Goal: Task Accomplishment & Management: Manage account settings

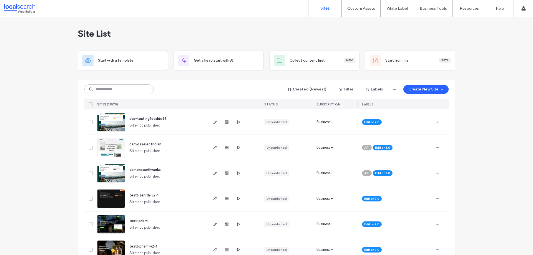
click at [105, 81] on div "Created (Newest) Filter Labels Create New Site SITES (13578) STATUS SUBSCRIPTIO…" at bounding box center [266, 95] width 364 height 30
click at [105, 88] on input at bounding box center [118, 89] width 69 height 10
paste input "********"
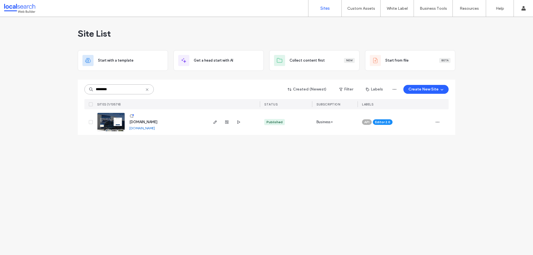
type input "********"
click at [143, 121] on span "www.hhmetalrecycling.com.au" at bounding box center [143, 122] width 28 height 4
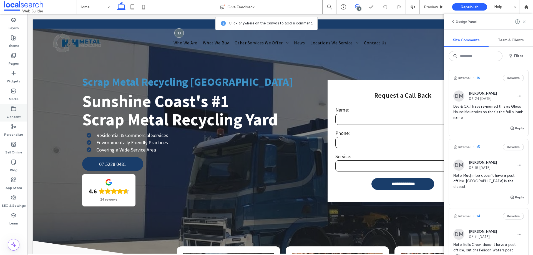
click at [14, 113] on label "Content" at bounding box center [14, 116] width 14 height 8
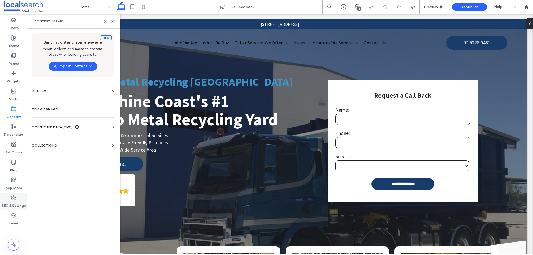
click at [18, 199] on div "SEO & Settings" at bounding box center [13, 202] width 27 height 18
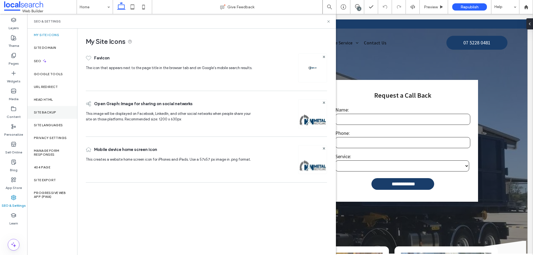
click at [44, 114] on label "Site Backup" at bounding box center [45, 113] width 22 height 4
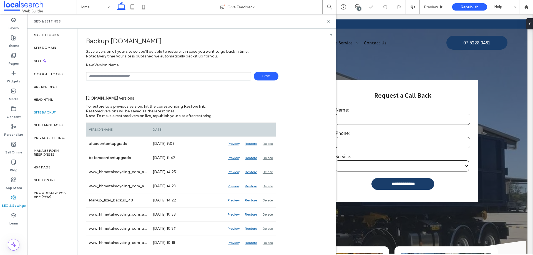
click at [125, 76] on input "text" at bounding box center [168, 76] width 165 height 9
type input "**********"
click at [257, 76] on span "Save" at bounding box center [266, 76] width 25 height 9
drag, startPoint x: 329, startPoint y: 22, endPoint x: 225, endPoint y: 113, distance: 137.8
click at [329, 22] on use at bounding box center [329, 21] width 2 height 2
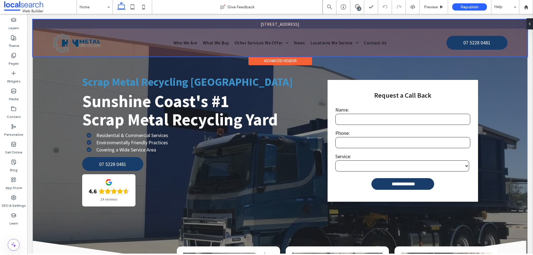
click at [184, 41] on div "49 Industrial Ave, Kunda Park Section Home Who We Are What We Buy Other Service…" at bounding box center [280, 37] width 495 height 37
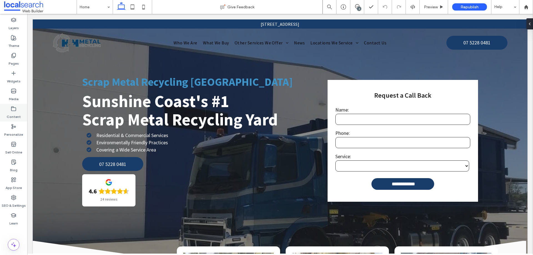
click at [21, 113] on div "Content" at bounding box center [13, 113] width 27 height 18
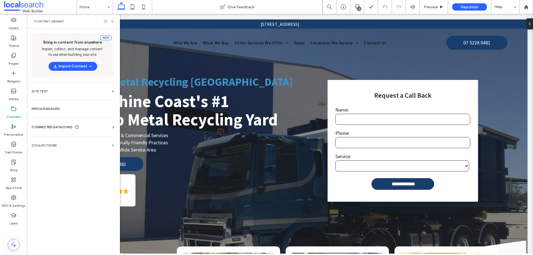
click at [78, 130] on div "Business Info Business Text Business Images Find and Replace" at bounding box center [74, 132] width 84 height 4
click at [79, 125] on icon at bounding box center [77, 127] width 4 height 4
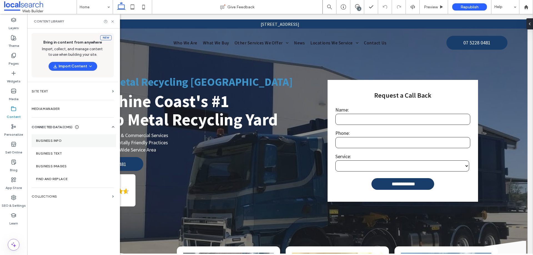
click at [76, 141] on label "Business Info" at bounding box center [74, 141] width 76 height 4
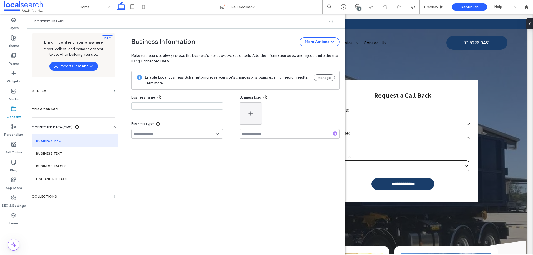
type input "**********"
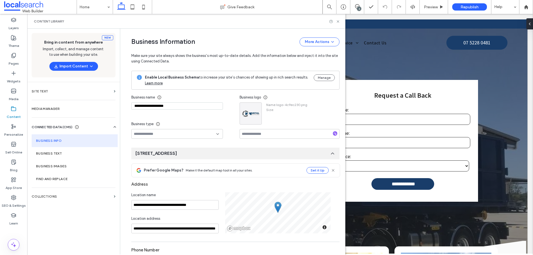
click at [173, 106] on input "**********" at bounding box center [177, 106] width 92 height 7
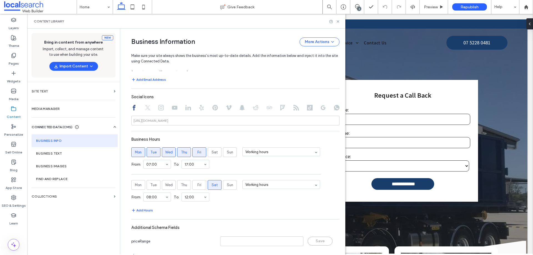
scroll to position [250, 0]
click at [336, 19] on div "Content Library" at bounding box center [186, 21] width 318 height 15
click at [338, 19] on div "Content Library" at bounding box center [186, 21] width 318 height 15
click at [337, 21] on icon at bounding box center [338, 21] width 4 height 4
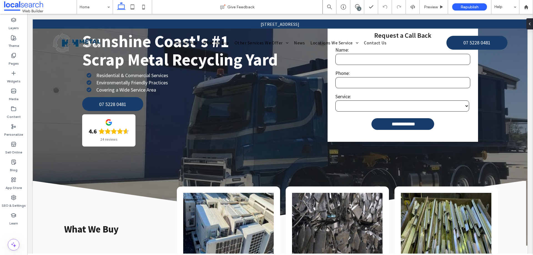
scroll to position [0, 0]
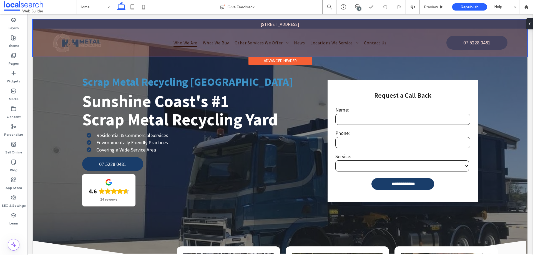
click at [185, 41] on link "Who We Are" at bounding box center [185, 42] width 29 height 8
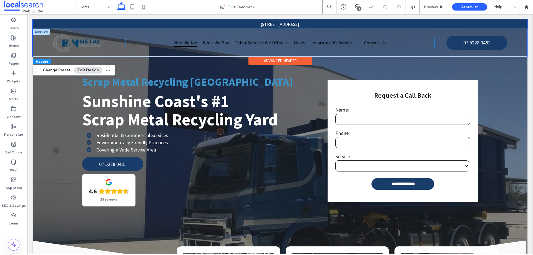
click at [185, 41] on span "Who We Are" at bounding box center [186, 42] width 24 height 8
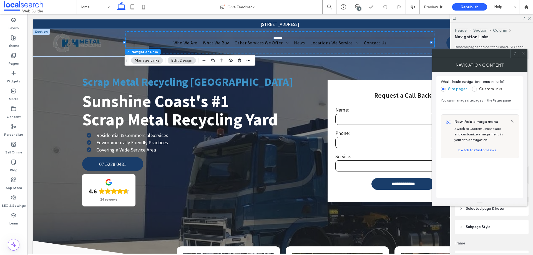
click at [525, 54] on icon at bounding box center [523, 53] width 4 height 4
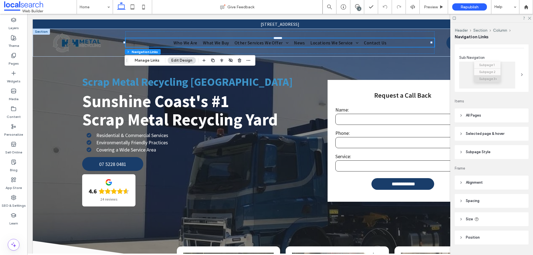
scroll to position [89, 0]
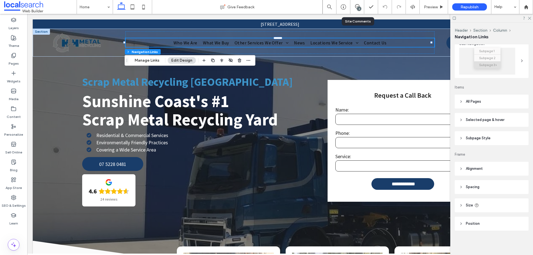
click at [358, 9] on div "4" at bounding box center [359, 9] width 4 height 4
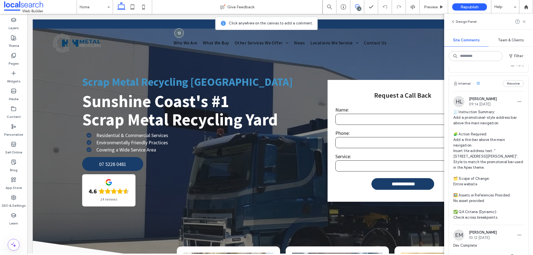
scroll to position [216, 0]
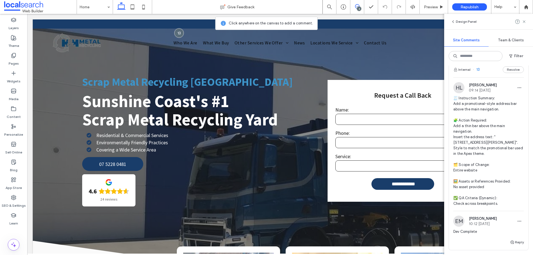
click at [501, 149] on span "🧾 Instruction Summary: Add a promotional-style address bar above the main navig…" at bounding box center [489, 151] width 71 height 111
click at [477, 141] on span "🧾 Instruction Summary: Add a promotional-style address bar above the main navig…" at bounding box center [489, 151] width 71 height 111
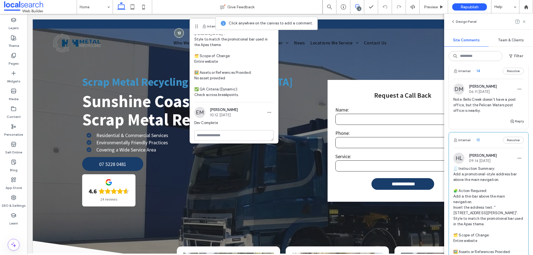
scroll to position [105, 0]
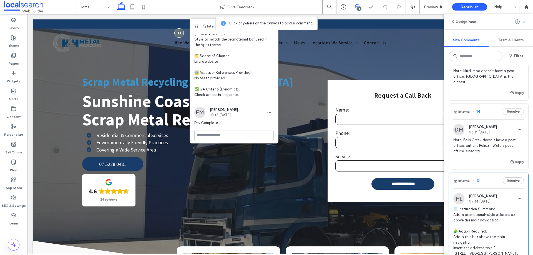
click at [474, 138] on span "Note: Bells Creek doesn't have a post office, but the Pelican Waters post offic…" at bounding box center [489, 146] width 71 height 17
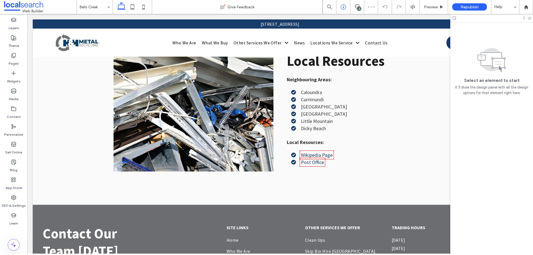
scroll to position [2699, 0]
click at [358, 6] on icon at bounding box center [357, 6] width 4 height 4
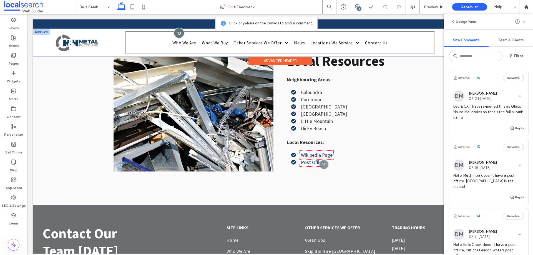
click at [176, 31] on div at bounding box center [179, 33] width 10 height 10
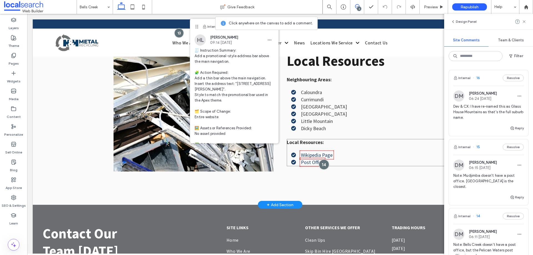
click at [323, 160] on div at bounding box center [324, 164] width 10 height 10
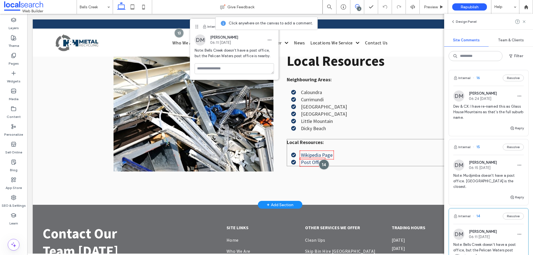
click at [323, 165] on div at bounding box center [324, 164] width 10 height 10
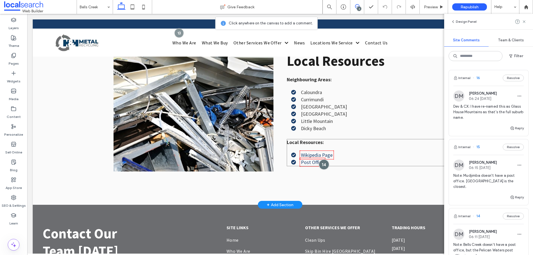
click at [323, 165] on div at bounding box center [324, 164] width 10 height 10
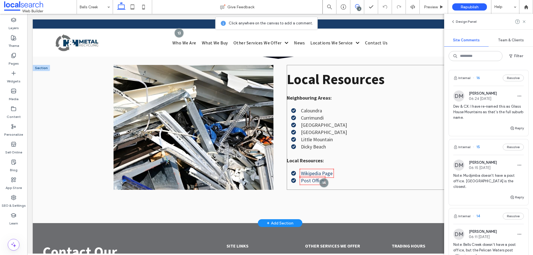
scroll to position [2616, 0]
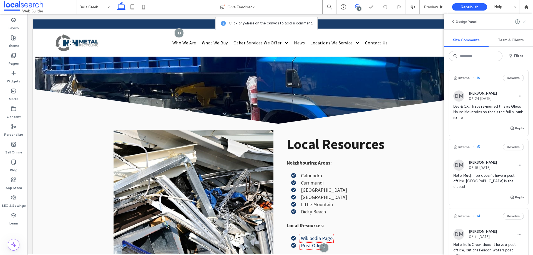
click at [525, 21] on icon at bounding box center [524, 21] width 4 height 4
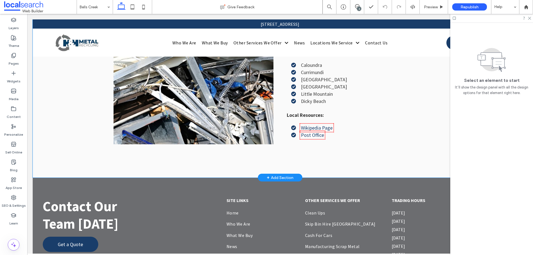
scroll to position [2727, 0]
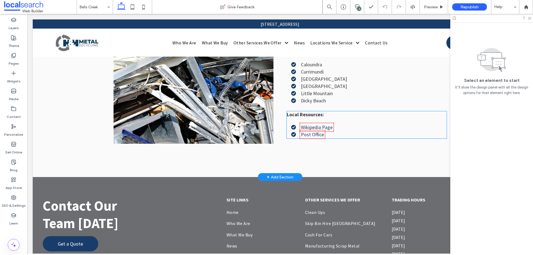
click at [298, 134] on li "Post Office" at bounding box center [369, 134] width 156 height 6
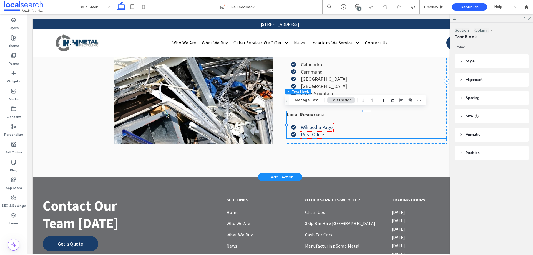
click at [298, 134] on li "Post Office" at bounding box center [369, 134] width 156 height 6
click at [313, 131] on link "Post Office" at bounding box center [312, 134] width 23 height 6
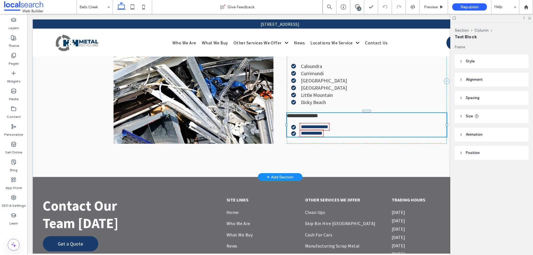
type input "**********"
type input "**"
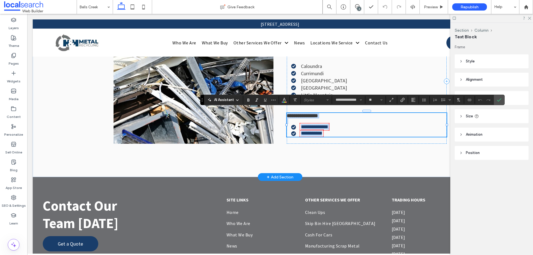
click at [313, 131] on link "**********" at bounding box center [311, 133] width 21 height 5
drag, startPoint x: 320, startPoint y: 133, endPoint x: 289, endPoint y: 133, distance: 31.7
click at [289, 133] on ul "**********" at bounding box center [364, 130] width 166 height 12
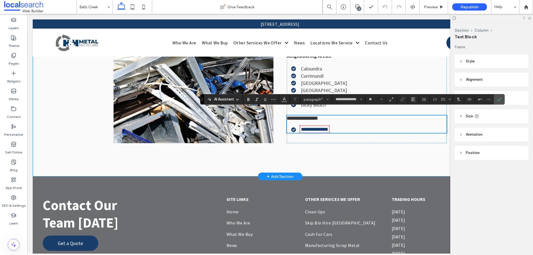
scroll to position [2731, 0]
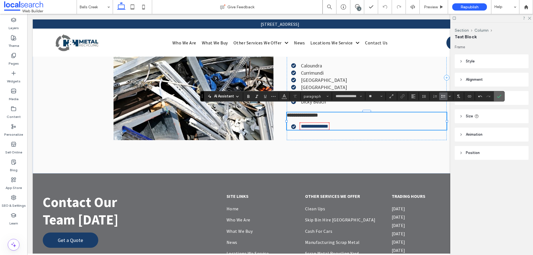
click at [499, 96] on icon "Confirm" at bounding box center [499, 96] width 4 height 4
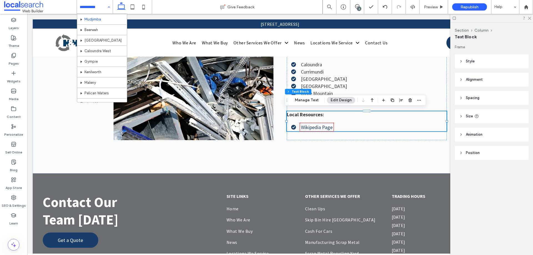
scroll to position [259, 0]
click at [356, 6] on icon at bounding box center [357, 6] width 4 height 4
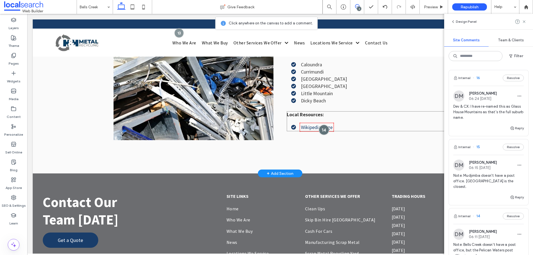
click at [321, 128] on div at bounding box center [324, 130] width 10 height 10
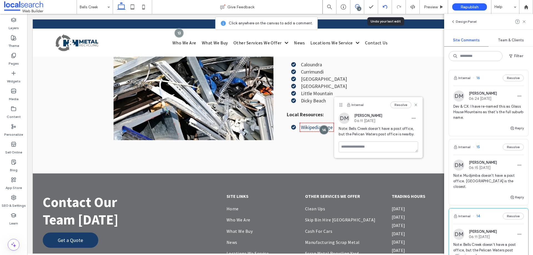
click at [385, 8] on icon at bounding box center [385, 7] width 4 height 4
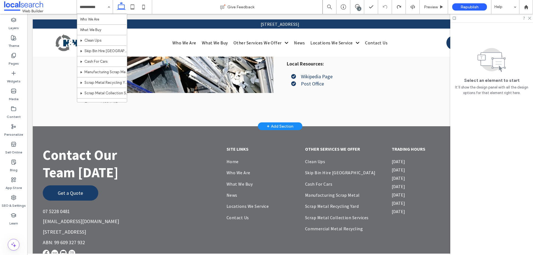
scroll to position [9, 0]
click at [359, 5] on icon at bounding box center [357, 6] width 4 height 4
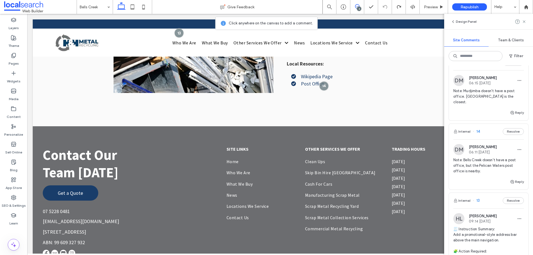
scroll to position [83, 0]
click at [473, 96] on span "Note: Mudjimba doesn't have a post office. Pacific Paradise is the closest." at bounding box center [489, 98] width 71 height 17
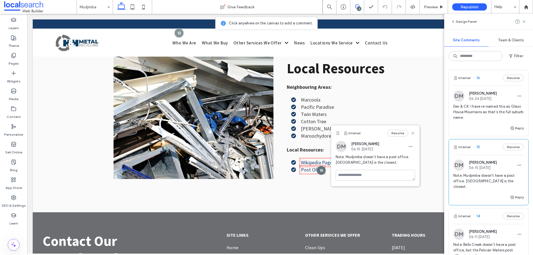
click at [479, 114] on span "Dev & CX: I have re-named this as Glass House Mountains as that's the full subu…" at bounding box center [489, 112] width 71 height 17
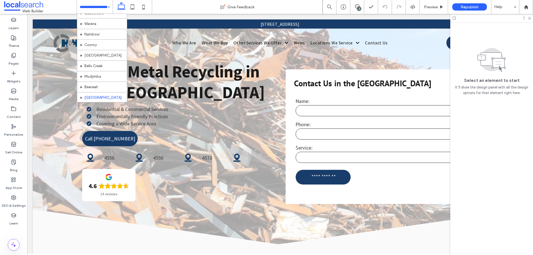
scroll to position [194, 0]
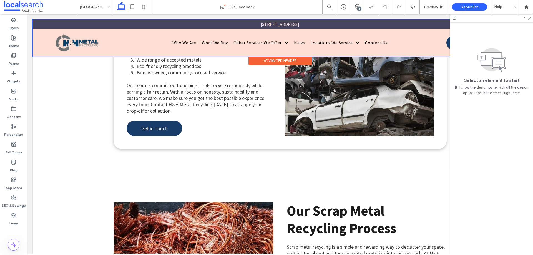
scroll to position [667, 0]
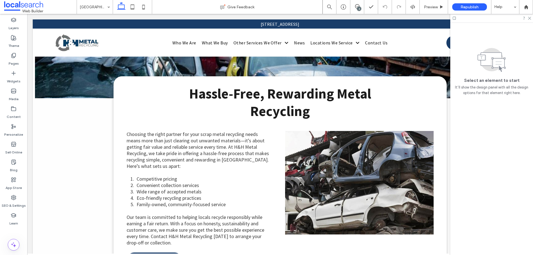
click at [91, 7] on input at bounding box center [94, 7] width 28 height 14
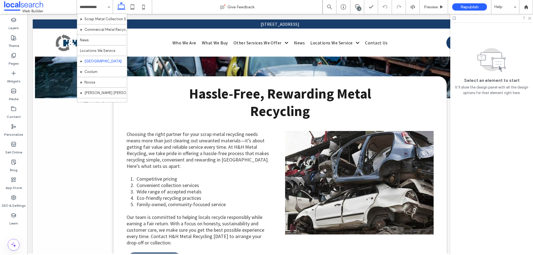
scroll to position [83, 0]
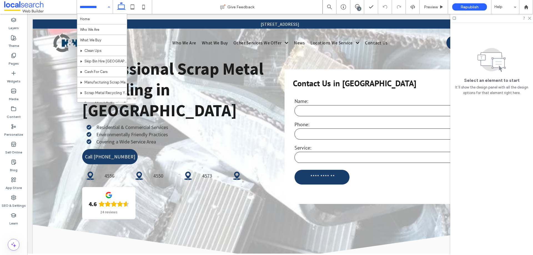
click at [87, 10] on input at bounding box center [94, 7] width 28 height 14
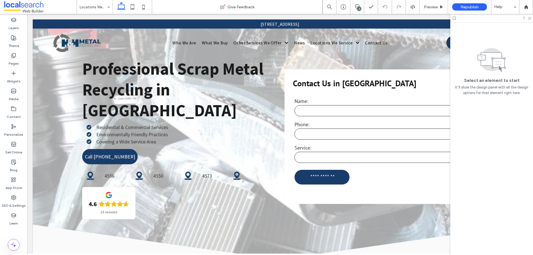
click at [530, 20] on div at bounding box center [492, 18] width 83 height 9
click at [529, 18] on icon at bounding box center [530, 18] width 4 height 4
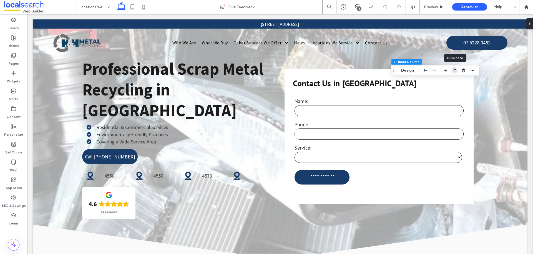
click at [453, 71] on use "button" at bounding box center [454, 70] width 3 height 3
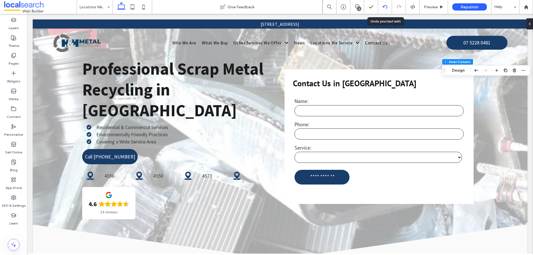
click at [386, 6] on use at bounding box center [385, 7] width 4 height 4
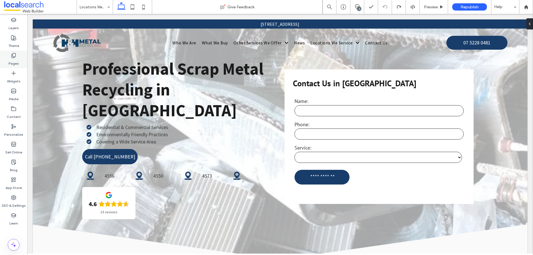
click at [16, 61] on label "Pages" at bounding box center [14, 62] width 10 height 8
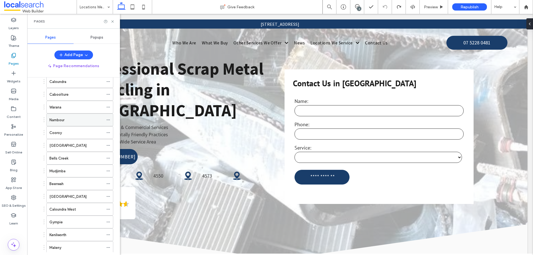
scroll to position [154, 0]
click at [108, 156] on icon at bounding box center [108, 157] width 4 height 4
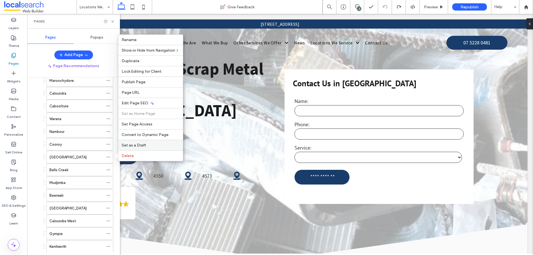
click at [152, 146] on label "Set as a Draft" at bounding box center [151, 145] width 58 height 5
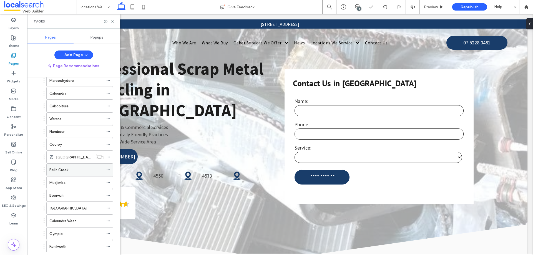
click at [110, 170] on icon at bounding box center [108, 170] width 4 height 4
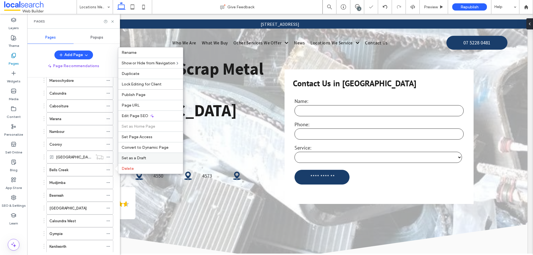
click at [139, 159] on span "Set as a Draft" at bounding box center [134, 158] width 24 height 5
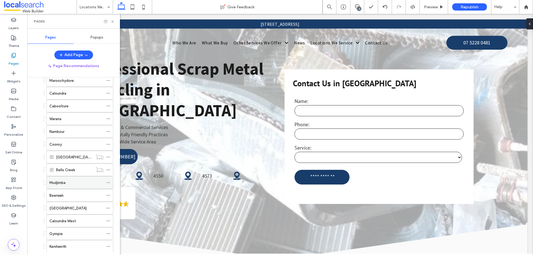
click at [108, 182] on icon at bounding box center [108, 183] width 4 height 4
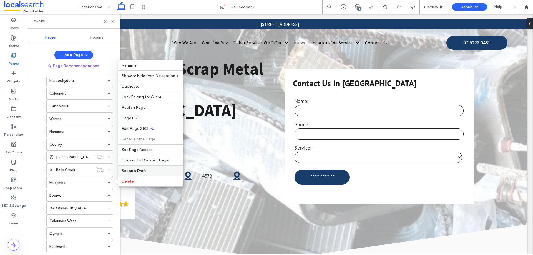
click at [133, 172] on span "Set as a Draft" at bounding box center [134, 171] width 24 height 5
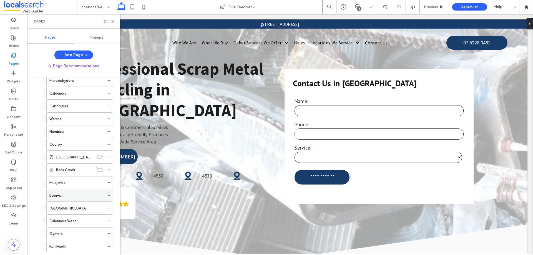
click at [108, 195] on use at bounding box center [108, 195] width 3 height 1
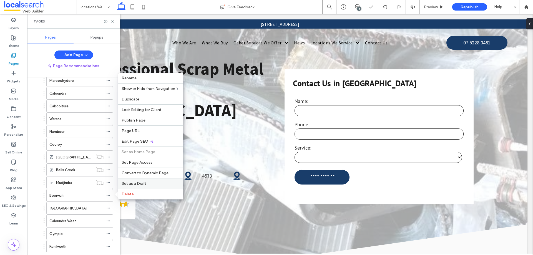
click at [130, 186] on div "Set as a Draft" at bounding box center [150, 183] width 65 height 11
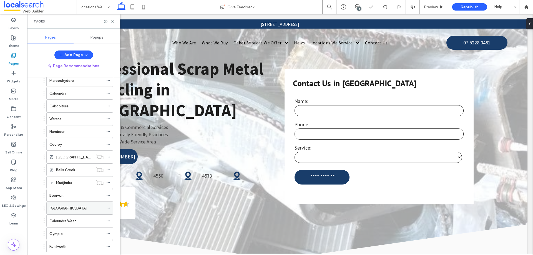
click at [108, 208] on icon at bounding box center [108, 208] width 4 height 4
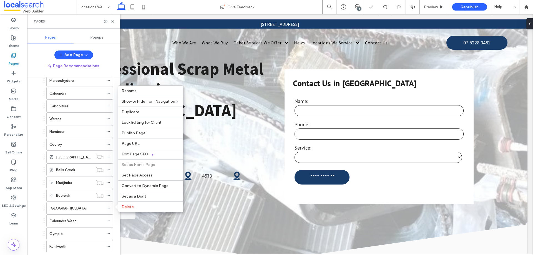
drag, startPoint x: 135, startPoint y: 194, endPoint x: 115, endPoint y: 208, distance: 24.5
click at [135, 194] on span "Set as a Draft" at bounding box center [134, 196] width 24 height 5
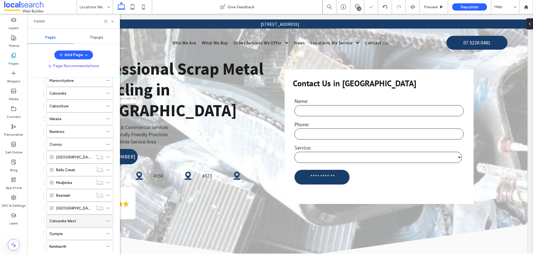
click at [109, 221] on icon at bounding box center [108, 221] width 4 height 4
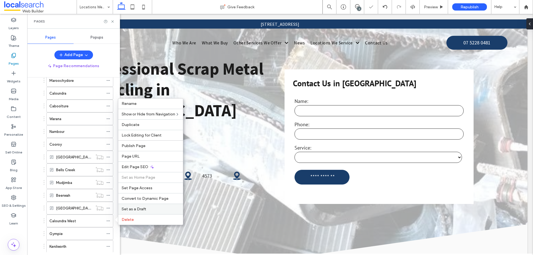
click at [139, 209] on span "Set as a Draft" at bounding box center [134, 209] width 24 height 5
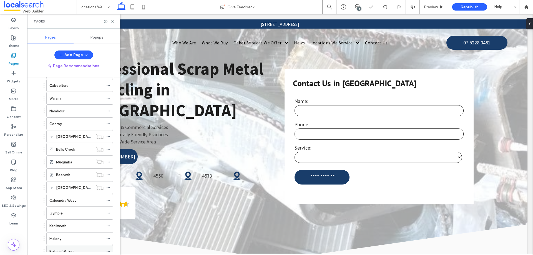
scroll to position [210, 0]
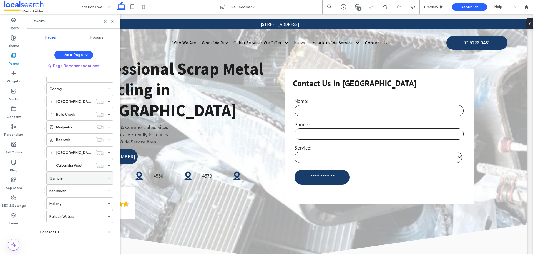
click at [108, 179] on icon at bounding box center [108, 178] width 4 height 4
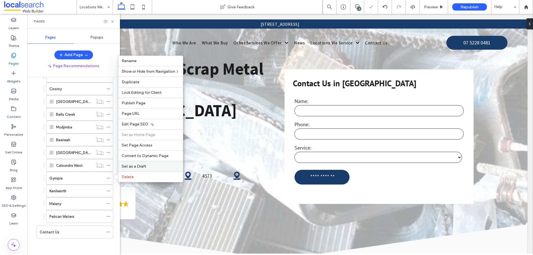
click at [130, 165] on span "Set as a Draft" at bounding box center [134, 166] width 24 height 5
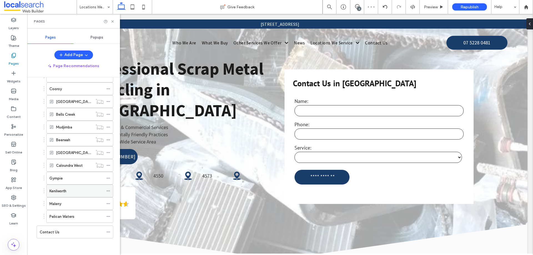
click at [109, 190] on icon at bounding box center [108, 191] width 4 height 4
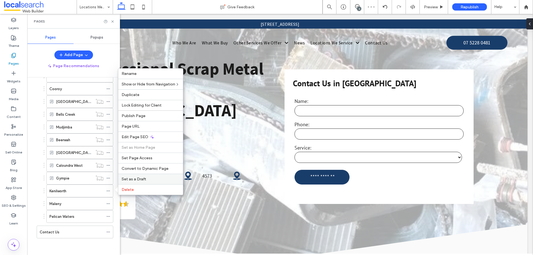
click at [136, 178] on span "Set as a Draft" at bounding box center [134, 179] width 24 height 5
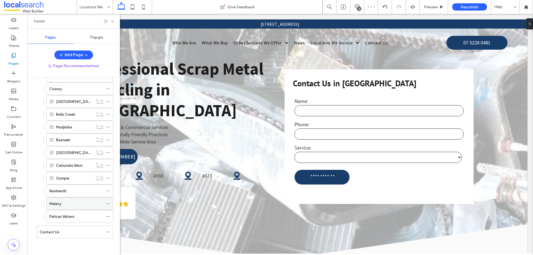
click at [108, 204] on use at bounding box center [108, 204] width 3 height 1
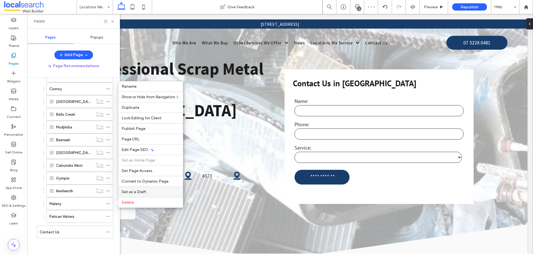
click at [139, 193] on span "Set as a Draft" at bounding box center [134, 192] width 24 height 5
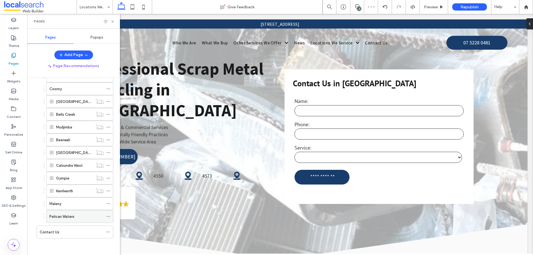
click at [109, 217] on icon at bounding box center [108, 217] width 4 height 4
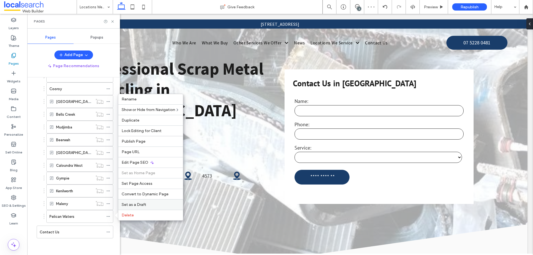
click at [144, 202] on div "Set as a Draft" at bounding box center [150, 204] width 65 height 11
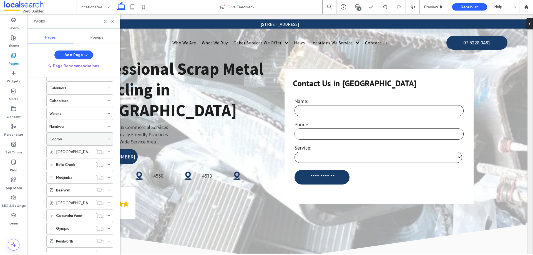
scroll to position [154, 0]
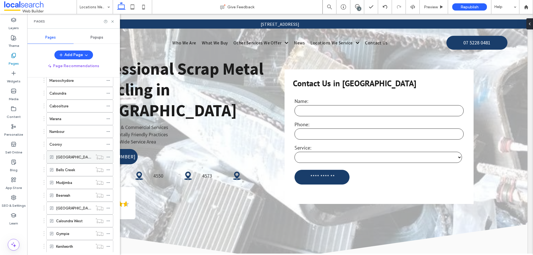
click at [108, 157] on icon at bounding box center [108, 157] width 4 height 4
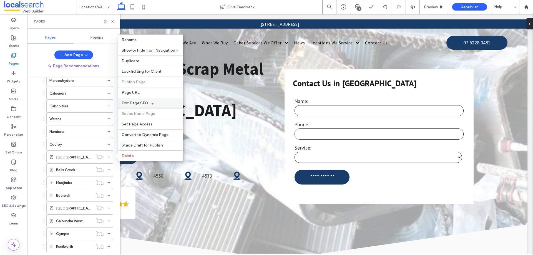
click at [157, 101] on div "Edit Page SEO" at bounding box center [150, 103] width 65 height 11
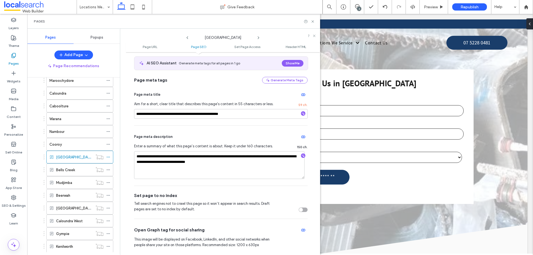
scroll to position [111, 0]
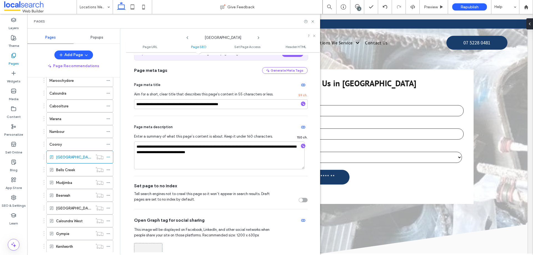
click at [302, 199] on div "toggle" at bounding box center [303, 200] width 9 height 4
click at [256, 36] on icon at bounding box center [258, 38] width 4 height 4
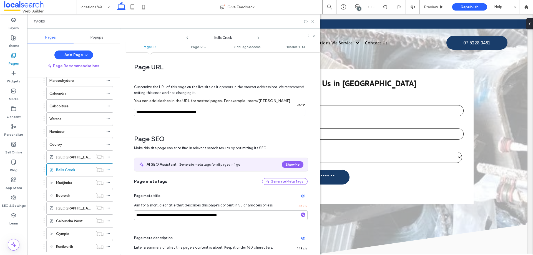
scroll to position [83, 0]
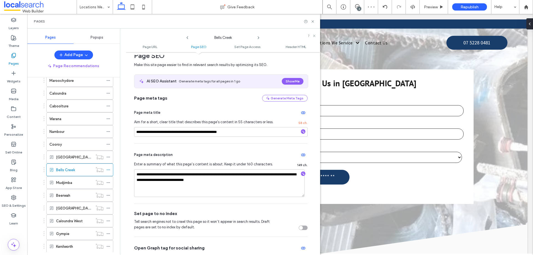
click at [303, 228] on div "toggle" at bounding box center [303, 228] width 9 height 4
click at [258, 37] on icon at bounding box center [258, 38] width 4 height 4
click at [299, 229] on div "toggle" at bounding box center [301, 228] width 4 height 4
click at [257, 38] on icon at bounding box center [258, 38] width 4 height 4
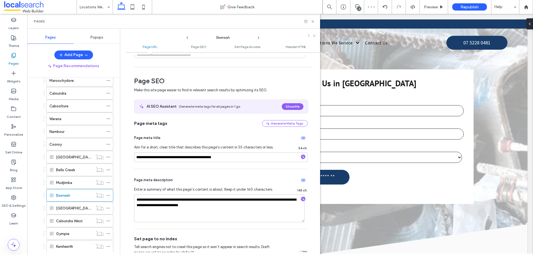
scroll to position [111, 0]
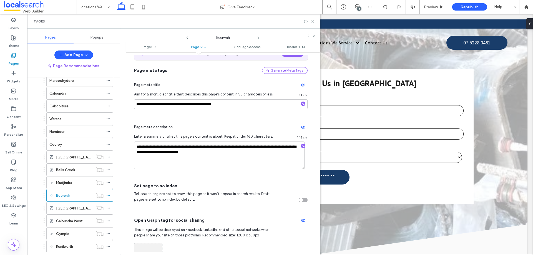
click at [299, 198] on div "Tell search engines not to crawl this page so it won’t appear in search results…" at bounding box center [221, 196] width 174 height 11
click at [299, 201] on div "toggle" at bounding box center [301, 200] width 4 height 4
click at [256, 38] on div "Beerwah" at bounding box center [223, 36] width 194 height 10
click at [259, 37] on icon at bounding box center [258, 38] width 4 height 4
click at [299, 202] on div "toggle" at bounding box center [301, 200] width 4 height 4
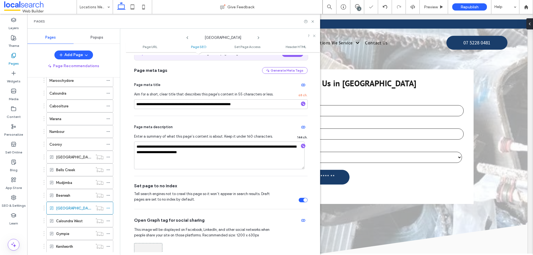
click at [258, 37] on icon at bounding box center [258, 38] width 4 height 4
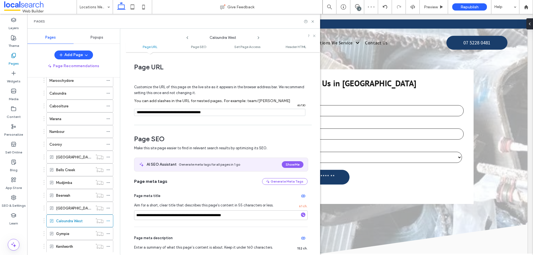
scroll to position [139, 0]
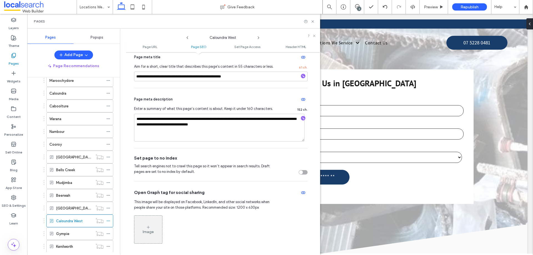
click at [301, 172] on div "toggle" at bounding box center [303, 172] width 9 height 4
click at [259, 38] on use at bounding box center [258, 38] width 1 height 2
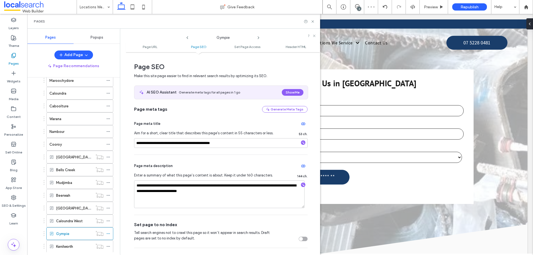
scroll to position [111, 0]
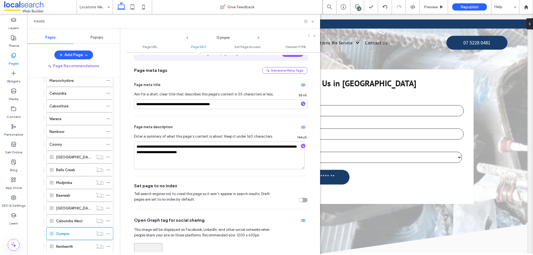
click at [301, 199] on div "toggle" at bounding box center [303, 200] width 9 height 4
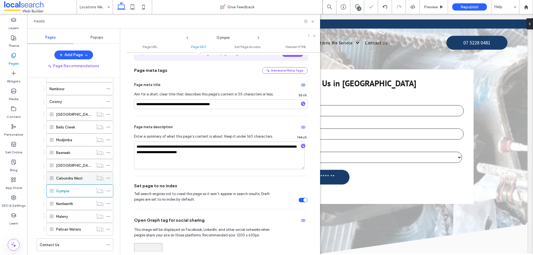
scroll to position [210, 0]
click at [259, 38] on use at bounding box center [258, 38] width 1 height 2
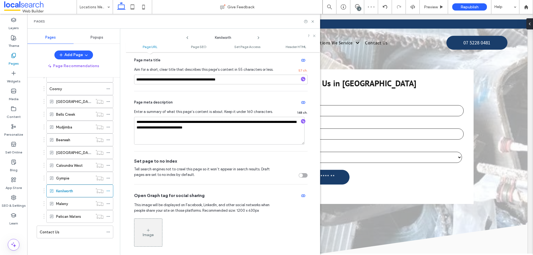
scroll to position [194, 0]
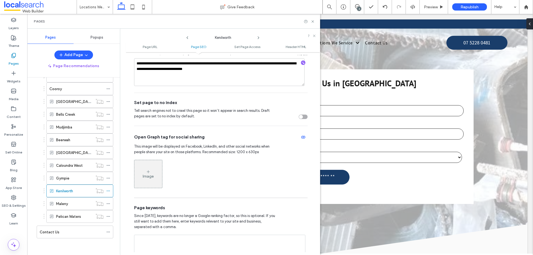
click at [299, 118] on div "toggle" at bounding box center [301, 117] width 4 height 4
click at [259, 37] on icon at bounding box center [258, 38] width 4 height 4
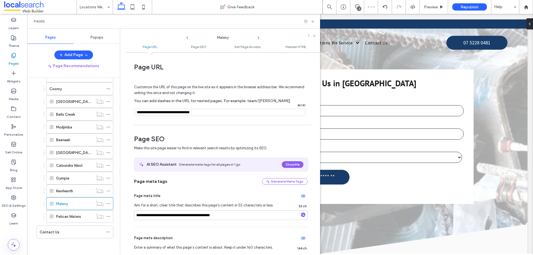
scroll to position [139, 0]
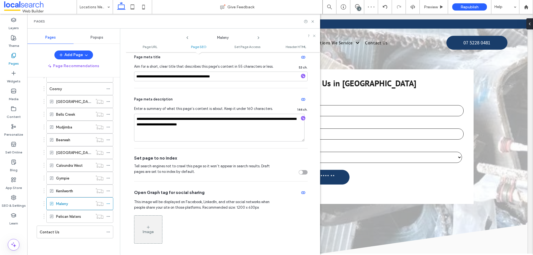
click at [301, 174] on div "toggle" at bounding box center [303, 172] width 9 height 4
click at [257, 37] on icon at bounding box center [258, 38] width 4 height 4
click at [298, 177] on div "Set page to no index Tell search engines not to crawl this page so it won’t app…" at bounding box center [221, 165] width 174 height 33
click at [300, 172] on div "toggle" at bounding box center [301, 173] width 4 height 4
click at [313, 21] on use at bounding box center [313, 21] width 2 height 2
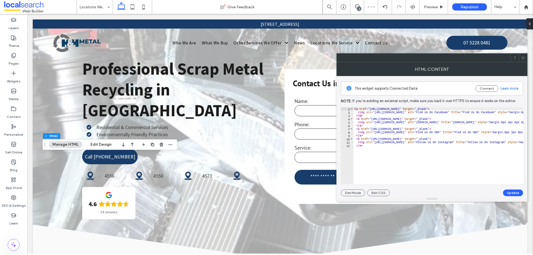
click at [525, 58] on icon at bounding box center [523, 58] width 4 height 4
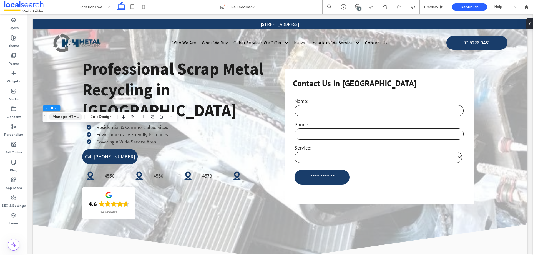
click at [64, 114] on button "Manage HTML" at bounding box center [65, 117] width 33 height 7
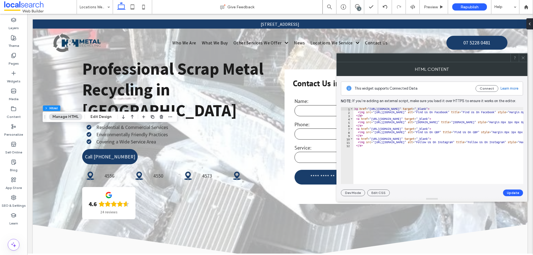
click at [525, 58] on icon at bounding box center [523, 58] width 4 height 4
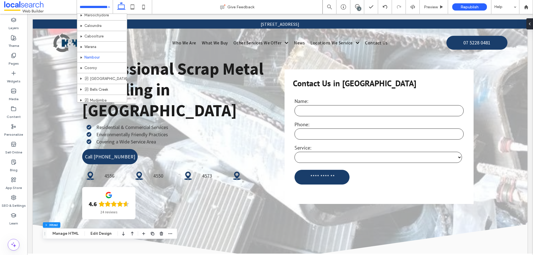
scroll to position [167, 0]
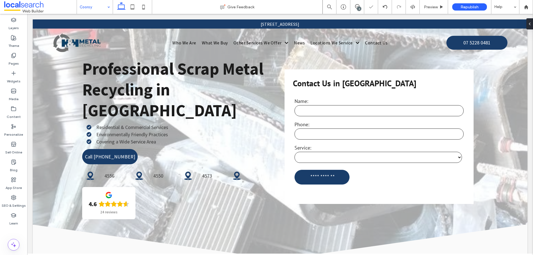
click at [98, 8] on input at bounding box center [94, 7] width 28 height 14
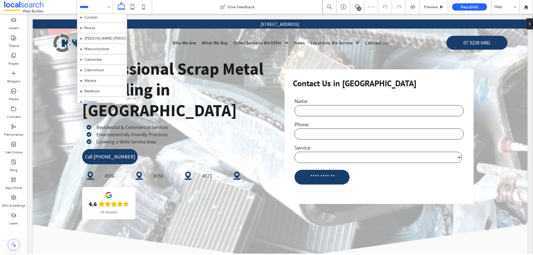
scroll to position [167, 0]
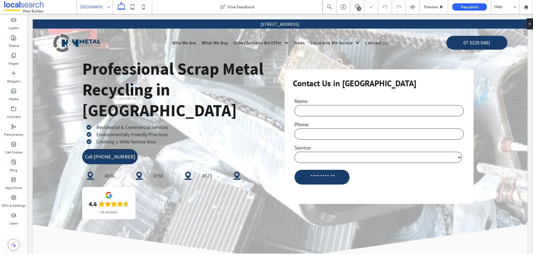
click at [90, 9] on input at bounding box center [94, 7] width 28 height 14
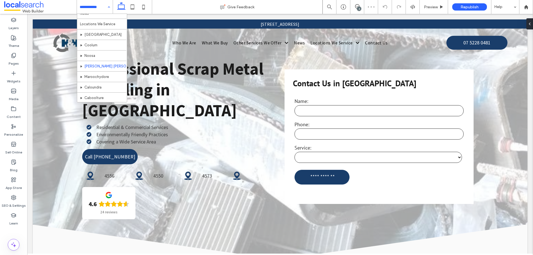
scroll to position [194, 0]
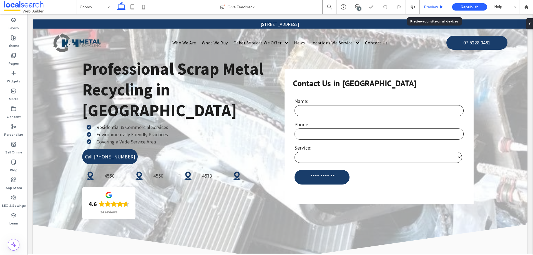
click at [427, 8] on span "Preview" at bounding box center [431, 7] width 14 height 5
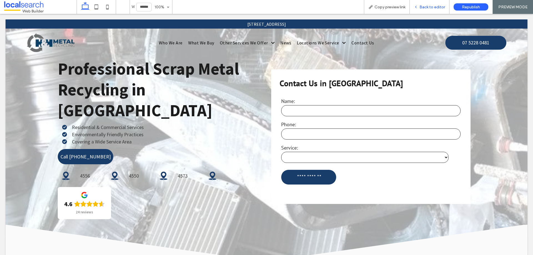
click at [419, 8] on div "Back to editor" at bounding box center [429, 7] width 39 height 5
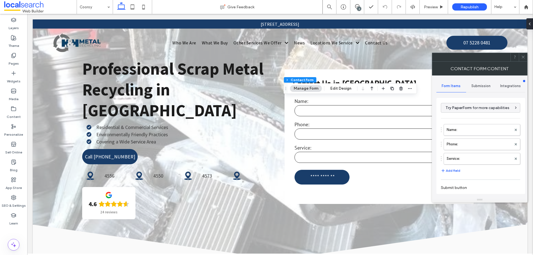
type input "**********"
type input "*"
type input "***"
type input "**"
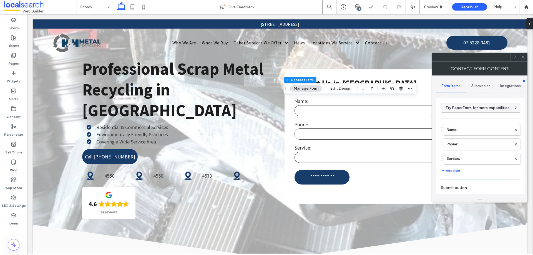
type input "*"
type input "***"
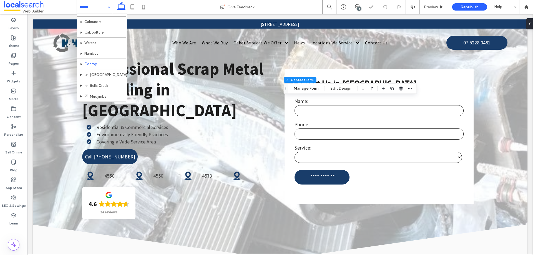
scroll to position [167, 0]
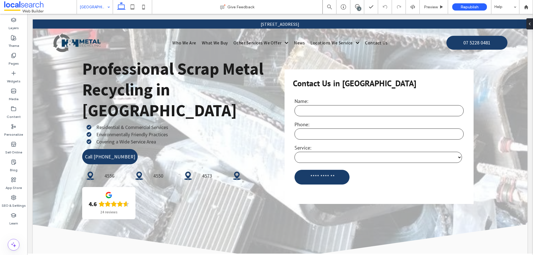
click at [89, 6] on input at bounding box center [94, 7] width 28 height 14
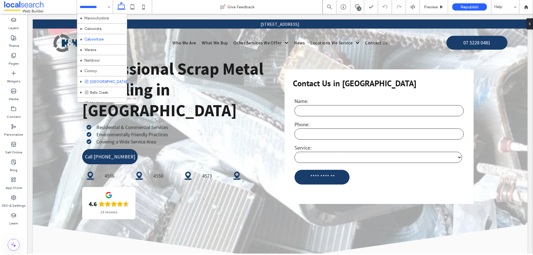
scroll to position [151, 0]
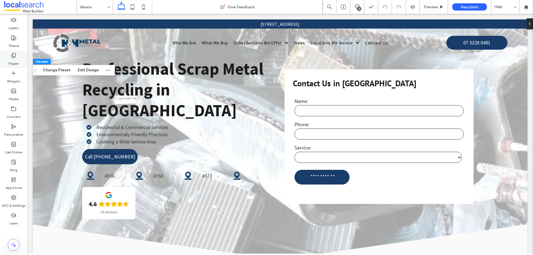
click at [8, 58] on div "Pages" at bounding box center [13, 60] width 27 height 18
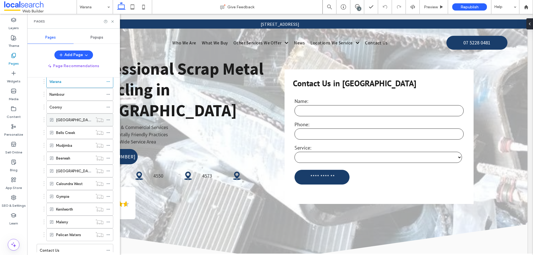
scroll to position [182, 0]
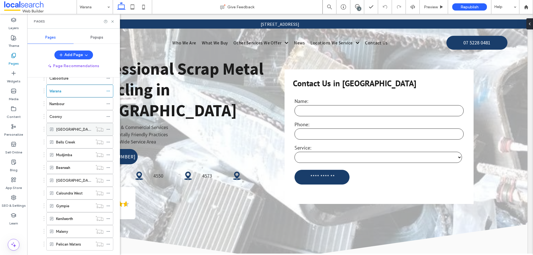
click at [108, 129] on icon at bounding box center [108, 130] width 4 height 4
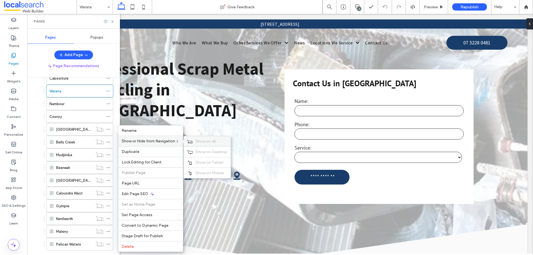
click at [200, 140] on span "Show on All" at bounding box center [206, 141] width 21 height 5
click at [202, 145] on div "Hide from All" at bounding box center [208, 141] width 49 height 10
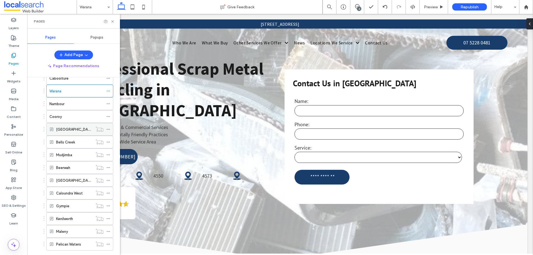
click at [71, 131] on label "[GEOGRAPHIC_DATA]" at bounding box center [74, 130] width 37 height 10
click at [111, 22] on icon at bounding box center [113, 21] width 4 height 4
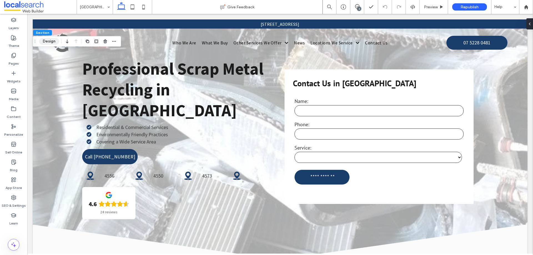
click at [49, 41] on button "Design" at bounding box center [49, 41] width 20 height 7
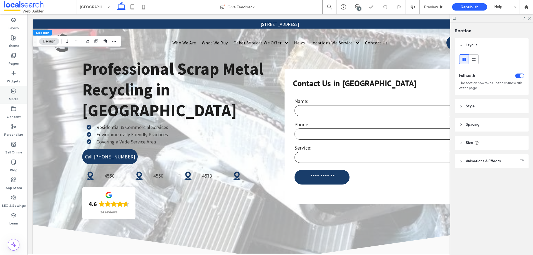
drag, startPoint x: 11, startPoint y: 100, endPoint x: 16, endPoint y: 103, distance: 5.8
click at [11, 99] on label "Media" at bounding box center [14, 98] width 10 height 8
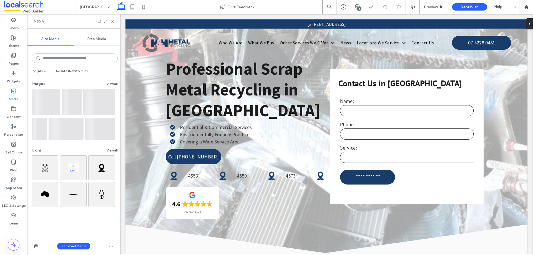
click at [77, 251] on div "Upload Media" at bounding box center [73, 246] width 93 height 18
click at [80, 249] on button "Upload Media" at bounding box center [73, 246] width 33 height 7
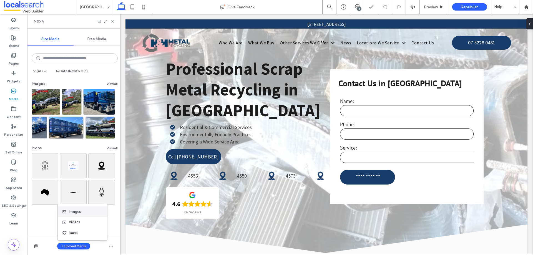
click at [89, 214] on div "Images" at bounding box center [81, 212] width 38 height 6
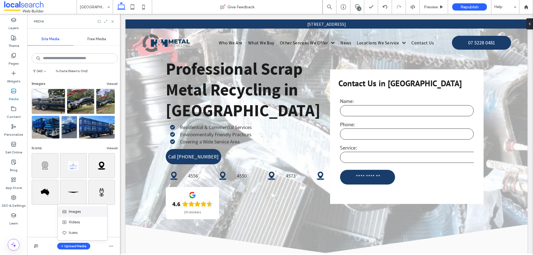
click at [77, 213] on span "Images" at bounding box center [75, 212] width 12 height 6
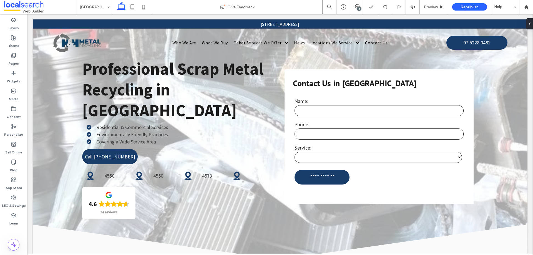
type input "**"
type input "****"
type input "**"
type input "****"
click at [304, 50] on button "Manage Map" at bounding box center [306, 49] width 31 height 7
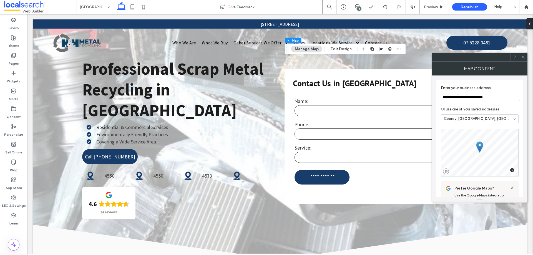
click at [475, 97] on input "**********" at bounding box center [480, 97] width 79 height 7
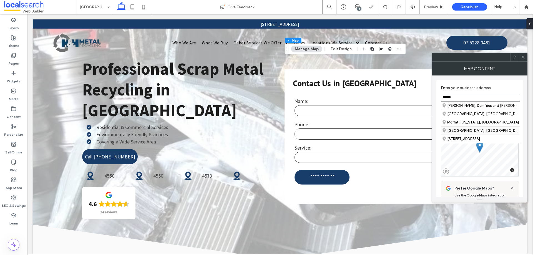
click at [478, 130] on div "[GEOGRAPHIC_DATA], [GEOGRAPHIC_DATA], [GEOGRAPHIC_DATA]" at bounding box center [480, 130] width 79 height 8
type input "**********"
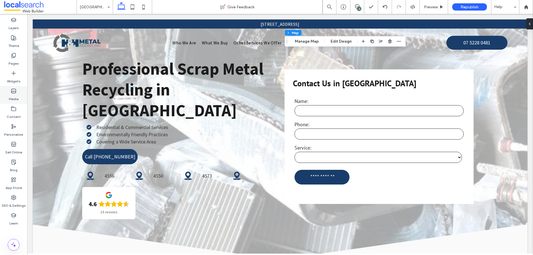
drag, startPoint x: 14, startPoint y: 96, endPoint x: 21, endPoint y: 101, distance: 8.6
click at [14, 96] on label "Media" at bounding box center [14, 98] width 10 height 8
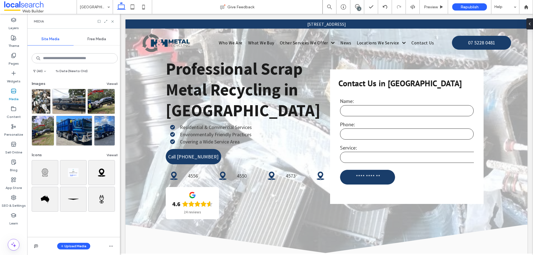
click at [68, 243] on div "Upload Media" at bounding box center [73, 246] width 93 height 18
click at [67, 246] on button "Upload Media" at bounding box center [73, 246] width 33 height 7
click at [75, 209] on span "Images" at bounding box center [75, 212] width 12 height 6
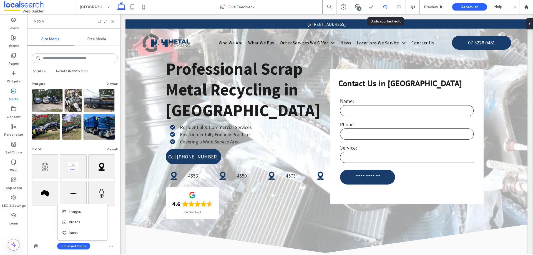
click at [385, 7] on icon at bounding box center [385, 7] width 4 height 4
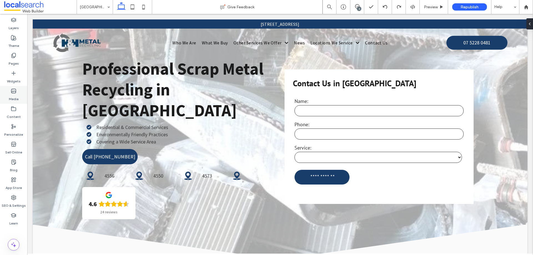
click at [19, 91] on div "Media" at bounding box center [13, 95] width 27 height 18
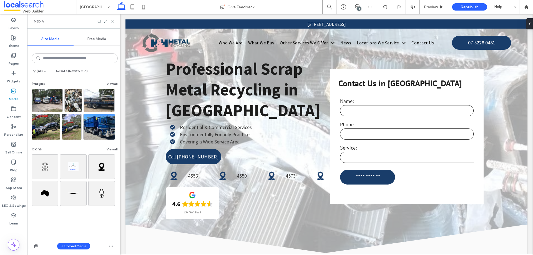
click at [113, 22] on use at bounding box center [112, 21] width 2 height 2
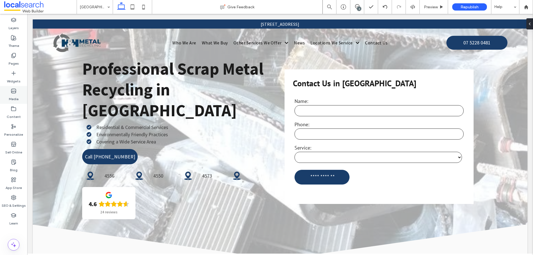
click at [15, 88] on div "Media" at bounding box center [13, 95] width 27 height 18
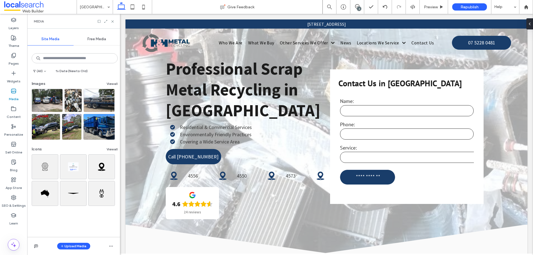
click at [72, 250] on div "Upload Media" at bounding box center [73, 246] width 93 height 18
click at [73, 246] on button "Upload Media" at bounding box center [73, 246] width 33 height 7
click at [88, 213] on div "Images" at bounding box center [81, 212] width 38 height 6
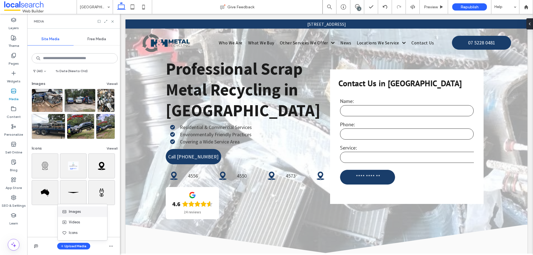
click at [72, 211] on span "Images" at bounding box center [75, 212] width 12 height 6
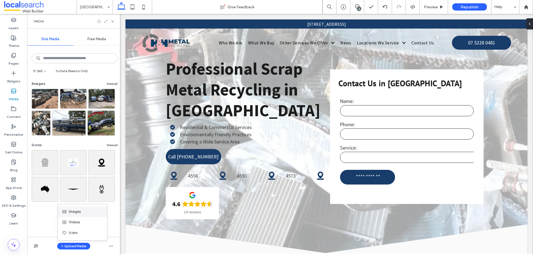
click at [81, 209] on div "Images" at bounding box center [82, 212] width 49 height 11
click at [80, 209] on span "Images" at bounding box center [75, 212] width 12 height 6
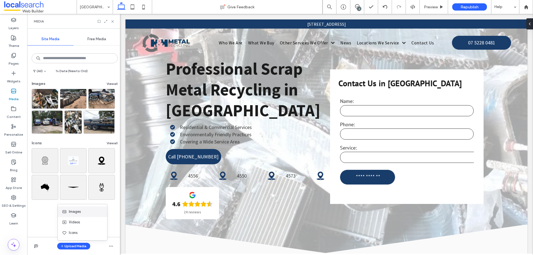
click at [92, 209] on div "Images" at bounding box center [81, 212] width 38 height 6
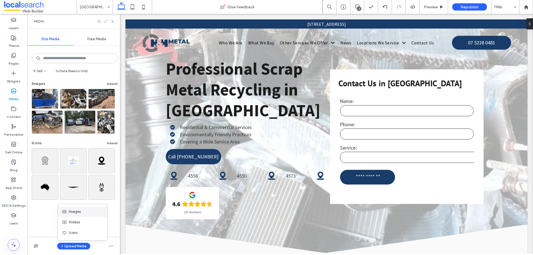
click at [75, 211] on span "Images" at bounding box center [75, 212] width 12 height 6
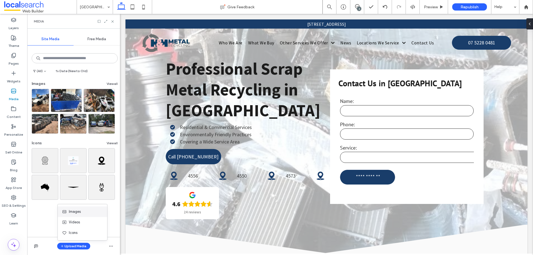
click at [76, 214] on span "Images" at bounding box center [75, 212] width 12 height 6
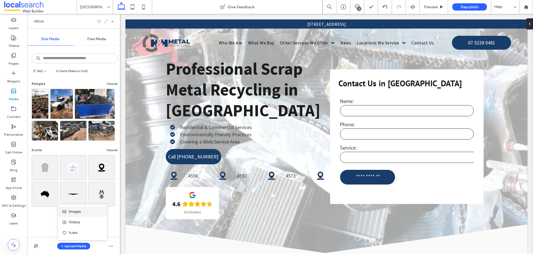
click at [73, 211] on span "Images" at bounding box center [75, 212] width 12 height 6
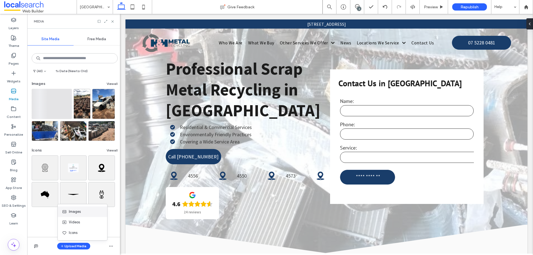
click at [83, 211] on div "Images" at bounding box center [81, 212] width 38 height 6
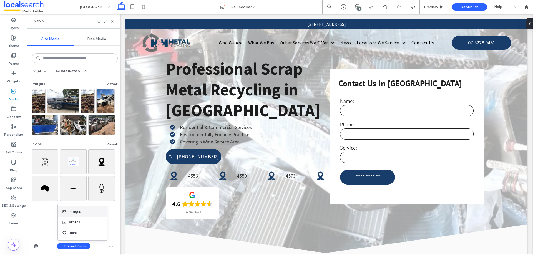
click at [75, 213] on span "Images" at bounding box center [75, 212] width 12 height 6
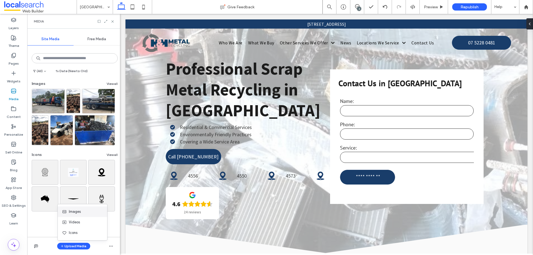
click at [88, 213] on div "Images" at bounding box center [81, 212] width 38 height 6
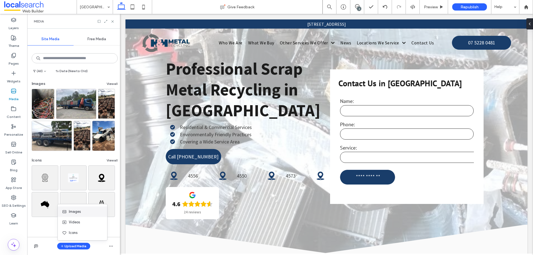
click at [79, 213] on span "Images" at bounding box center [75, 212] width 12 height 6
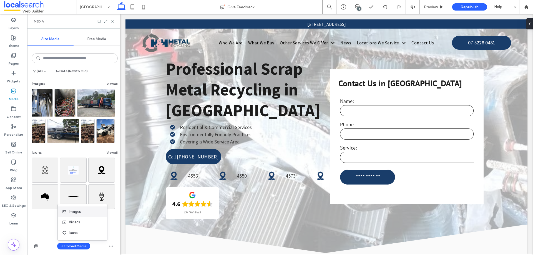
click at [74, 214] on span "Images" at bounding box center [75, 212] width 12 height 6
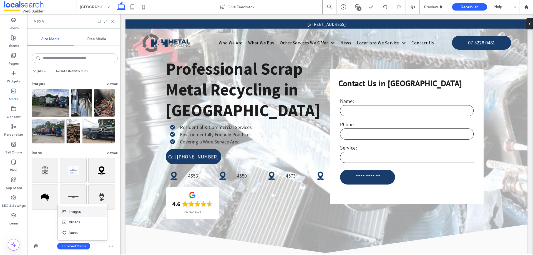
click at [83, 209] on div "Images" at bounding box center [81, 212] width 38 height 6
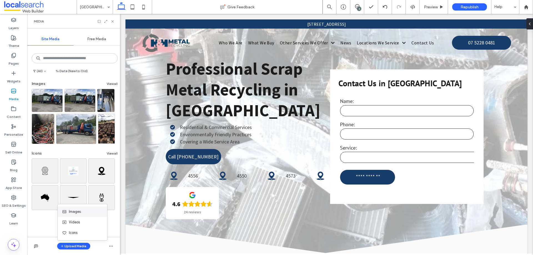
click at [64, 210] on icon at bounding box center [64, 212] width 4 height 4
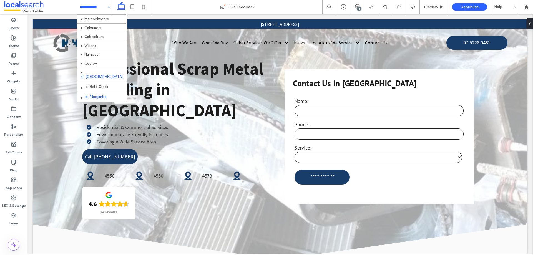
scroll to position [167, 0]
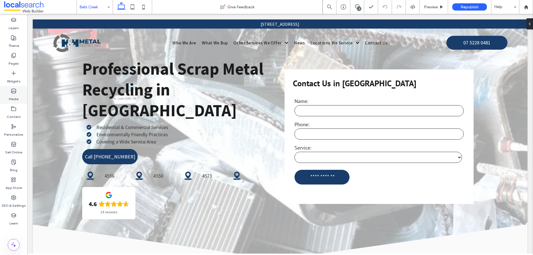
click at [13, 97] on label "Media" at bounding box center [14, 98] width 10 height 8
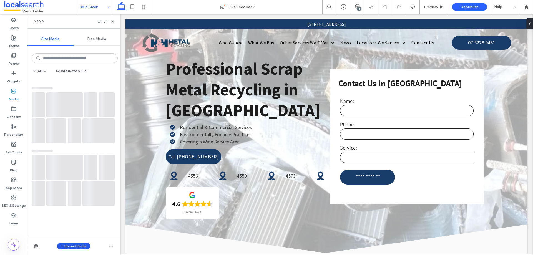
click at [76, 245] on button "Upload Media" at bounding box center [73, 246] width 33 height 7
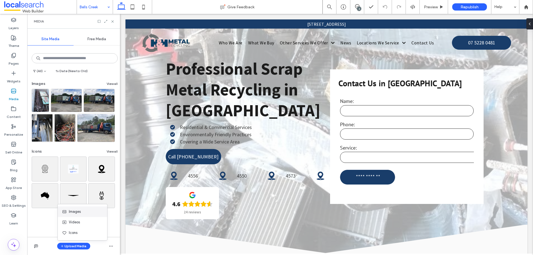
click at [78, 207] on div "Images Videos Icons" at bounding box center [83, 222] width 50 height 37
click at [78, 211] on span "Images" at bounding box center [75, 212] width 12 height 6
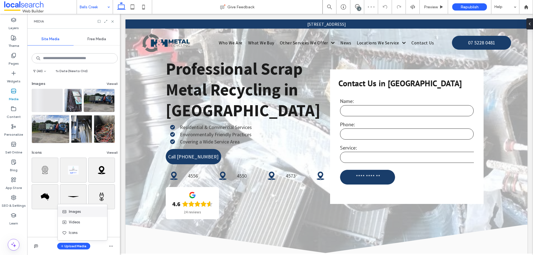
click at [71, 215] on div "Images" at bounding box center [82, 212] width 49 height 11
click at [75, 211] on span "Images" at bounding box center [75, 212] width 12 height 6
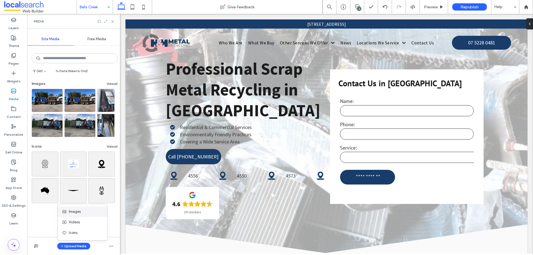
click at [71, 209] on span "Images" at bounding box center [75, 212] width 12 height 6
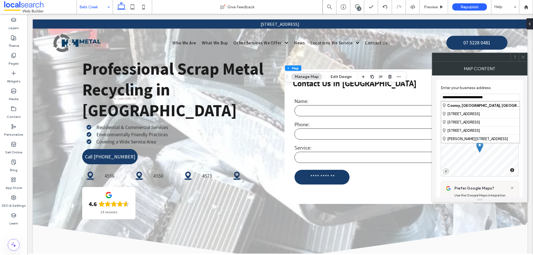
click at [473, 100] on input "**********" at bounding box center [480, 97] width 79 height 7
click at [477, 107] on div "Bells Cree k, Queensland, Australia" at bounding box center [480, 106] width 79 height 8
type input "**********"
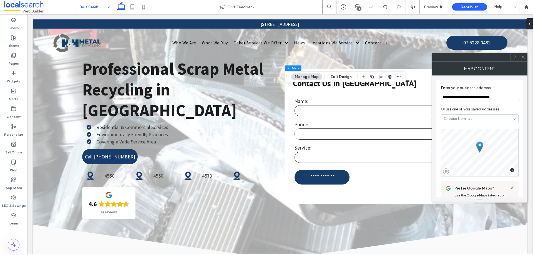
click at [526, 58] on div at bounding box center [523, 57] width 8 height 8
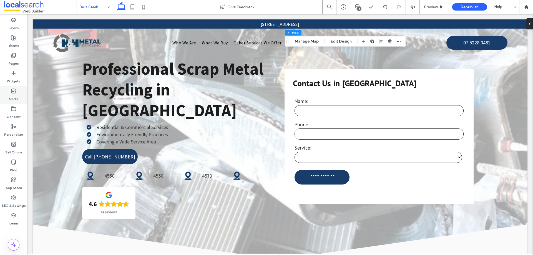
drag, startPoint x: 16, startPoint y: 96, endPoint x: 17, endPoint y: 101, distance: 5.4
click at [16, 96] on label "Media" at bounding box center [14, 98] width 10 height 8
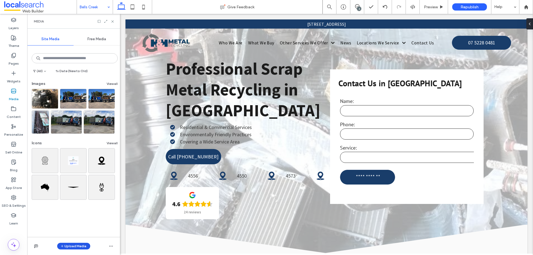
click at [66, 248] on button "Upload Media" at bounding box center [73, 246] width 33 height 7
click at [86, 212] on div "Images" at bounding box center [81, 212] width 38 height 6
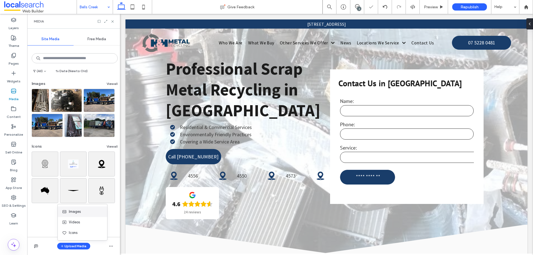
click at [78, 213] on span "Images" at bounding box center [75, 212] width 12 height 6
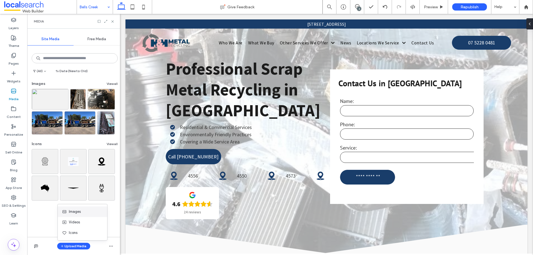
click at [72, 208] on div "Images" at bounding box center [82, 212] width 49 height 11
click at [72, 211] on span "Images" at bounding box center [75, 212] width 12 height 6
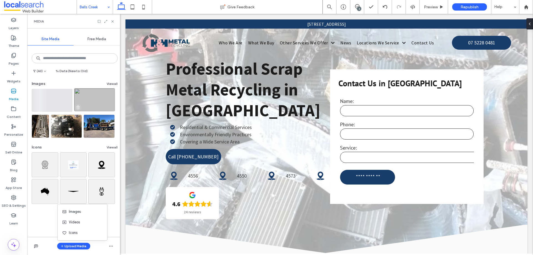
click at [79, 108] on icon "button" at bounding box center [78, 107] width 4 height 4
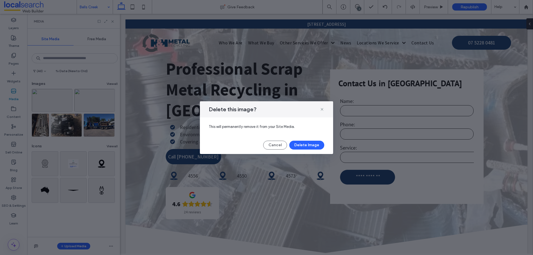
click at [316, 145] on button "Delete Image" at bounding box center [306, 145] width 35 height 9
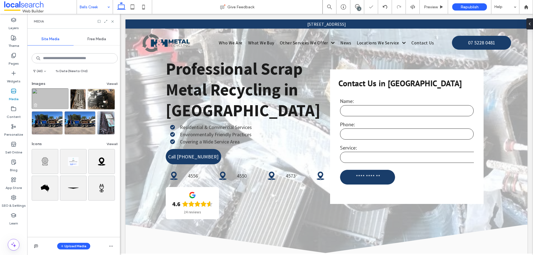
click at [40, 106] on img at bounding box center [50, 98] width 37 height 21
click at [37, 106] on icon "button" at bounding box center [35, 105] width 4 height 4
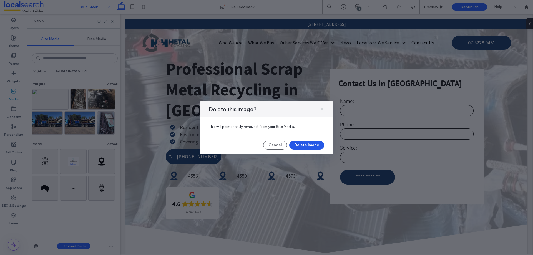
drag, startPoint x: 304, startPoint y: 144, endPoint x: 246, endPoint y: 196, distance: 77.5
click at [304, 144] on button "Delete Image" at bounding box center [306, 145] width 35 height 9
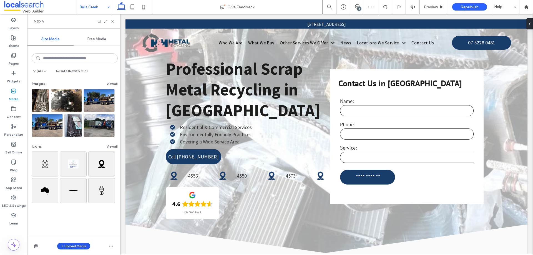
click at [71, 245] on button "Upload Media" at bounding box center [73, 246] width 33 height 7
click at [77, 213] on span "Images" at bounding box center [75, 212] width 12 height 6
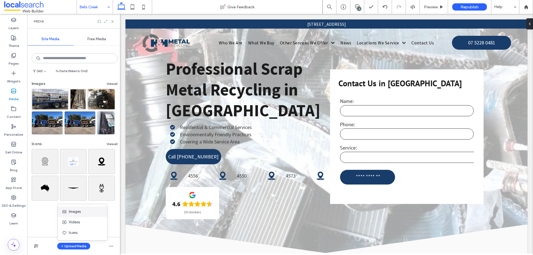
click at [81, 211] on span "Images" at bounding box center [75, 212] width 12 height 6
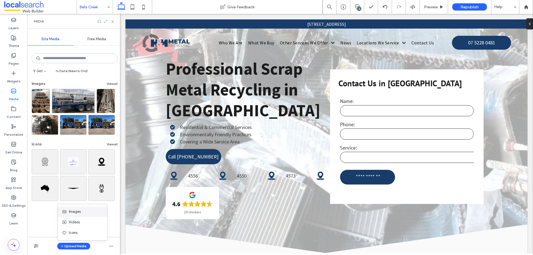
click at [77, 214] on span "Images" at bounding box center [75, 212] width 12 height 6
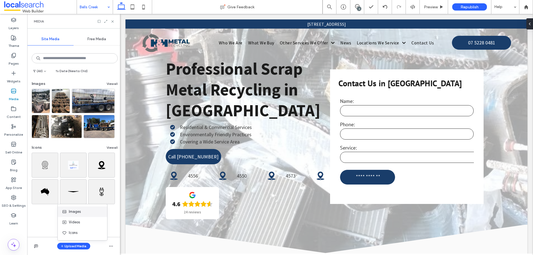
click at [94, 213] on div "Images" at bounding box center [81, 212] width 38 height 6
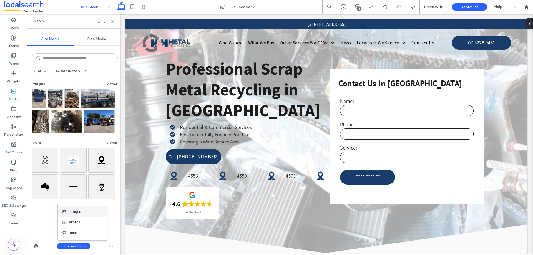
click at [70, 212] on span "Images" at bounding box center [75, 212] width 12 height 6
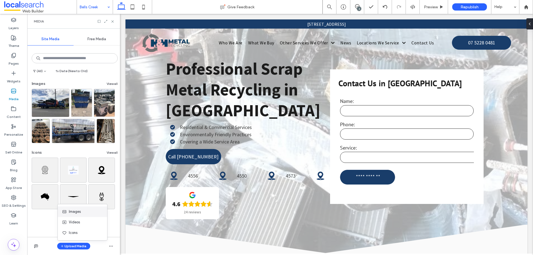
click at [66, 212] on icon at bounding box center [64, 212] width 4 height 4
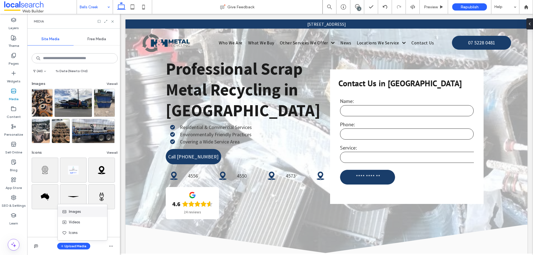
click at [72, 213] on span "Images" at bounding box center [75, 212] width 12 height 6
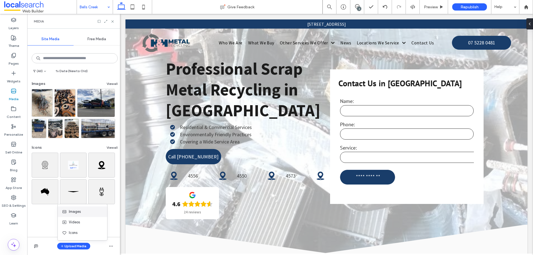
click at [87, 214] on div "Images" at bounding box center [81, 212] width 38 height 6
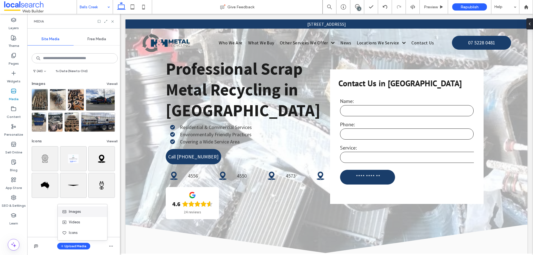
click at [72, 213] on span "Images" at bounding box center [75, 212] width 12 height 6
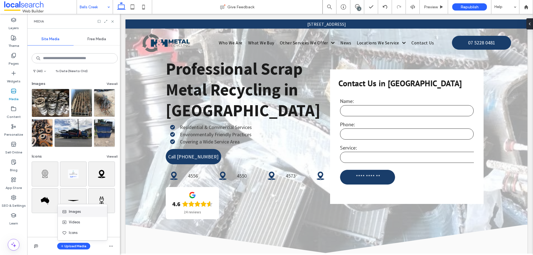
click at [91, 211] on div "Images" at bounding box center [81, 212] width 38 height 6
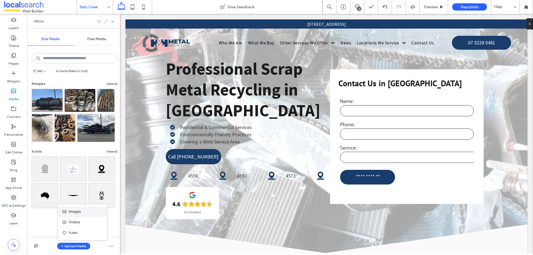
click at [74, 211] on span "Images" at bounding box center [75, 212] width 12 height 6
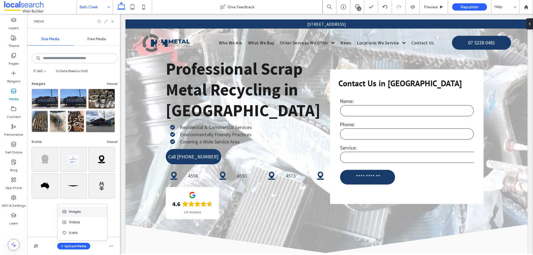
click at [70, 215] on div "Images" at bounding box center [82, 212] width 49 height 11
click at [71, 213] on span "Images" at bounding box center [75, 212] width 12 height 6
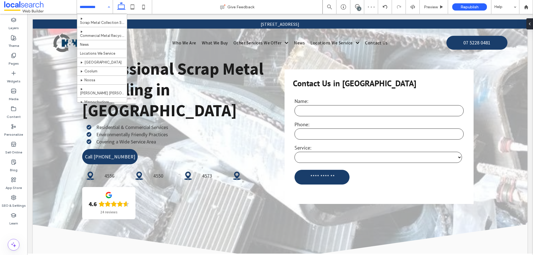
scroll to position [194, 0]
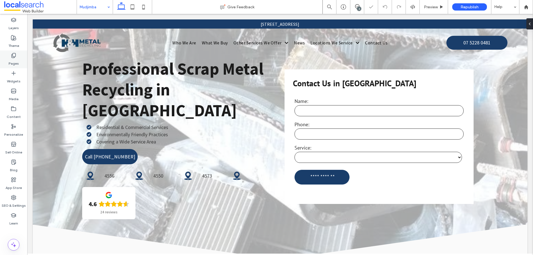
click at [12, 56] on icon at bounding box center [14, 56] width 6 height 6
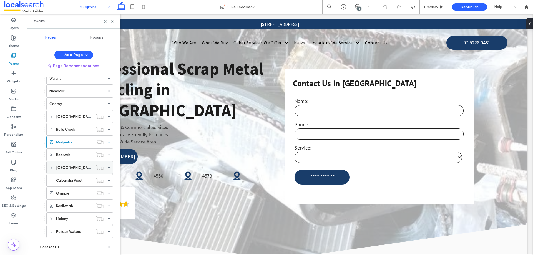
scroll to position [182, 0]
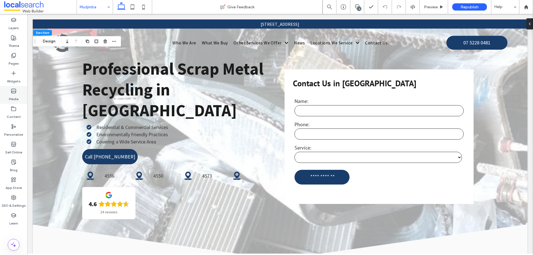
click at [10, 89] on div "Media" at bounding box center [13, 95] width 27 height 18
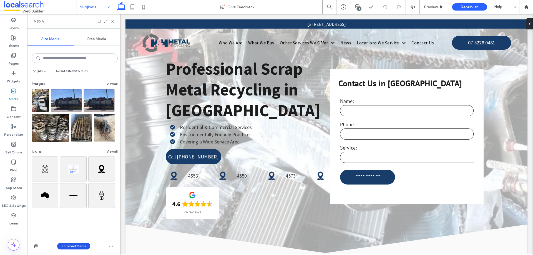
click at [69, 246] on button "Upload Media" at bounding box center [73, 246] width 33 height 7
click at [72, 248] on button "Upload Media" at bounding box center [73, 246] width 33 height 7
click at [76, 244] on button "Upload Media" at bounding box center [73, 246] width 33 height 7
click at [71, 210] on span "Images" at bounding box center [75, 212] width 12 height 6
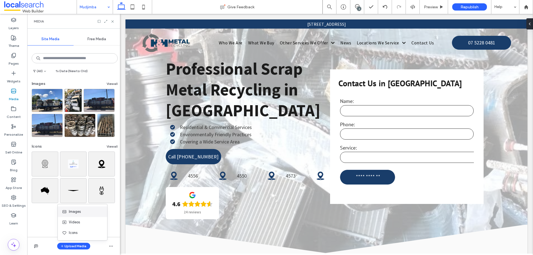
click at [70, 213] on span "Images" at bounding box center [75, 212] width 12 height 6
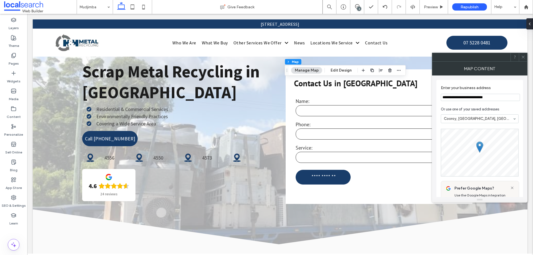
click at [463, 103] on section "**********" at bounding box center [480, 93] width 78 height 21
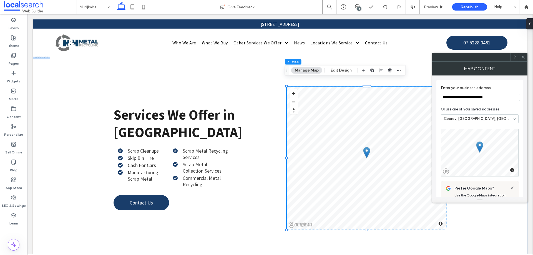
scroll to position [415, 0]
click at [462, 100] on input "**********" at bounding box center [480, 97] width 79 height 7
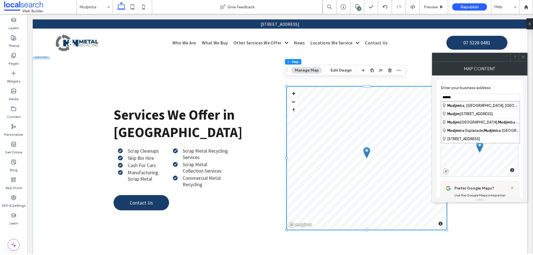
click at [497, 107] on div "Mudjim ba, Queensland, Australia" at bounding box center [480, 106] width 79 height 8
type input "**********"
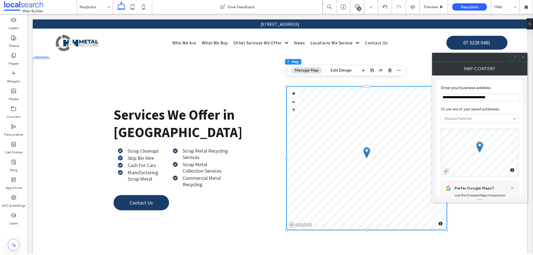
click at [525, 57] on icon at bounding box center [523, 57] width 4 height 4
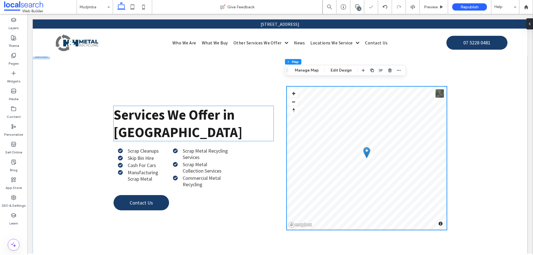
scroll to position [443, 0]
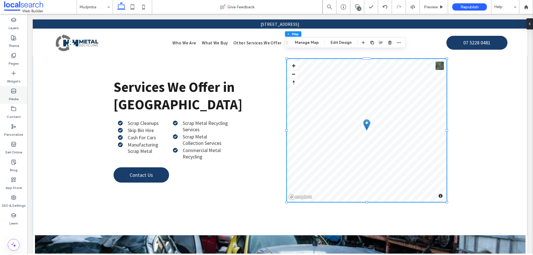
click at [8, 99] on div "Media" at bounding box center [13, 95] width 27 height 18
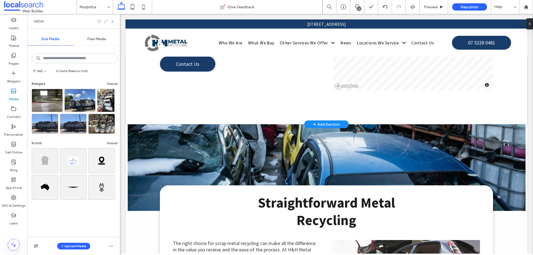
scroll to position [444, 0]
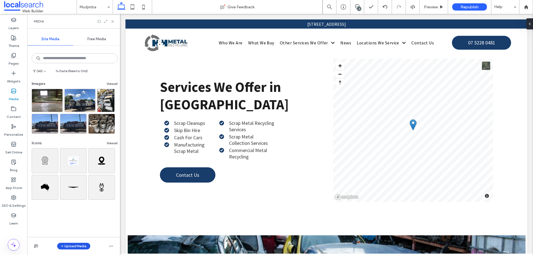
click at [69, 248] on button "Upload Media" at bounding box center [73, 246] width 33 height 7
click at [71, 208] on div "Images" at bounding box center [82, 212] width 49 height 11
click at [72, 211] on span "Images" at bounding box center [75, 212] width 12 height 6
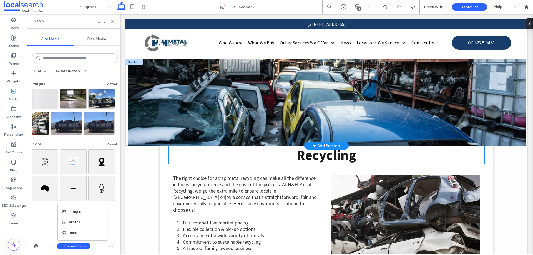
scroll to position [611, 0]
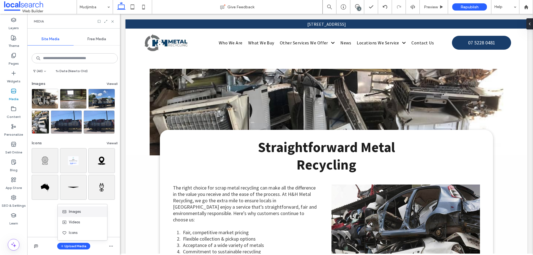
click at [66, 213] on icon at bounding box center [64, 212] width 4 height 4
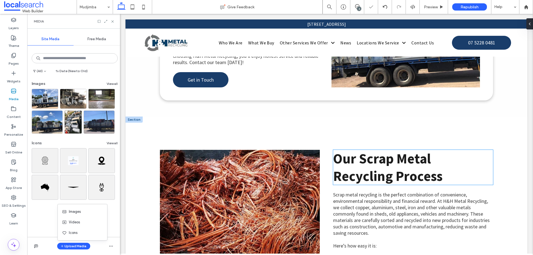
scroll to position [889, 0]
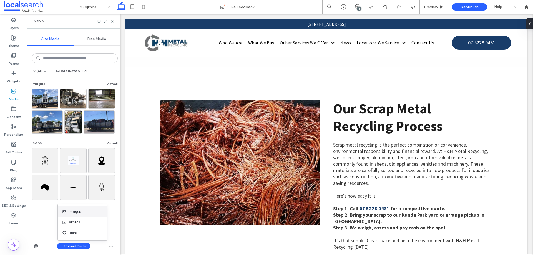
click at [72, 211] on span "Images" at bounding box center [75, 212] width 12 height 6
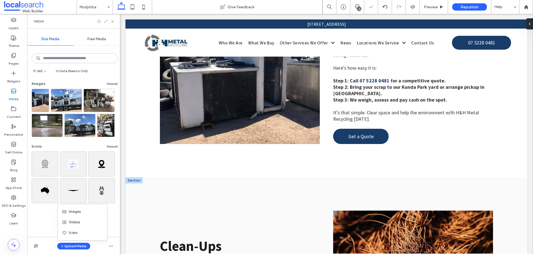
scroll to position [1167, 0]
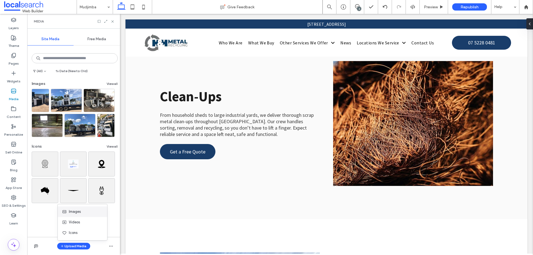
click at [91, 212] on div "Images" at bounding box center [81, 212] width 38 height 6
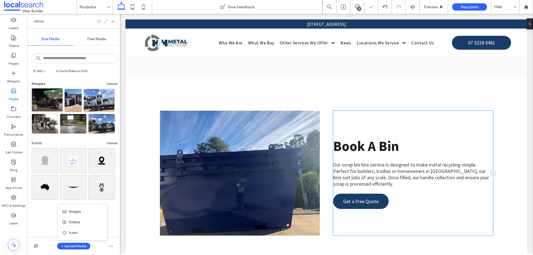
scroll to position [1333, 0]
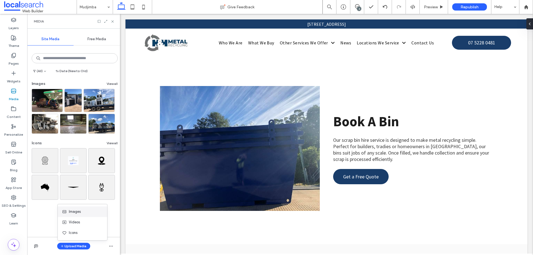
click at [89, 213] on div "Images" at bounding box center [81, 212] width 38 height 6
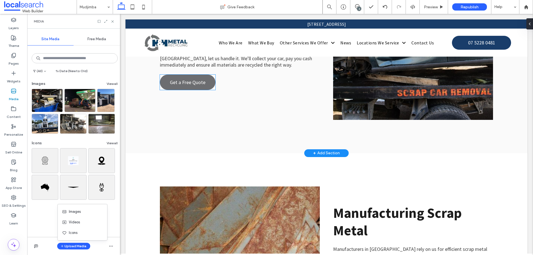
scroll to position [1528, 0]
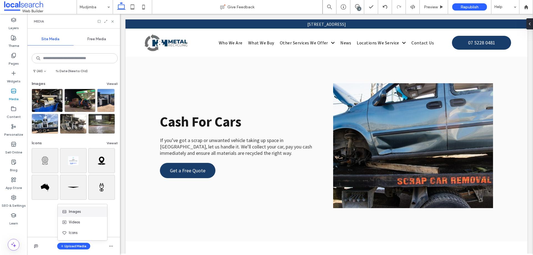
click at [86, 214] on div "Images" at bounding box center [81, 212] width 38 height 6
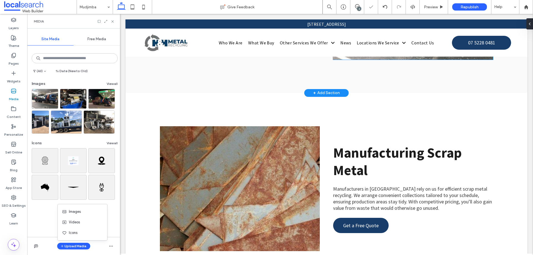
scroll to position [1695, 0]
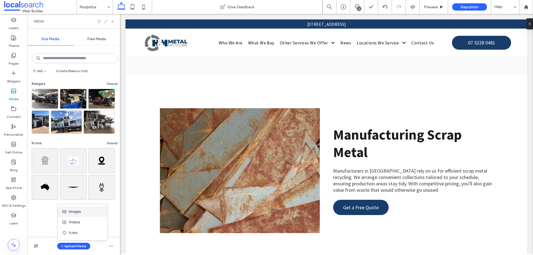
click at [67, 211] on span at bounding box center [65, 212] width 7 height 4
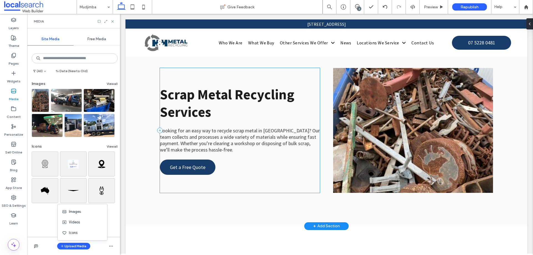
scroll to position [1917, 0]
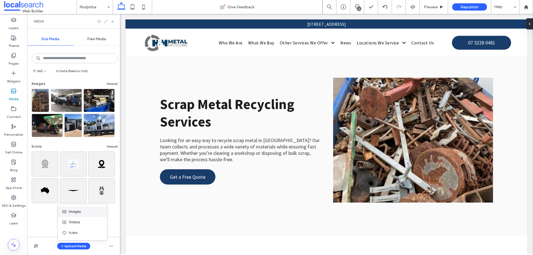
click at [85, 213] on div "Images" at bounding box center [81, 212] width 38 height 6
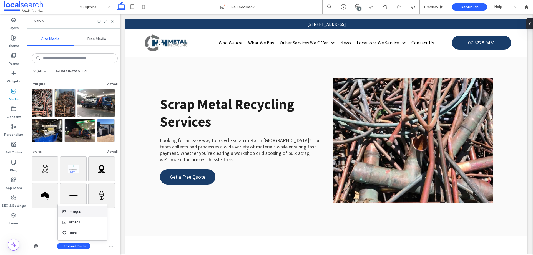
click at [78, 211] on span "Images" at bounding box center [75, 212] width 12 height 6
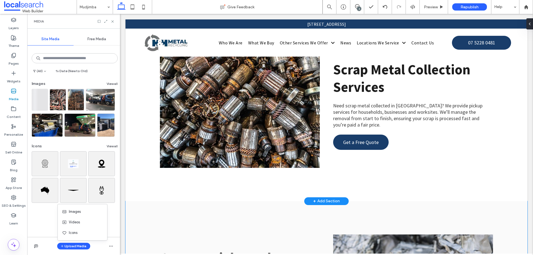
scroll to position [2139, 0]
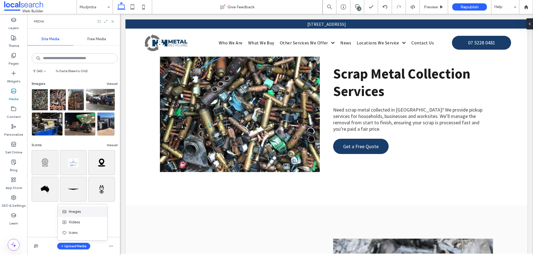
click at [81, 212] on div "Images" at bounding box center [81, 212] width 38 height 6
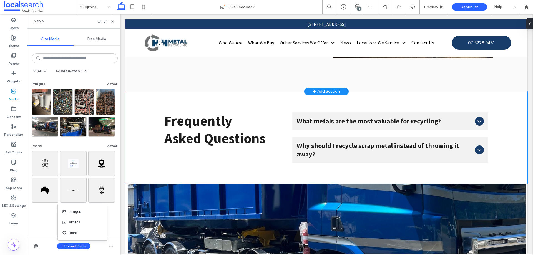
scroll to position [2556, 0]
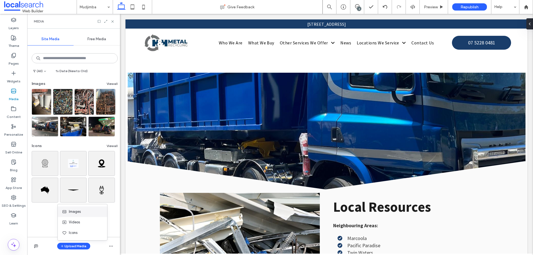
click at [69, 211] on span "Images" at bounding box center [75, 212] width 12 height 6
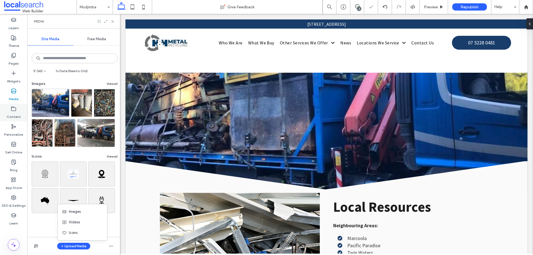
scroll to position [2528, 0]
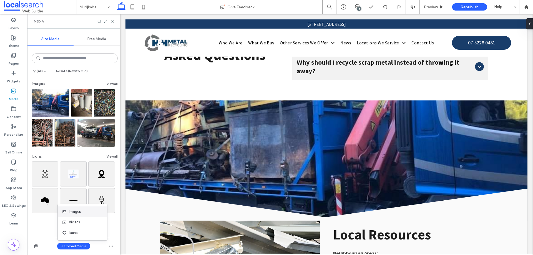
click at [68, 213] on span at bounding box center [65, 212] width 7 height 4
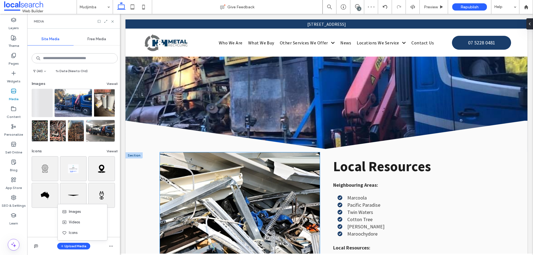
scroll to position [2639, 0]
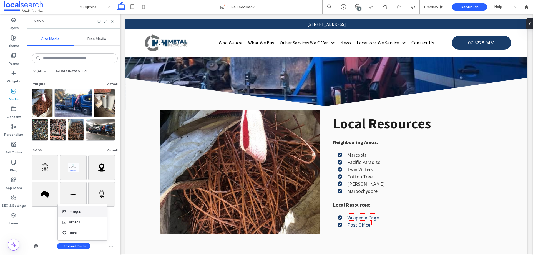
click at [85, 212] on div "Images" at bounding box center [81, 212] width 38 height 6
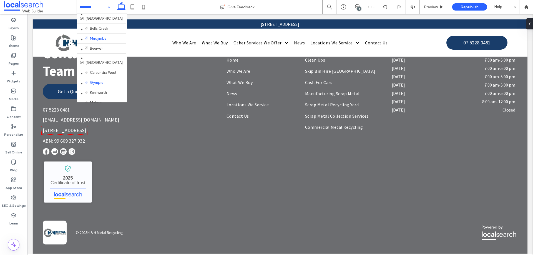
scroll to position [213, 0]
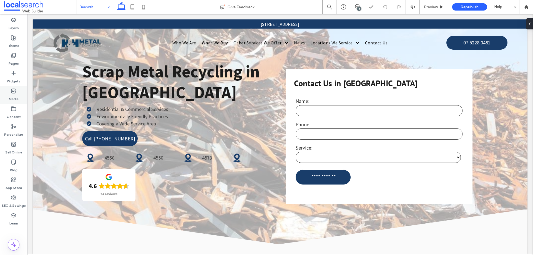
click at [11, 99] on label "Media" at bounding box center [14, 98] width 10 height 8
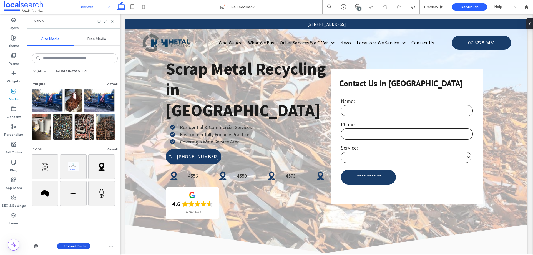
click at [73, 244] on button "Upload Media" at bounding box center [73, 246] width 33 height 7
click at [80, 211] on span "Images" at bounding box center [75, 212] width 12 height 6
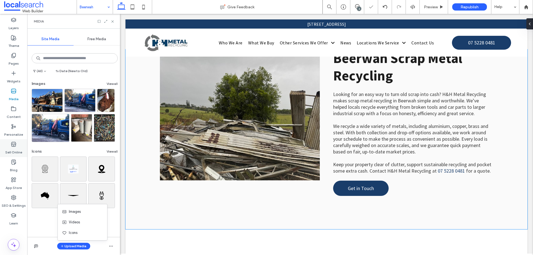
scroll to position [222, 0]
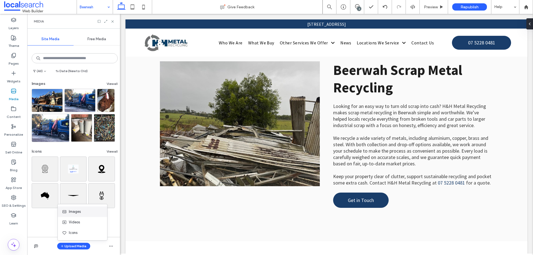
click at [84, 212] on div "Images" at bounding box center [81, 212] width 38 height 6
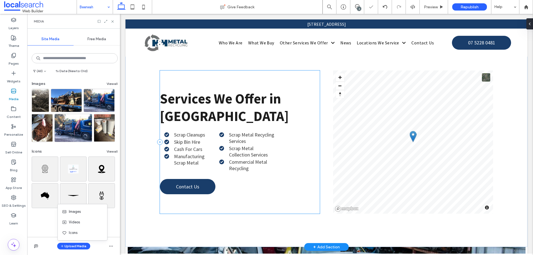
scroll to position [417, 0]
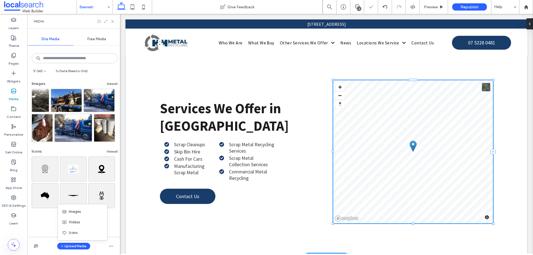
click at [431, 144] on div "© Mapbox © OpenStreetMap Improve this map" at bounding box center [413, 151] width 160 height 143
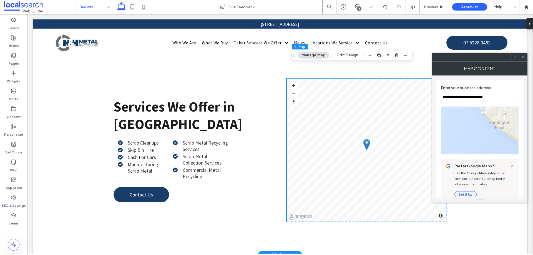
scroll to position [430, 0]
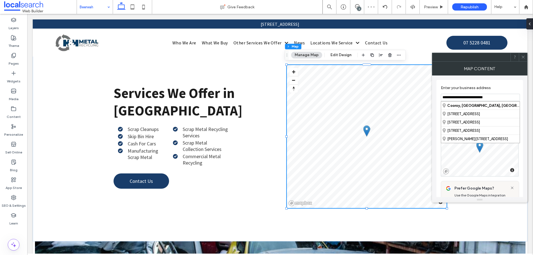
click at [451, 100] on input "**********" at bounding box center [480, 97] width 79 height 7
click at [456, 107] on strong "Beerwa" at bounding box center [454, 106] width 13 height 4
type input "**********"
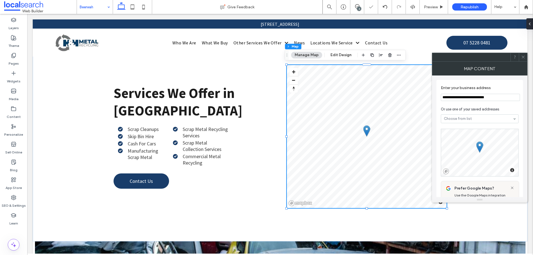
click at [524, 57] on icon at bounding box center [523, 57] width 4 height 4
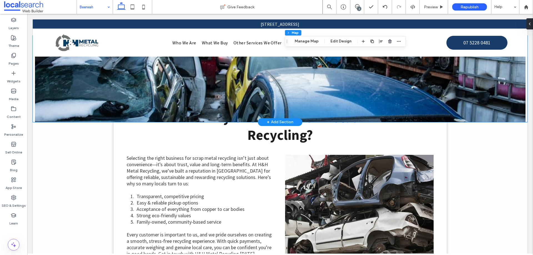
scroll to position [556, 0]
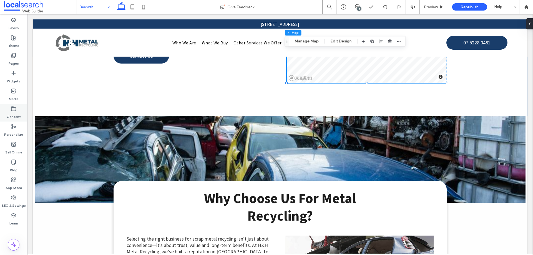
drag, startPoint x: 11, startPoint y: 93, endPoint x: 15, endPoint y: 111, distance: 18.9
click at [11, 93] on div "Media" at bounding box center [13, 95] width 27 height 18
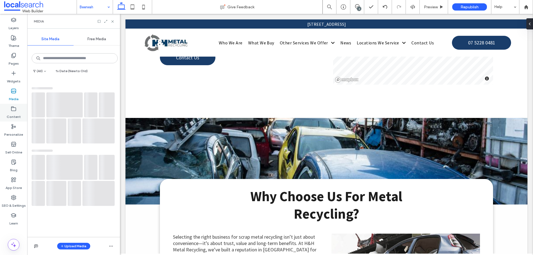
scroll to position [542, 0]
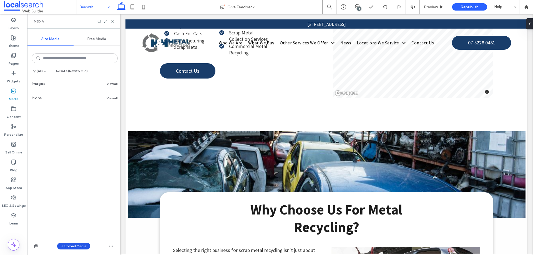
click at [81, 243] on button "Upload Media" at bounding box center [73, 246] width 33 height 7
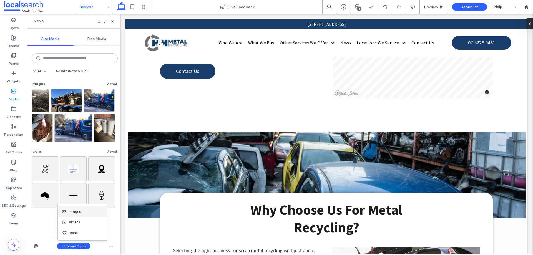
click at [79, 210] on span "Images" at bounding box center [75, 212] width 12 height 6
click at [80, 211] on span "Images" at bounding box center [75, 212] width 12 height 6
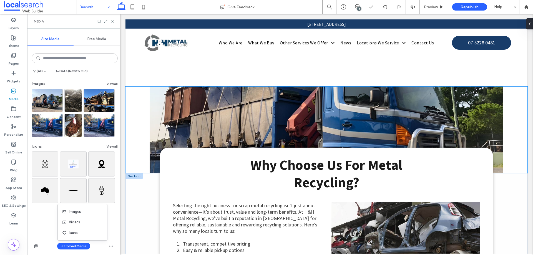
scroll to position [681, 0]
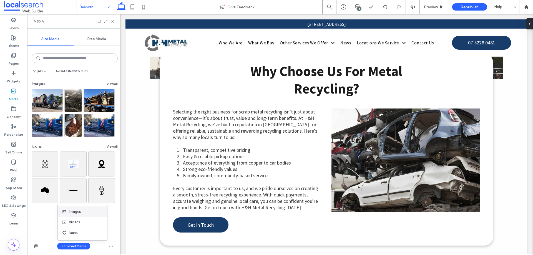
click at [72, 213] on span "Images" at bounding box center [75, 212] width 12 height 6
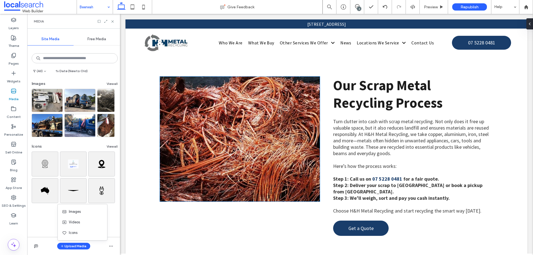
scroll to position [848, 0]
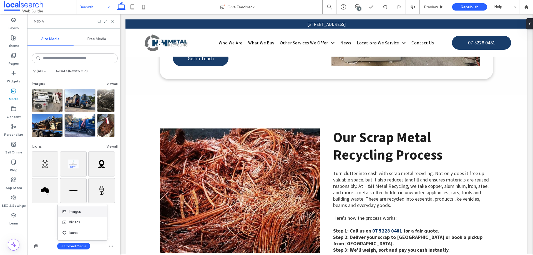
click at [79, 213] on span "Images" at bounding box center [75, 212] width 12 height 6
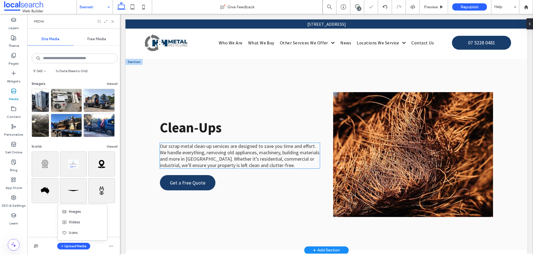
scroll to position [1098, 0]
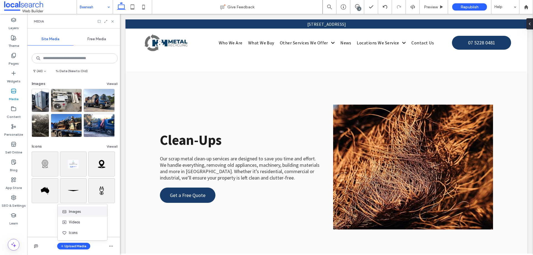
click at [74, 209] on span "Images" at bounding box center [75, 212] width 12 height 6
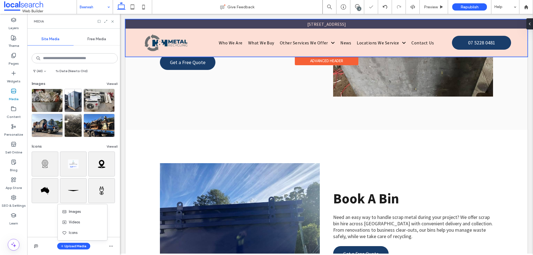
scroll to position [1264, 0]
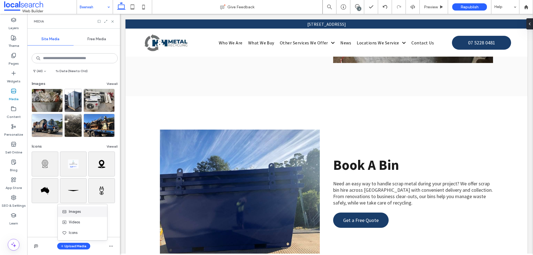
click at [87, 214] on div "Images" at bounding box center [81, 212] width 38 height 6
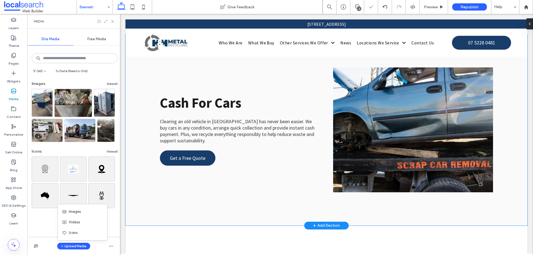
scroll to position [1459, 0]
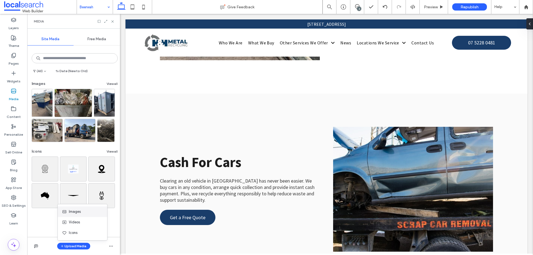
click at [87, 212] on div "Images" at bounding box center [81, 212] width 38 height 6
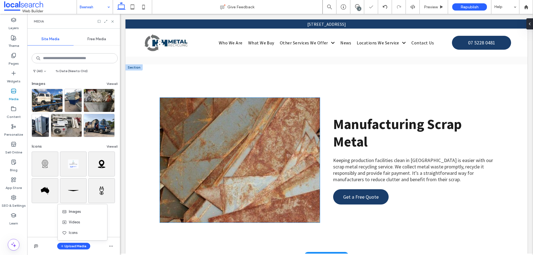
scroll to position [1681, 0]
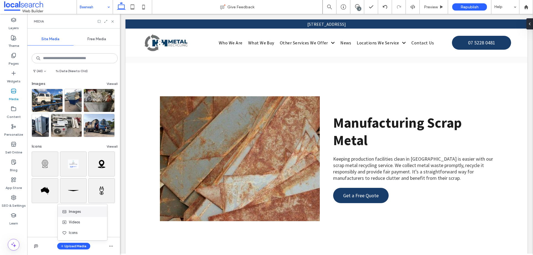
click at [84, 212] on div "Images" at bounding box center [81, 212] width 38 height 6
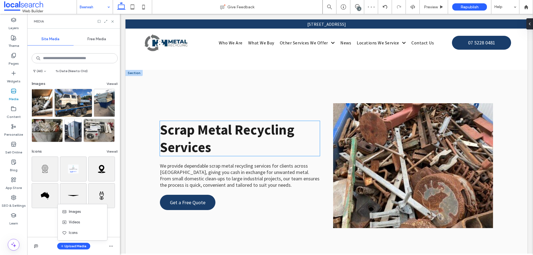
scroll to position [1875, 0]
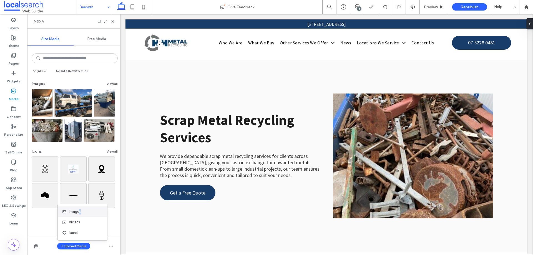
click at [80, 212] on span "Images" at bounding box center [75, 212] width 12 height 6
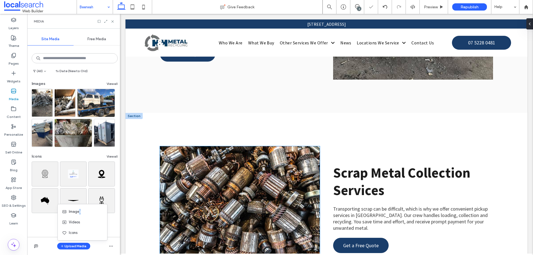
scroll to position [2070, 0]
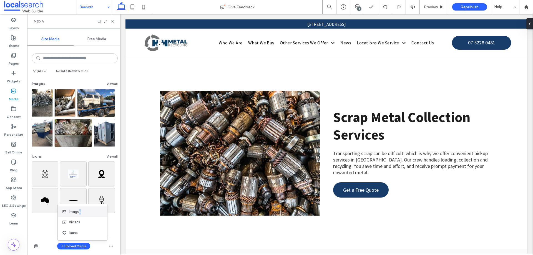
click at [83, 211] on div "Images" at bounding box center [81, 212] width 38 height 6
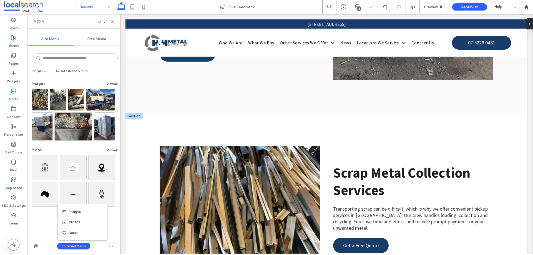
scroll to position [2153, 0]
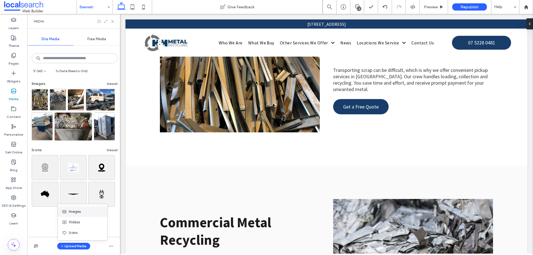
click at [88, 211] on div "Images" at bounding box center [81, 212] width 38 height 6
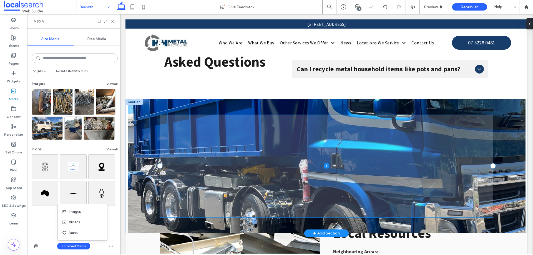
scroll to position [2459, 0]
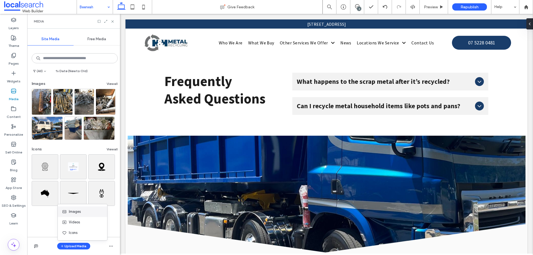
click at [80, 214] on div "Images" at bounding box center [82, 212] width 49 height 11
click at [78, 213] on span "Images" at bounding box center [75, 212] width 12 height 6
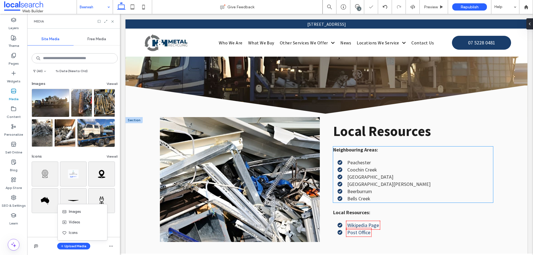
scroll to position [2653, 0]
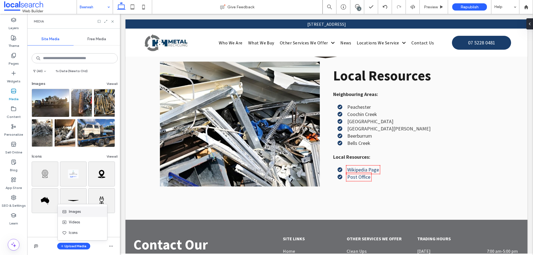
click at [74, 216] on div "Images" at bounding box center [82, 212] width 49 height 11
click at [75, 214] on span "Images" at bounding box center [75, 212] width 12 height 6
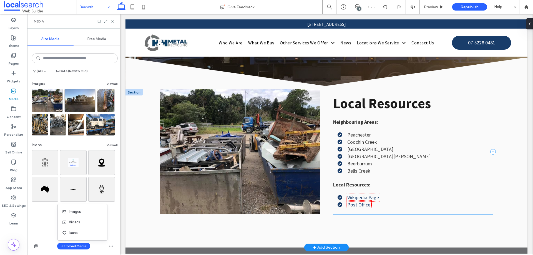
scroll to position [2482, 0]
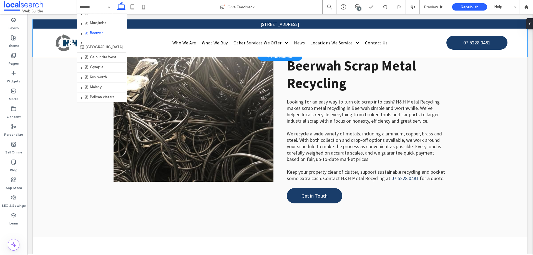
scroll to position [194, 0]
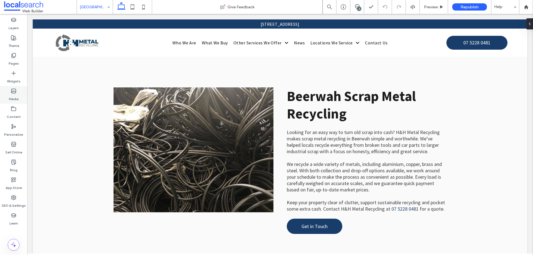
drag, startPoint x: 16, startPoint y: 96, endPoint x: 19, endPoint y: 99, distance: 3.5
click at [16, 96] on label "Media" at bounding box center [14, 98] width 10 height 8
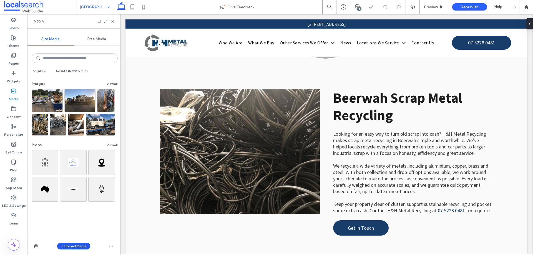
click at [67, 248] on button "Upload Media" at bounding box center [73, 246] width 33 height 7
click at [78, 209] on div "Images" at bounding box center [82, 212] width 49 height 11
click at [76, 209] on span "Images" at bounding box center [75, 212] width 12 height 6
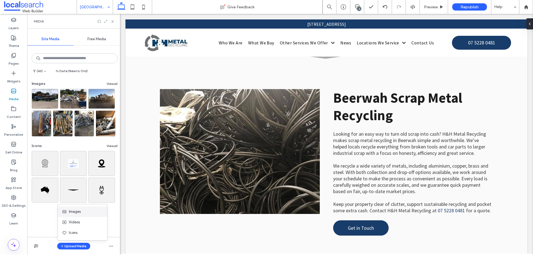
click at [88, 213] on div "Images" at bounding box center [81, 212] width 38 height 6
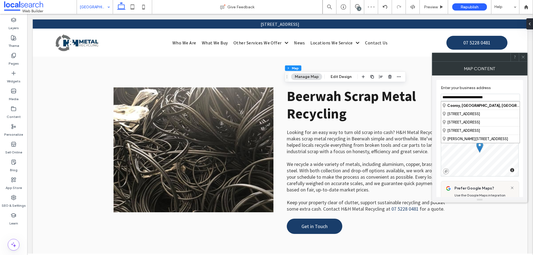
click at [479, 100] on input "**********" at bounding box center [480, 97] width 79 height 7
type input "*"
click at [476, 106] on div "Glass Ho use Mountains, Queensland, Australia" at bounding box center [480, 106] width 79 height 8
type input "**********"
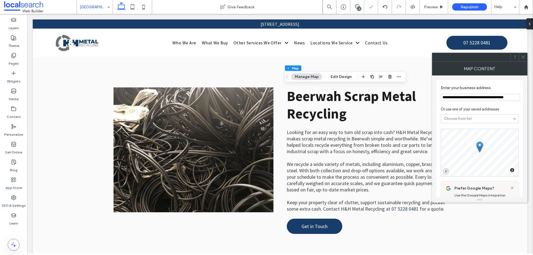
click at [521, 54] on div at bounding box center [523, 57] width 8 height 8
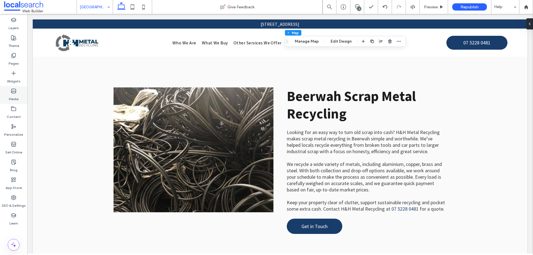
click at [14, 96] on label "Media" at bounding box center [14, 98] width 10 height 8
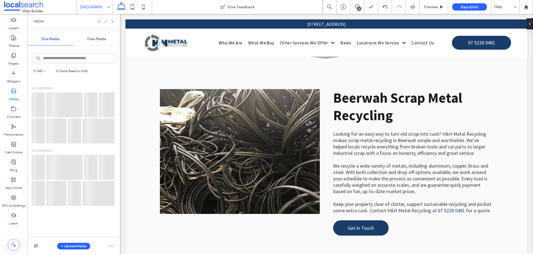
click at [77, 242] on div "Upload Media" at bounding box center [73, 246] width 93 height 18
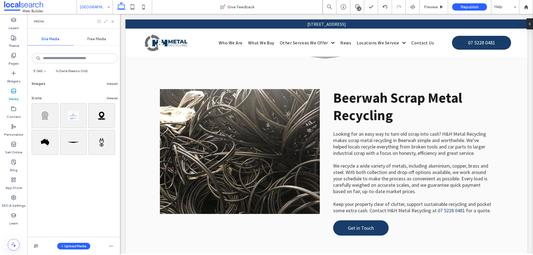
drag, startPoint x: 77, startPoint y: 244, endPoint x: 79, endPoint y: 241, distance: 3.6
click at [77, 244] on button "Upload Media" at bounding box center [73, 246] width 33 height 7
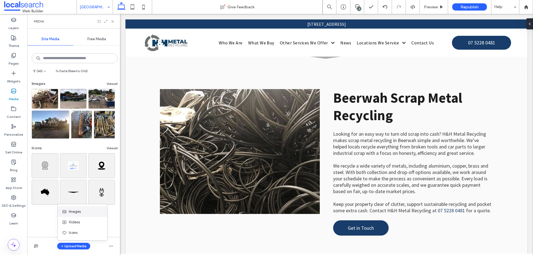
click at [78, 214] on span "Images" at bounding box center [75, 212] width 12 height 6
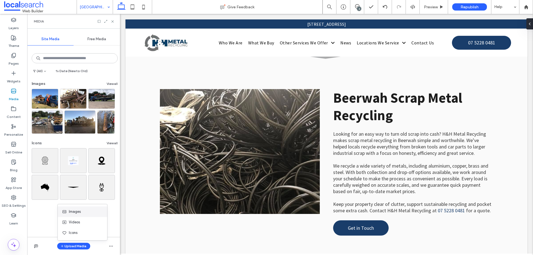
click at [75, 209] on div "Images" at bounding box center [82, 212] width 49 height 11
click at [76, 210] on span "Images" at bounding box center [75, 212] width 12 height 6
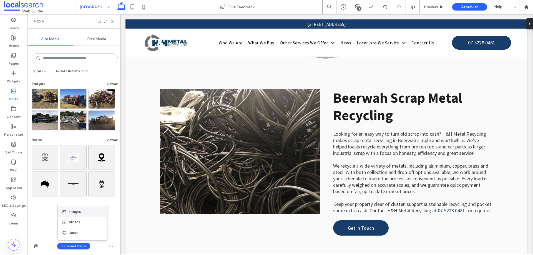
click at [77, 211] on span "Images" at bounding box center [75, 212] width 12 height 6
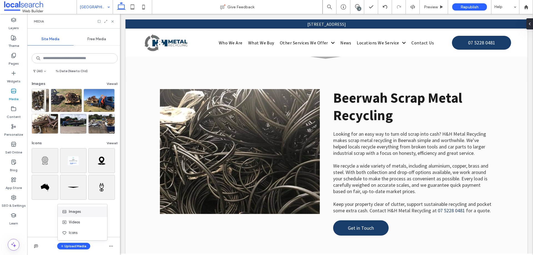
click at [84, 210] on div "Images" at bounding box center [81, 212] width 38 height 6
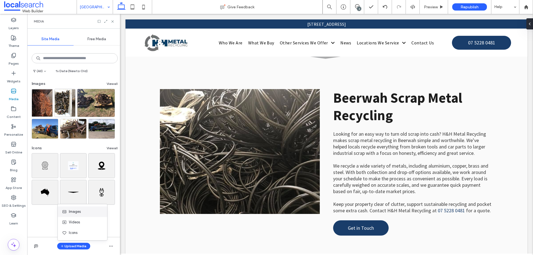
click at [68, 208] on div "Images" at bounding box center [82, 212] width 49 height 11
click at [69, 211] on span "Images" at bounding box center [75, 212] width 12 height 6
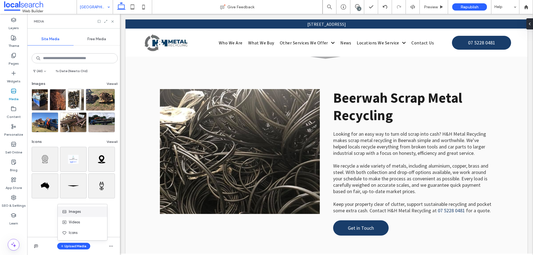
click at [78, 214] on span "Images" at bounding box center [75, 212] width 12 height 6
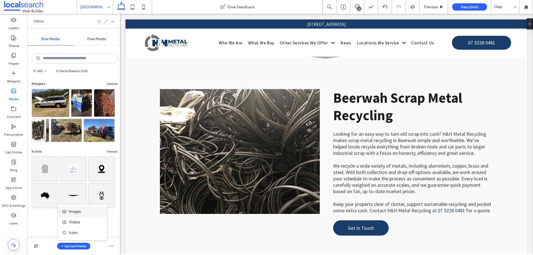
click at [84, 211] on div "Images" at bounding box center [81, 212] width 38 height 6
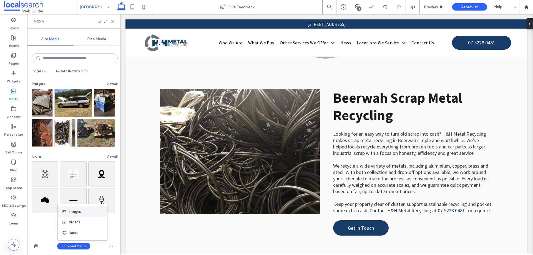
click at [80, 214] on div "Images" at bounding box center [82, 212] width 49 height 11
click at [84, 211] on div "Images" at bounding box center [81, 212] width 38 height 6
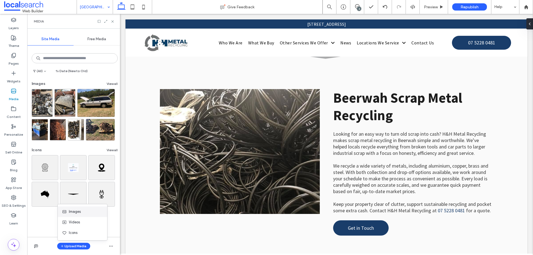
click at [80, 211] on span "Images" at bounding box center [75, 212] width 12 height 6
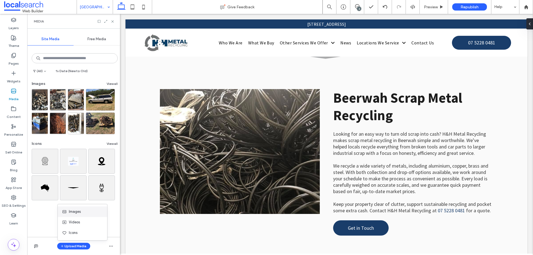
click at [71, 210] on span "Images" at bounding box center [75, 212] width 12 height 6
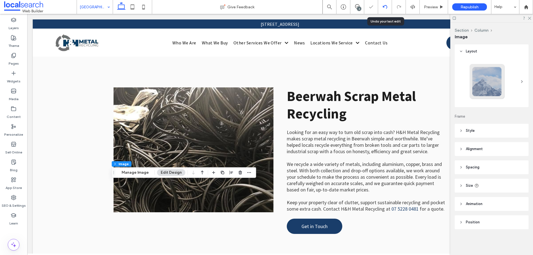
click at [383, 8] on icon at bounding box center [385, 7] width 4 height 4
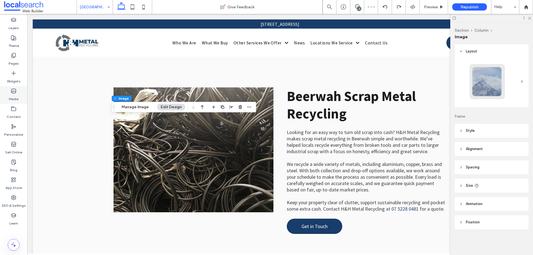
click at [11, 97] on label "Media" at bounding box center [14, 98] width 10 height 8
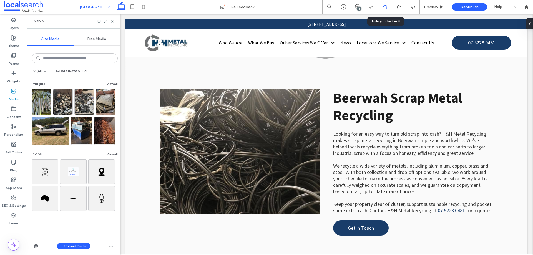
click at [387, 6] on use at bounding box center [385, 7] width 4 height 4
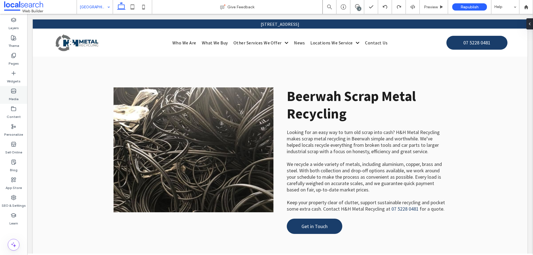
click at [16, 90] on use at bounding box center [13, 91] width 4 height 4
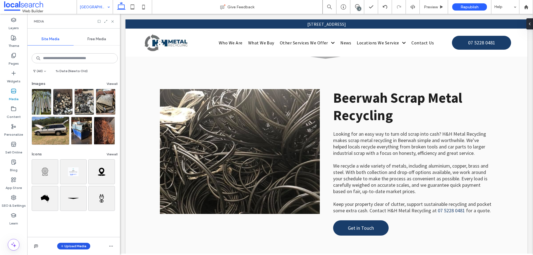
click at [75, 246] on button "Upload Media" at bounding box center [73, 246] width 33 height 7
click at [81, 213] on span "Images" at bounding box center [75, 212] width 12 height 6
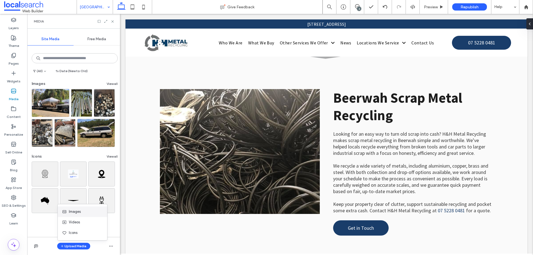
click at [83, 214] on div "Images" at bounding box center [81, 212] width 38 height 6
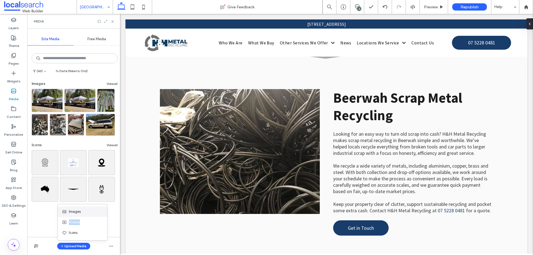
drag, startPoint x: 88, startPoint y: 217, endPoint x: 87, endPoint y: 211, distance: 6.4
click at [87, 211] on div "Images Videos Icons" at bounding box center [83, 222] width 50 height 37
click at [87, 211] on div "Images" at bounding box center [81, 212] width 38 height 6
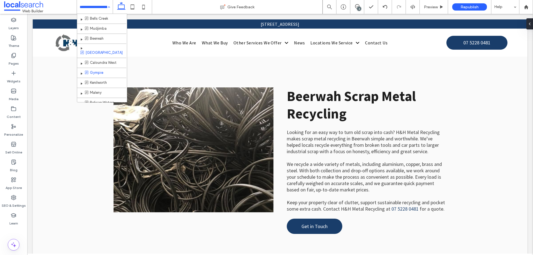
scroll to position [240, 0]
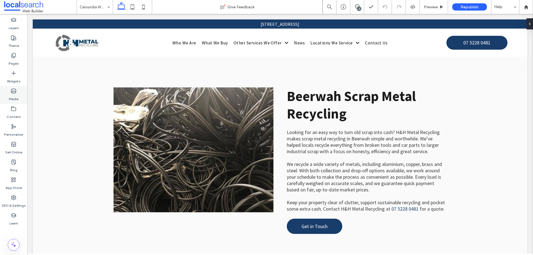
click at [9, 97] on label "Media" at bounding box center [14, 98] width 10 height 8
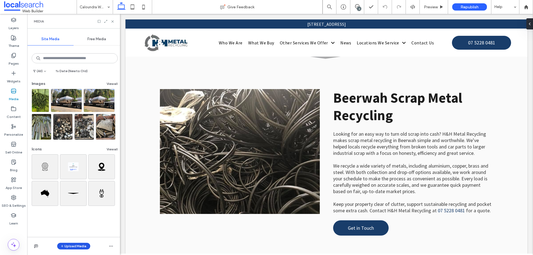
click at [80, 245] on button "Upload Media" at bounding box center [73, 246] width 33 height 7
click at [84, 211] on div "Images" at bounding box center [81, 212] width 38 height 6
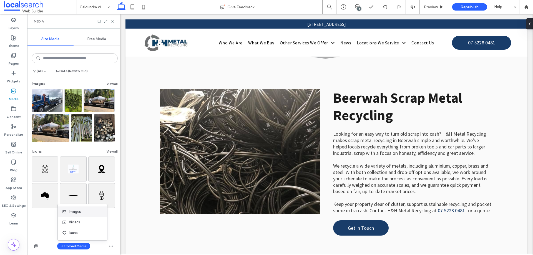
click at [74, 211] on span "Images" at bounding box center [75, 212] width 12 height 6
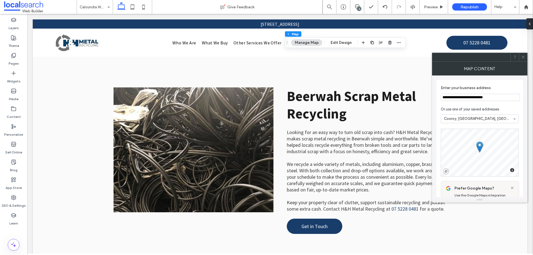
click at [474, 97] on input "**********" at bounding box center [480, 97] width 79 height 7
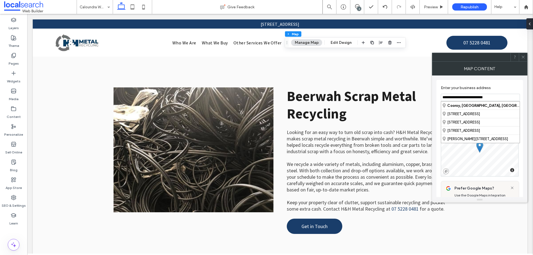
click at [474, 97] on input "**********" at bounding box center [480, 97] width 79 height 7
click at [470, 107] on div "Caloundra , Queensland, Australia" at bounding box center [480, 106] width 79 height 8
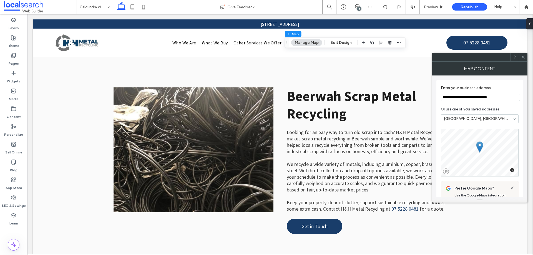
click at [463, 100] on input "**********" at bounding box center [480, 97] width 79 height 7
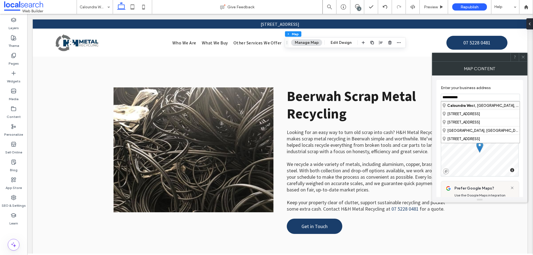
click at [482, 104] on div "Caloundra W est, Queensland, Australia" at bounding box center [480, 106] width 79 height 8
type input "**********"
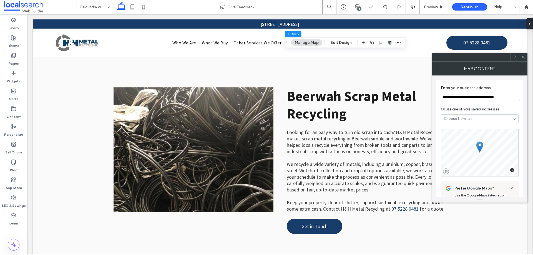
click at [525, 56] on use at bounding box center [523, 57] width 3 height 3
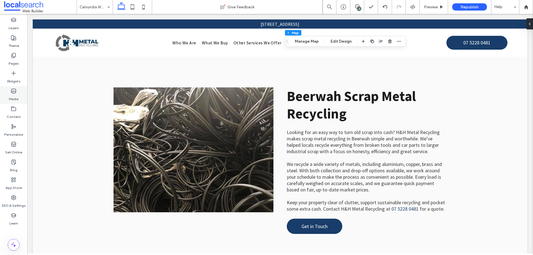
click at [13, 98] on label "Media" at bounding box center [14, 98] width 10 height 8
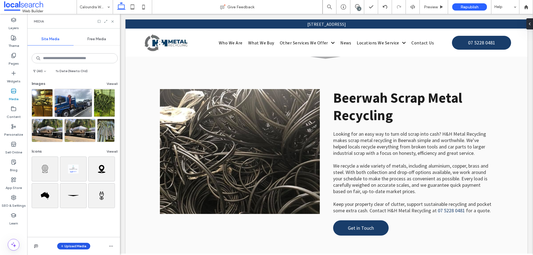
click at [75, 244] on button "Upload Media" at bounding box center [73, 246] width 33 height 7
click at [87, 214] on div "Images" at bounding box center [81, 212] width 38 height 6
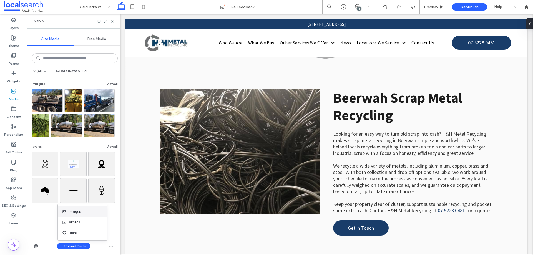
click at [78, 216] on div "Images" at bounding box center [82, 212] width 49 height 11
click at [87, 211] on div "Images" at bounding box center [81, 212] width 38 height 6
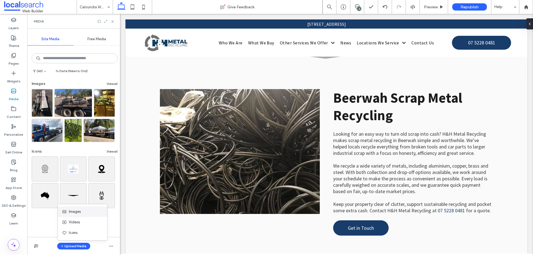
click at [81, 211] on div "Images" at bounding box center [81, 212] width 38 height 6
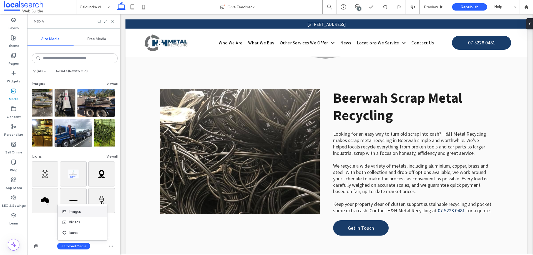
click at [70, 211] on span "Images" at bounding box center [75, 212] width 12 height 6
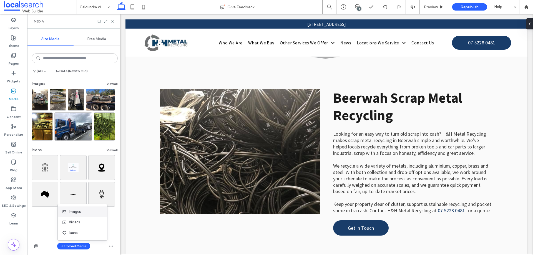
click at [81, 211] on div "Images" at bounding box center [81, 212] width 38 height 6
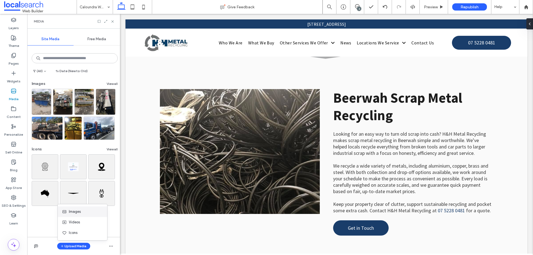
click at [75, 211] on span "Images" at bounding box center [75, 212] width 12 height 6
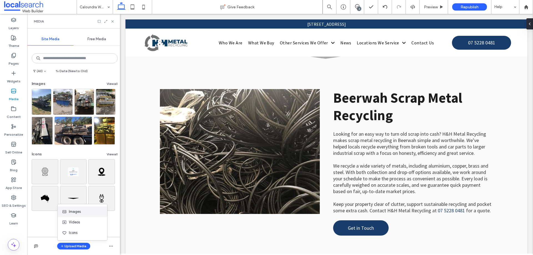
click at [77, 211] on span "Images" at bounding box center [75, 212] width 12 height 6
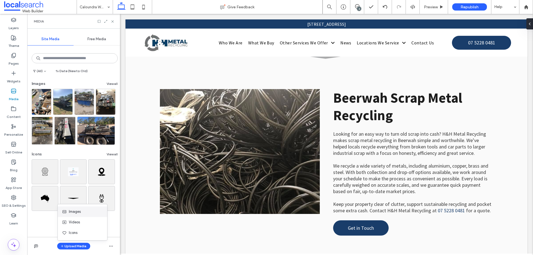
click at [69, 212] on span "Images" at bounding box center [75, 212] width 12 height 6
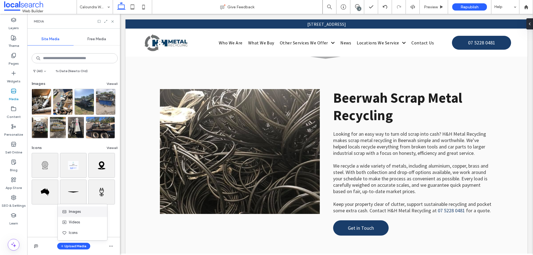
click at [76, 211] on span "Images" at bounding box center [75, 212] width 12 height 6
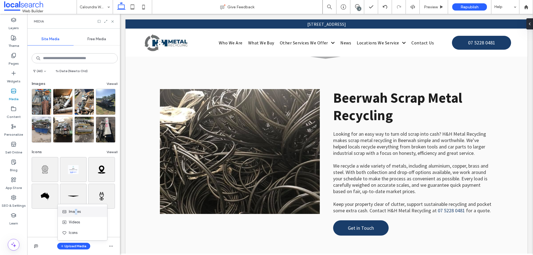
click at [77, 212] on span "Images" at bounding box center [75, 212] width 12 height 6
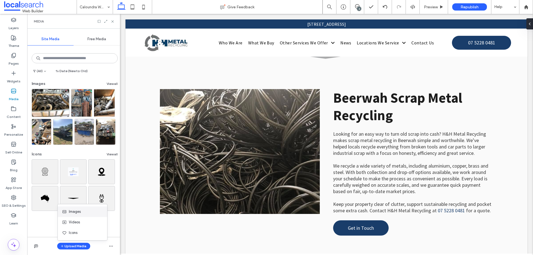
click at [71, 211] on span "Images" at bounding box center [75, 212] width 12 height 6
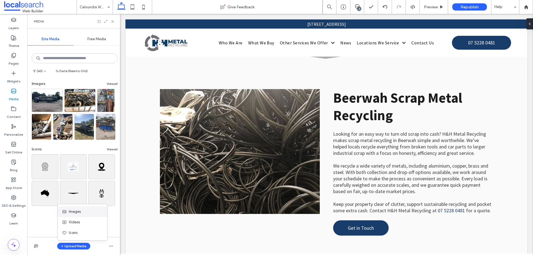
click at [71, 214] on span "Images" at bounding box center [75, 212] width 12 height 6
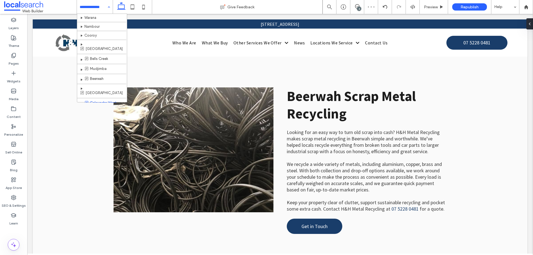
scroll to position [240, 0]
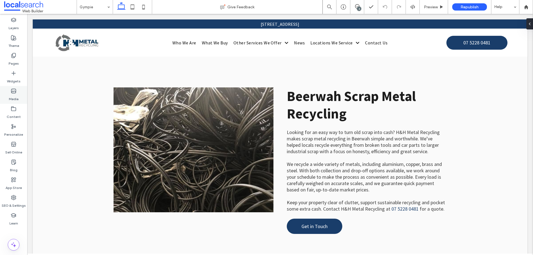
click at [17, 89] on div "Media" at bounding box center [13, 95] width 27 height 18
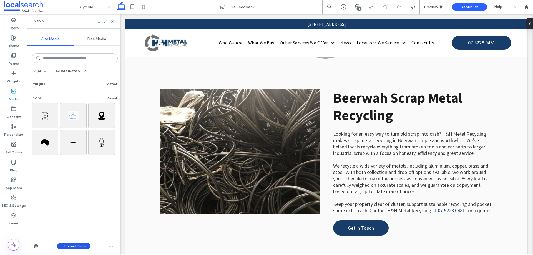
click at [70, 248] on button "Upload Media" at bounding box center [73, 246] width 33 height 7
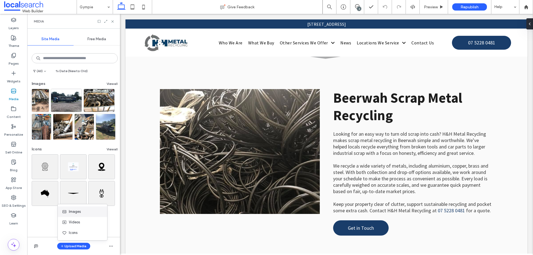
click at [83, 210] on div "Images" at bounding box center [81, 212] width 38 height 6
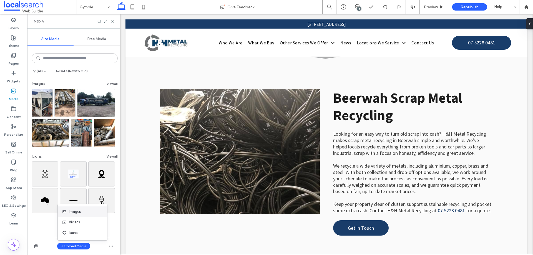
click at [76, 207] on div "Images" at bounding box center [82, 212] width 49 height 11
click at [77, 210] on span "Images" at bounding box center [75, 212] width 12 height 6
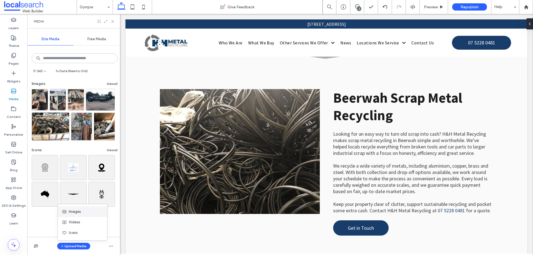
click at [70, 213] on span "Images" at bounding box center [75, 212] width 12 height 6
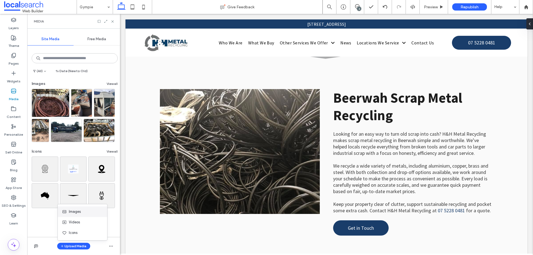
click at [73, 215] on div "Images" at bounding box center [82, 212] width 49 height 11
click at [76, 213] on span "Images" at bounding box center [75, 212] width 12 height 6
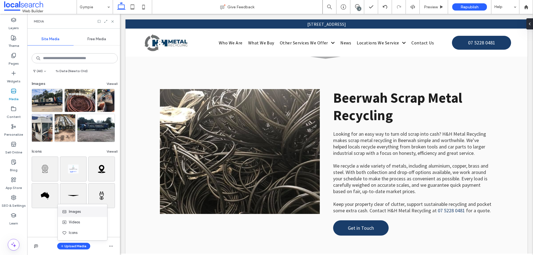
click at [70, 213] on span "Images" at bounding box center [75, 212] width 12 height 6
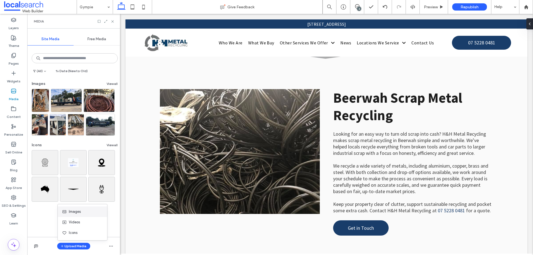
click at [72, 214] on span "Images" at bounding box center [75, 212] width 12 height 6
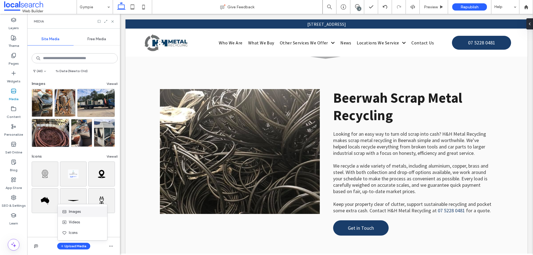
click at [94, 213] on div "Images" at bounding box center [81, 212] width 38 height 6
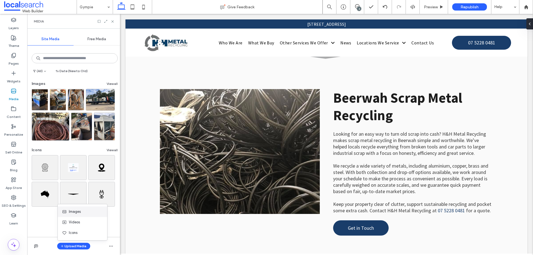
click at [69, 215] on div "Images" at bounding box center [82, 212] width 49 height 11
click at [87, 213] on div "Images" at bounding box center [81, 212] width 38 height 6
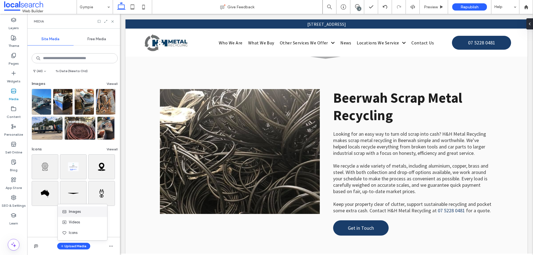
click at [80, 209] on span "Images" at bounding box center [75, 212] width 12 height 6
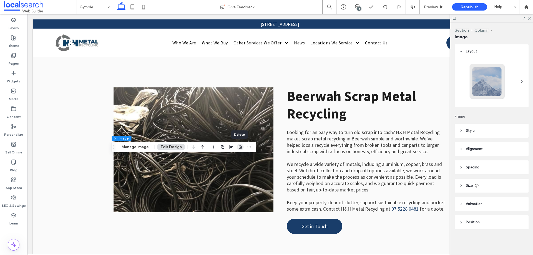
click at [241, 144] on span "button" at bounding box center [240, 147] width 7 height 7
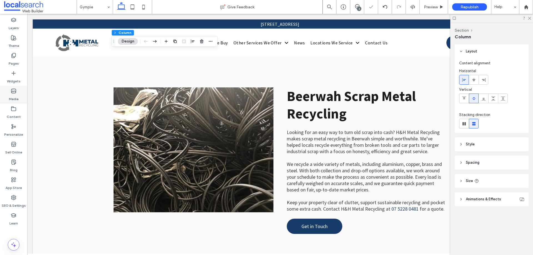
click at [14, 91] on use at bounding box center [13, 91] width 4 height 4
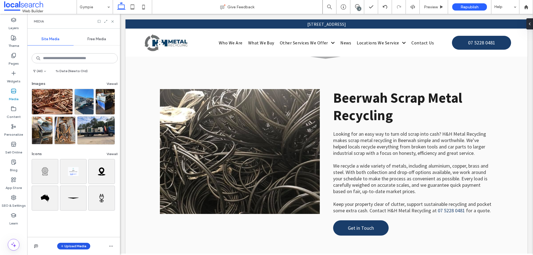
click at [72, 246] on button "Upload Media" at bounding box center [73, 246] width 33 height 7
click at [73, 213] on span "Images" at bounding box center [75, 212] width 12 height 6
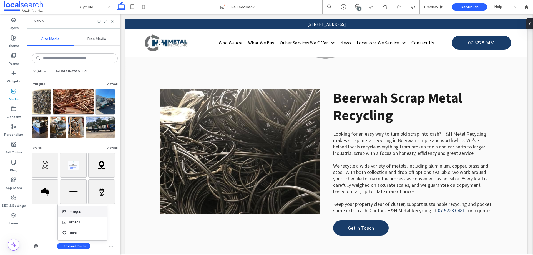
click at [79, 212] on span "Images" at bounding box center [75, 212] width 12 height 6
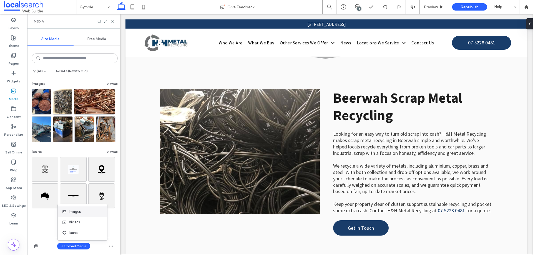
click at [90, 214] on div "Images" at bounding box center [81, 212] width 38 height 6
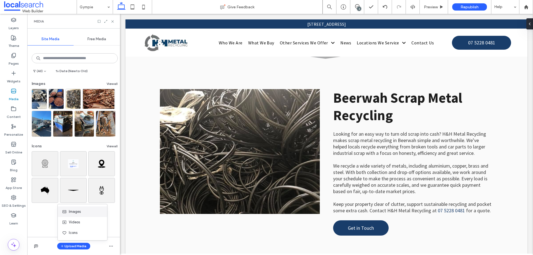
click at [80, 212] on span "Images" at bounding box center [75, 212] width 12 height 6
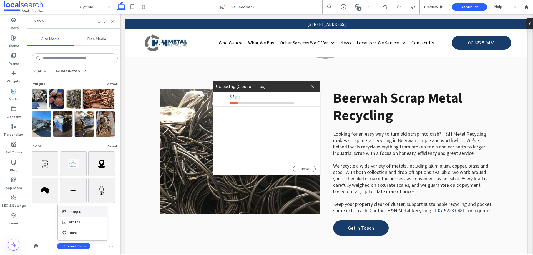
click at [67, 210] on span at bounding box center [65, 212] width 7 height 4
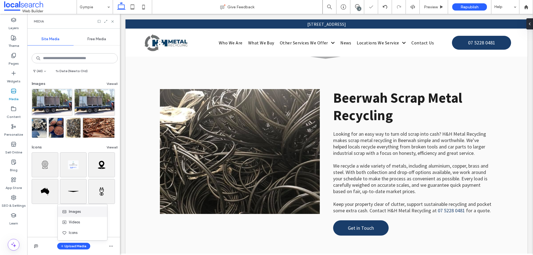
click at [73, 212] on span "Images" at bounding box center [75, 212] width 12 height 6
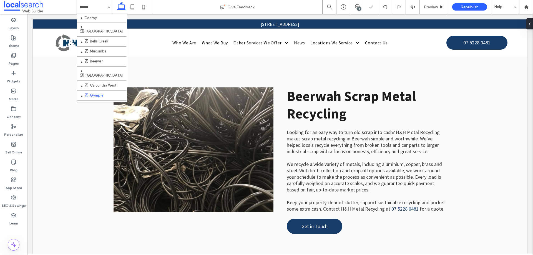
scroll to position [240, 0]
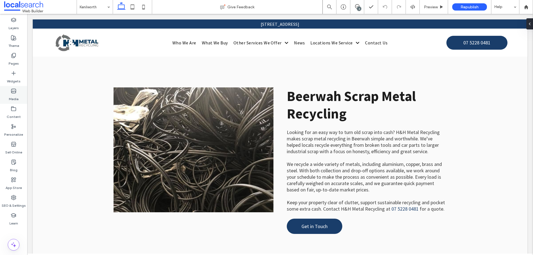
click at [13, 93] on use at bounding box center [13, 91] width 4 height 4
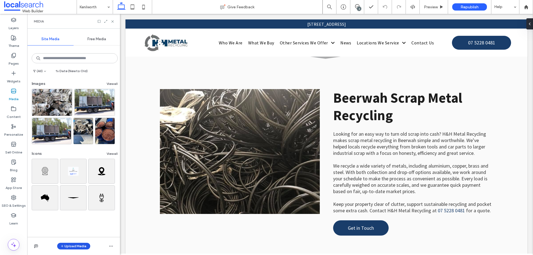
click at [74, 246] on button "Upload Media" at bounding box center [73, 246] width 33 height 7
click at [85, 213] on div "Images" at bounding box center [81, 212] width 38 height 6
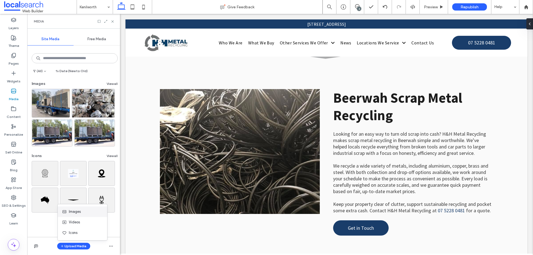
click at [73, 214] on span "Images" at bounding box center [75, 212] width 12 height 6
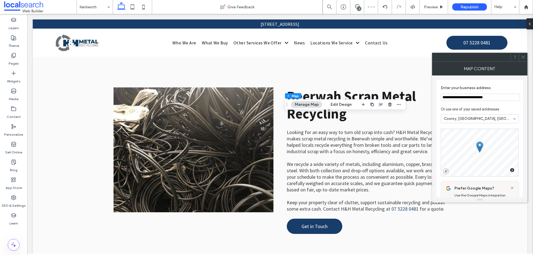
click at [481, 97] on input "**********" at bounding box center [480, 97] width 79 height 7
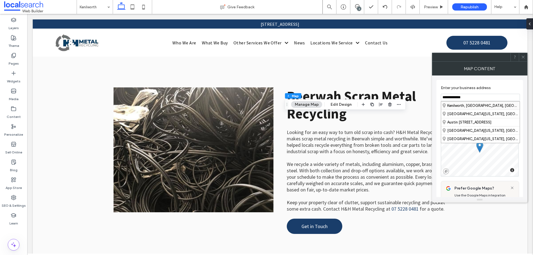
click at [480, 105] on div "Kenilworth, [GEOGRAPHIC_DATA], [GEOGRAPHIC_DATA]" at bounding box center [480, 106] width 79 height 8
type input "**********"
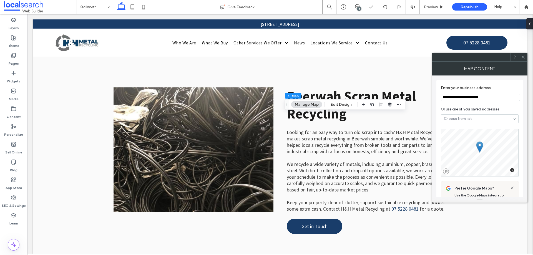
click at [524, 60] on span at bounding box center [523, 57] width 4 height 8
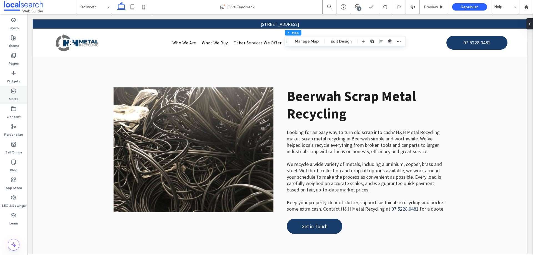
click at [13, 100] on label "Media" at bounding box center [14, 98] width 10 height 8
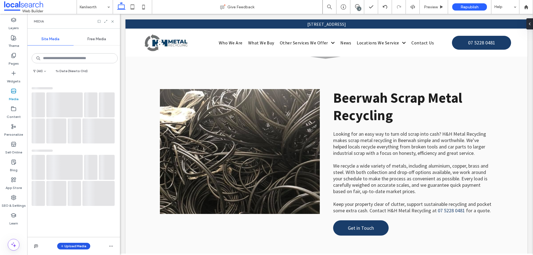
click at [67, 247] on button "Upload Media" at bounding box center [73, 246] width 33 height 7
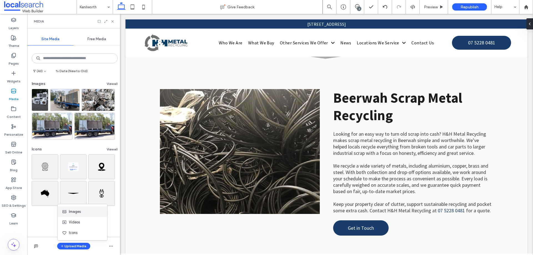
click at [74, 211] on span "Images" at bounding box center [75, 212] width 12 height 6
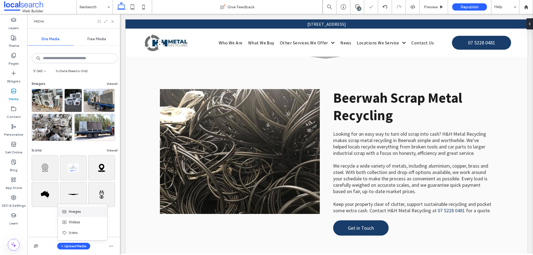
click at [80, 211] on span "Images" at bounding box center [75, 212] width 12 height 6
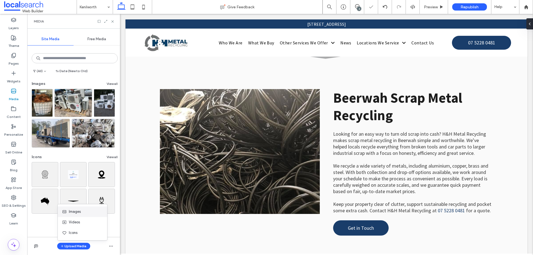
click at [81, 213] on span "Images" at bounding box center [75, 212] width 12 height 6
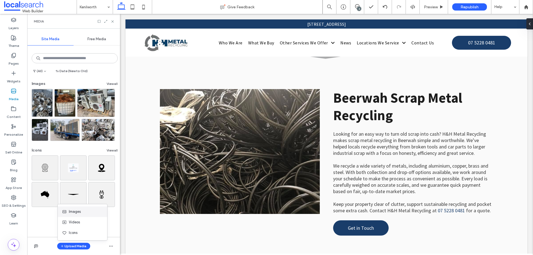
click at [73, 210] on span "Images" at bounding box center [75, 212] width 12 height 6
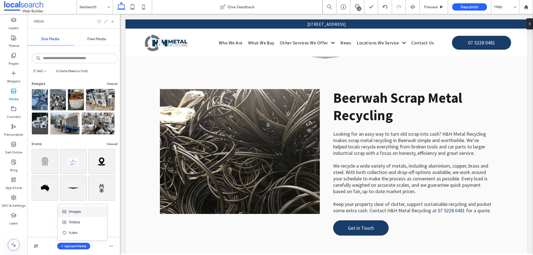
click at [80, 216] on div "Images" at bounding box center [82, 212] width 49 height 11
click at [84, 214] on div "Images" at bounding box center [81, 212] width 38 height 6
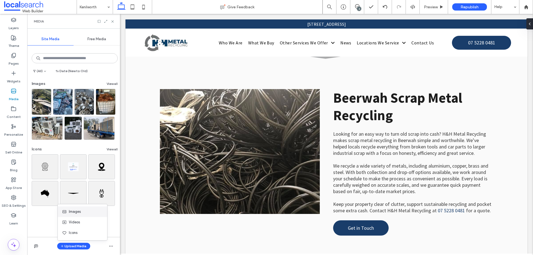
click at [81, 212] on div "Images" at bounding box center [81, 212] width 38 height 6
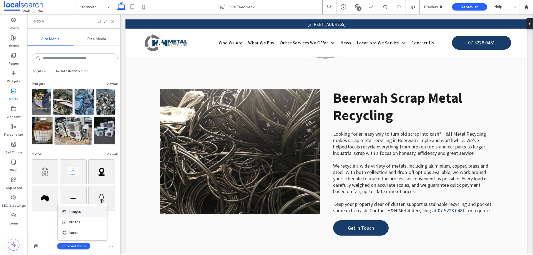
click at [73, 213] on span "Images" at bounding box center [75, 212] width 12 height 6
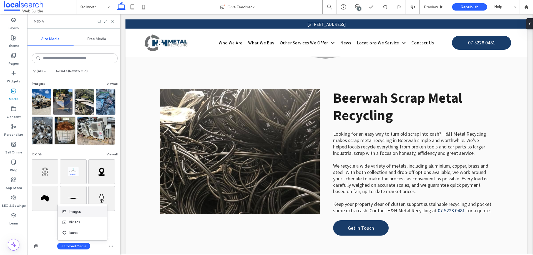
click at [84, 214] on div "Images" at bounding box center [81, 212] width 38 height 6
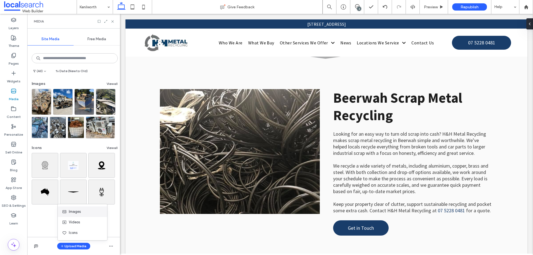
click at [72, 214] on div "Images" at bounding box center [82, 212] width 49 height 11
click at [74, 212] on span "Images" at bounding box center [75, 212] width 12 height 6
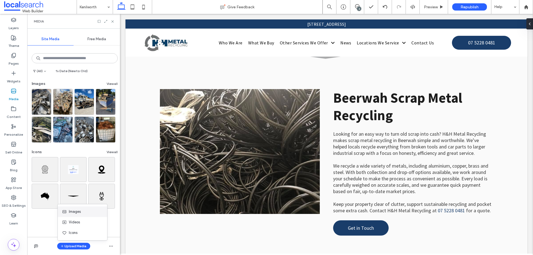
click at [71, 211] on span "Images" at bounding box center [75, 212] width 12 height 6
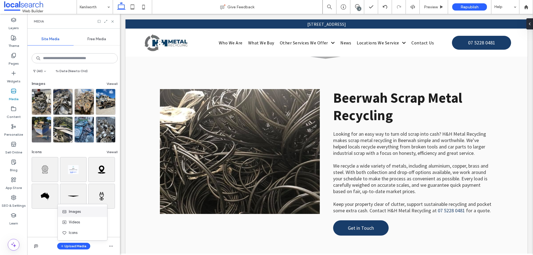
click at [77, 213] on span "Images" at bounding box center [75, 212] width 12 height 6
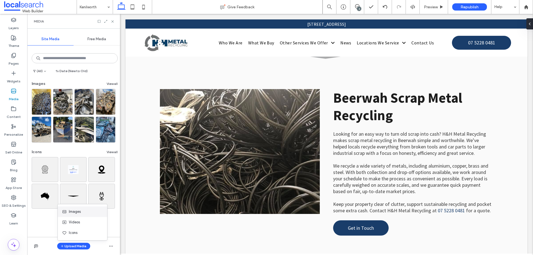
click at [79, 210] on span "Images" at bounding box center [75, 212] width 12 height 6
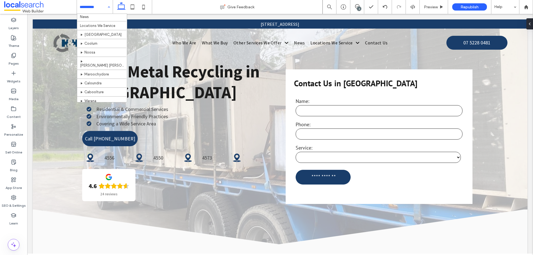
scroll to position [240, 0]
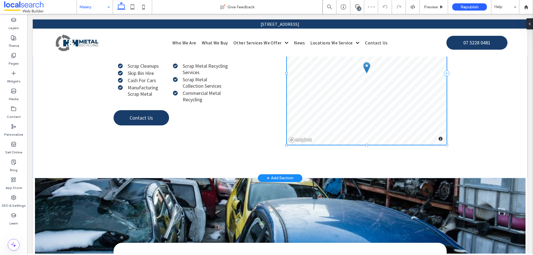
click at [328, 125] on div "© Mapbox © OpenStreetMap Improve this map" at bounding box center [367, 73] width 160 height 143
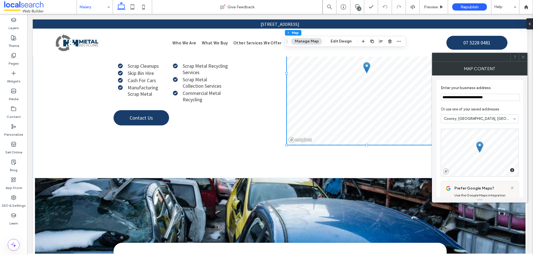
click at [467, 99] on input "**********" at bounding box center [480, 97] width 79 height 7
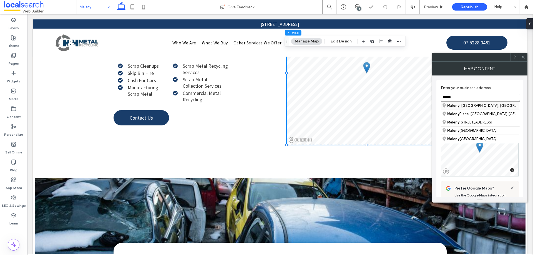
click at [459, 108] on div "[GEOGRAPHIC_DATA] , [GEOGRAPHIC_DATA], [GEOGRAPHIC_DATA]" at bounding box center [480, 106] width 79 height 8
type input "**********"
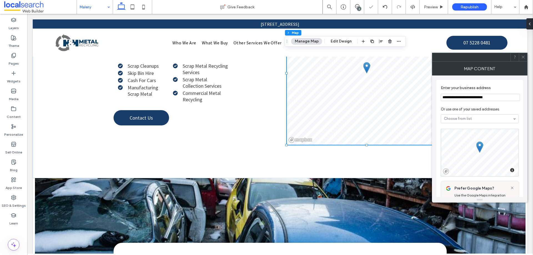
click at [525, 57] on icon at bounding box center [523, 57] width 4 height 4
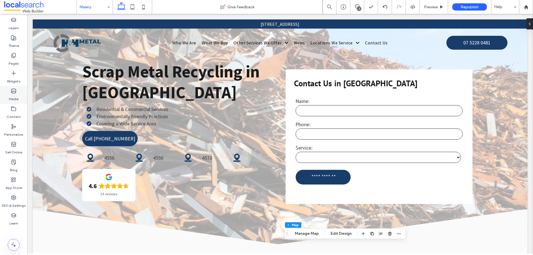
drag, startPoint x: 14, startPoint y: 95, endPoint x: 23, endPoint y: 117, distance: 24.2
click at [14, 94] on label "Media" at bounding box center [14, 98] width 10 height 8
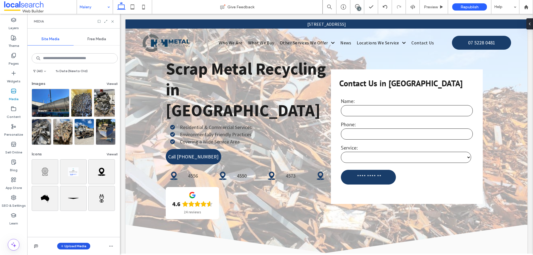
click at [74, 245] on button "Upload Media" at bounding box center [73, 246] width 33 height 7
click at [84, 211] on div "Images" at bounding box center [81, 212] width 38 height 6
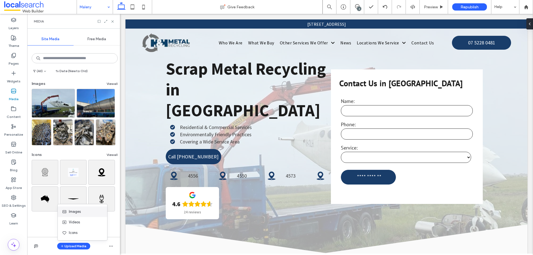
click at [89, 211] on div "Images" at bounding box center [81, 212] width 38 height 6
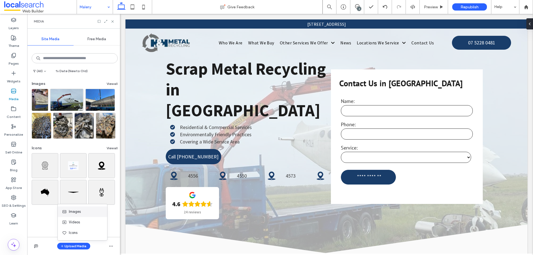
click at [81, 212] on div "Images" at bounding box center [81, 212] width 38 height 6
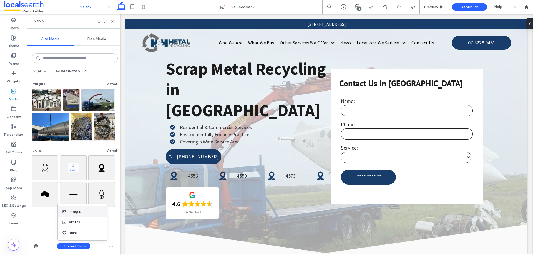
click at [70, 210] on span "Images" at bounding box center [75, 212] width 12 height 6
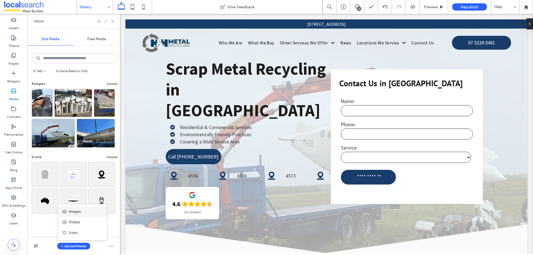
click at [84, 214] on div "Images" at bounding box center [81, 212] width 38 height 6
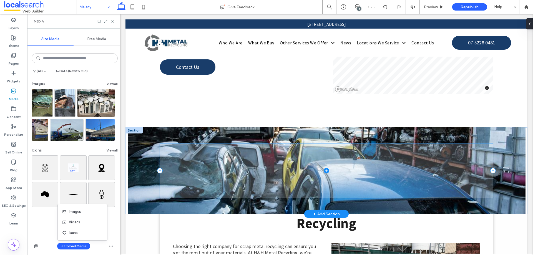
scroll to position [556, 0]
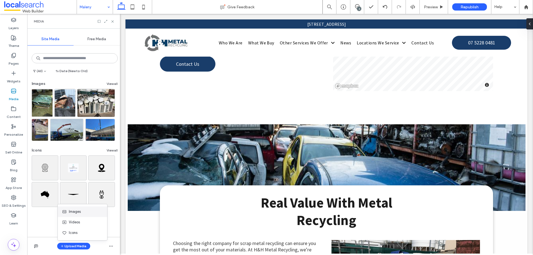
click at [79, 211] on span "Images" at bounding box center [75, 212] width 12 height 6
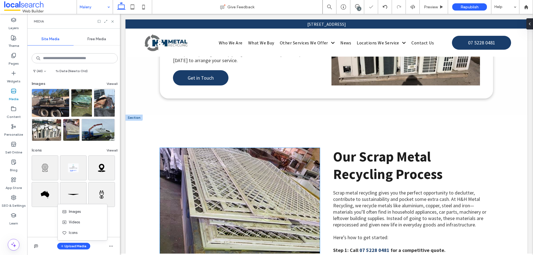
scroll to position [861, 0]
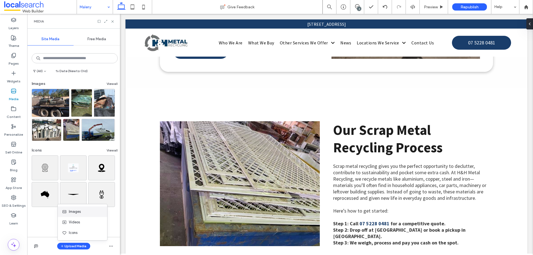
click at [74, 210] on span "Images" at bounding box center [75, 212] width 12 height 6
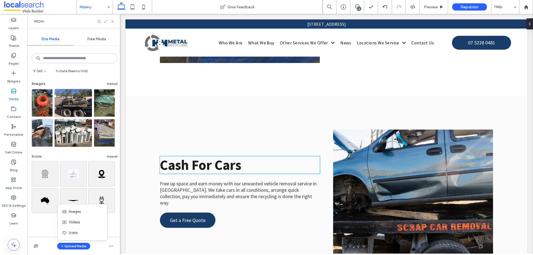
scroll to position [1472, 0]
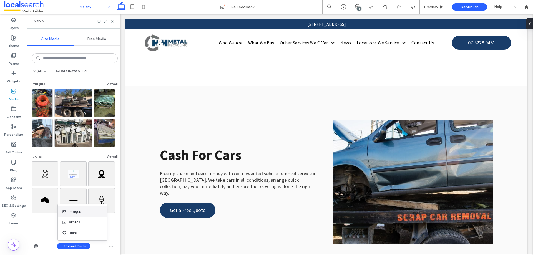
click at [88, 214] on div "Images" at bounding box center [81, 212] width 38 height 6
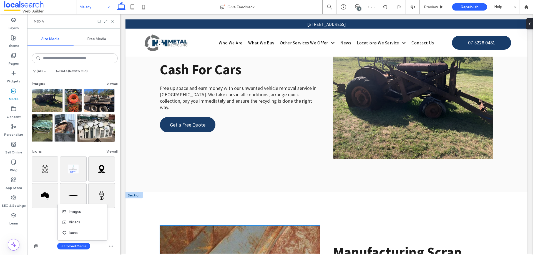
scroll to position [1611, 0]
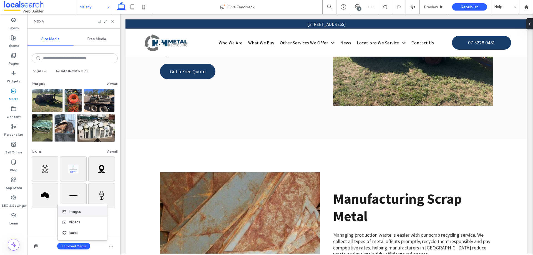
click at [76, 212] on span "Images" at bounding box center [75, 212] width 12 height 6
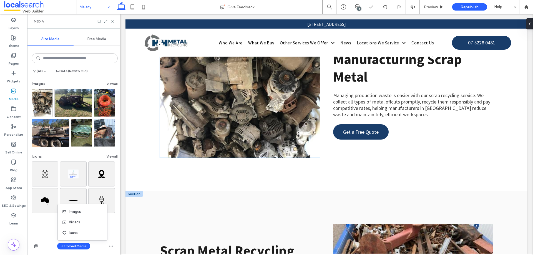
scroll to position [1833, 0]
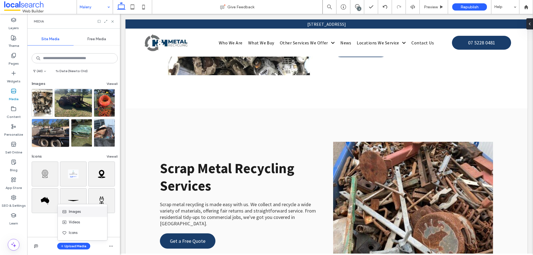
click at [75, 209] on div "Images" at bounding box center [82, 212] width 49 height 11
click at [90, 210] on div "Images" at bounding box center [81, 212] width 38 height 6
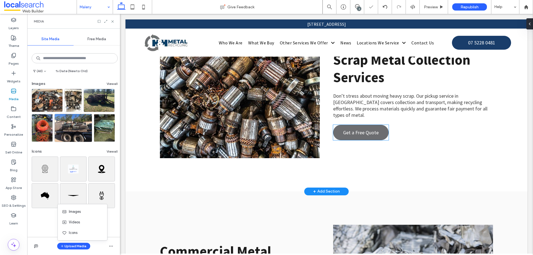
scroll to position [2083, 0]
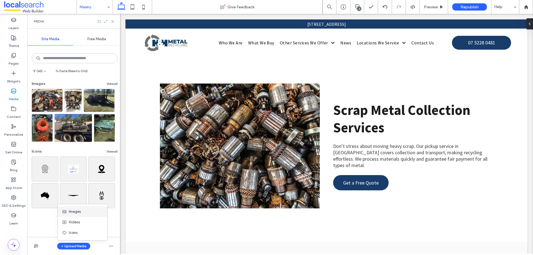
click at [74, 212] on span "Images" at bounding box center [75, 212] width 12 height 6
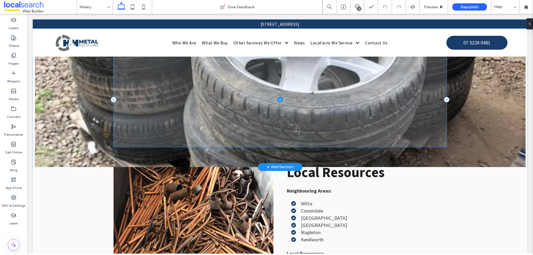
scroll to position [2505, 0]
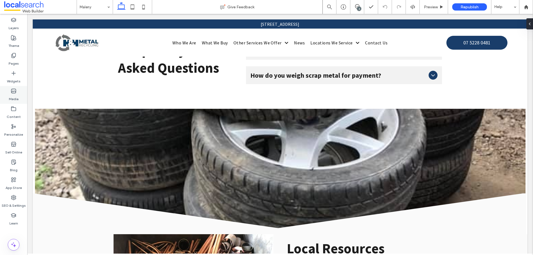
click at [10, 92] on div "Media" at bounding box center [13, 95] width 27 height 18
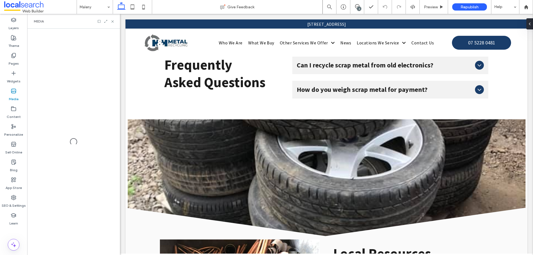
scroll to position [2480, 0]
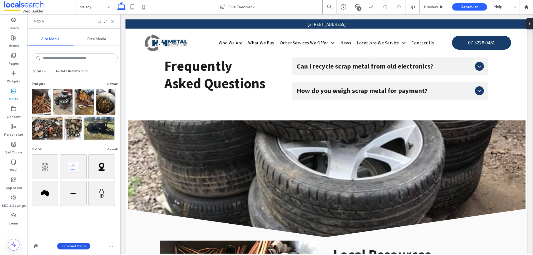
click at [69, 246] on button "Upload Media" at bounding box center [73, 246] width 33 height 7
click at [76, 211] on span "Images" at bounding box center [75, 212] width 12 height 6
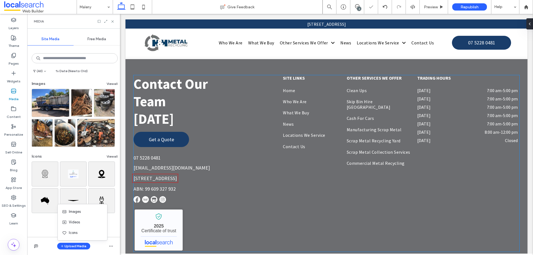
scroll to position [2840, 0]
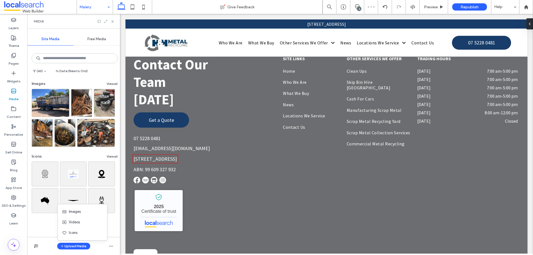
drag, startPoint x: 84, startPoint y: 5, endPoint x: 85, endPoint y: 9, distance: 3.4
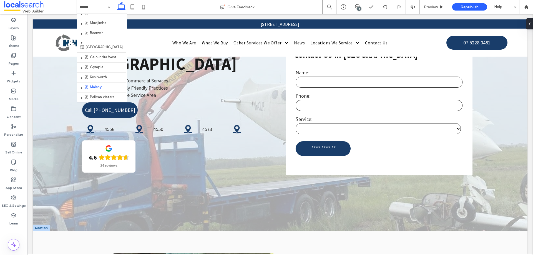
scroll to position [0, 0]
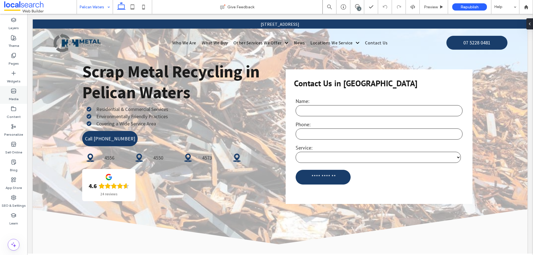
click at [12, 90] on icon at bounding box center [14, 91] width 6 height 6
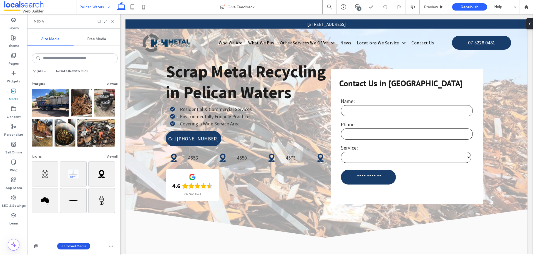
click at [66, 246] on button "Upload Media" at bounding box center [73, 246] width 33 height 7
click at [75, 211] on span "Images" at bounding box center [75, 212] width 12 height 6
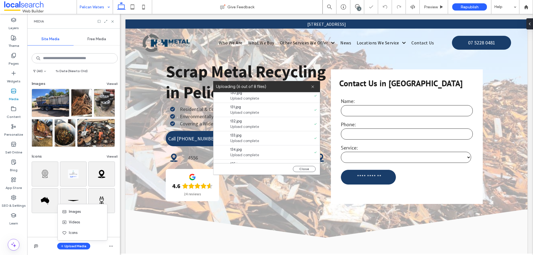
scroll to position [43, 0]
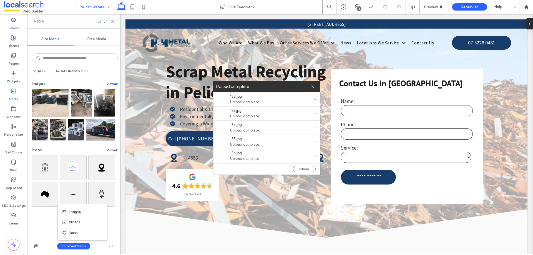
click at [107, 83] on button "View all" at bounding box center [112, 84] width 11 height 7
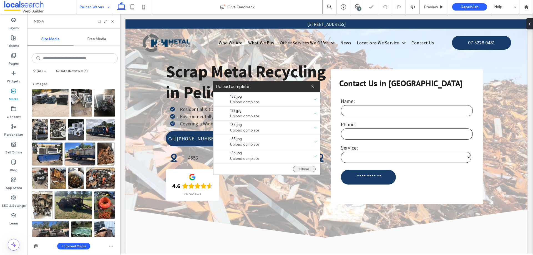
click at [305, 168] on button "Close" at bounding box center [304, 169] width 23 height 6
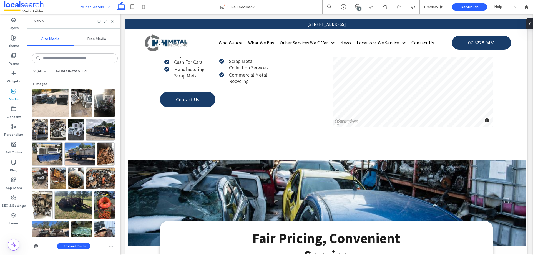
scroll to position [583, 0]
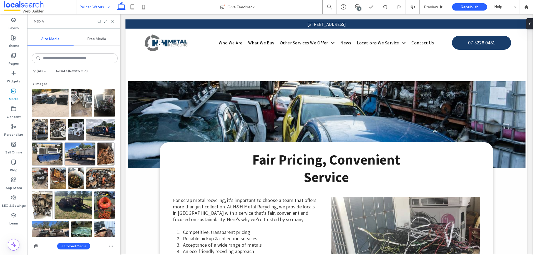
drag, startPoint x: 63, startPoint y: 244, endPoint x: 68, endPoint y: 242, distance: 4.6
click at [63, 244] on span "button" at bounding box center [63, 246] width 4 height 6
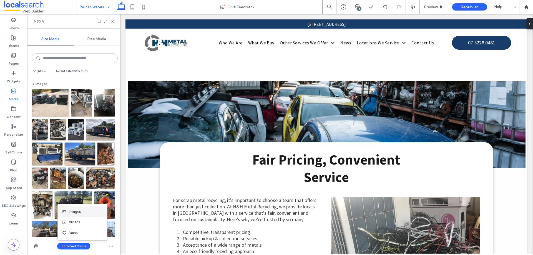
click at [70, 211] on span "Images" at bounding box center [75, 212] width 12 height 6
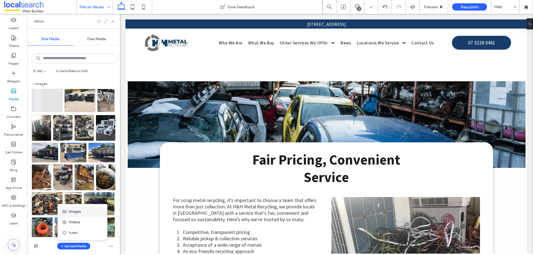
click at [74, 212] on span "Images" at bounding box center [75, 212] width 12 height 6
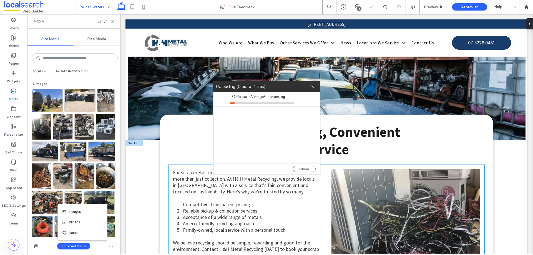
scroll to position [556, 0]
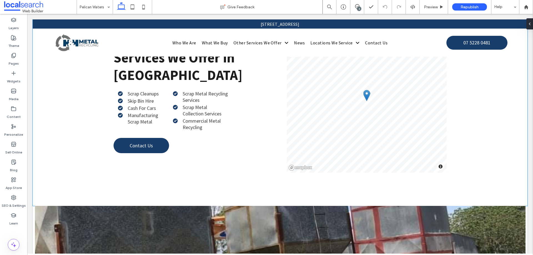
scroll to position [417, 0]
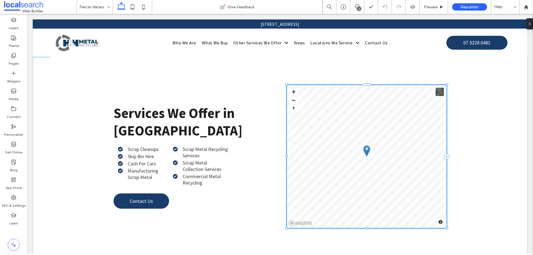
click at [326, 180] on div "© Mapbox © OpenStreetMap Improve this map" at bounding box center [367, 156] width 160 height 143
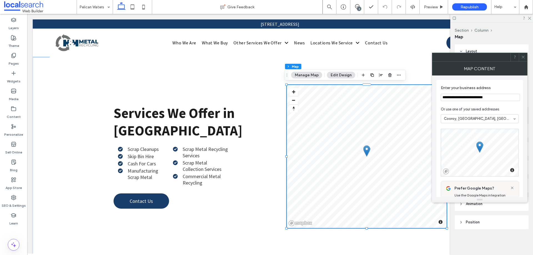
click at [450, 98] on input "**********" at bounding box center [480, 97] width 79 height 7
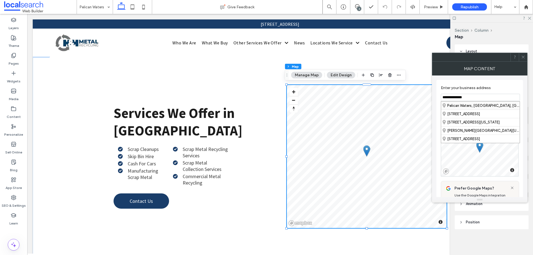
click at [473, 104] on div "Pelican Waters, [GEOGRAPHIC_DATA], [GEOGRAPHIC_DATA]" at bounding box center [480, 106] width 79 height 8
type input "**********"
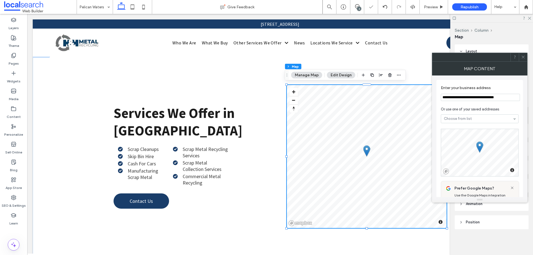
click at [525, 58] on icon at bounding box center [523, 57] width 4 height 4
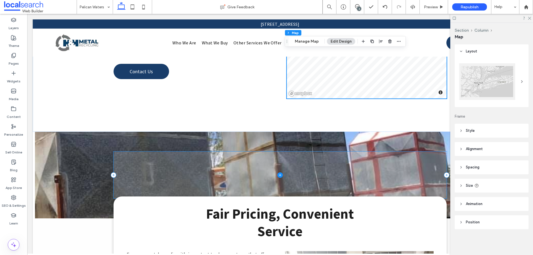
scroll to position [583, 0]
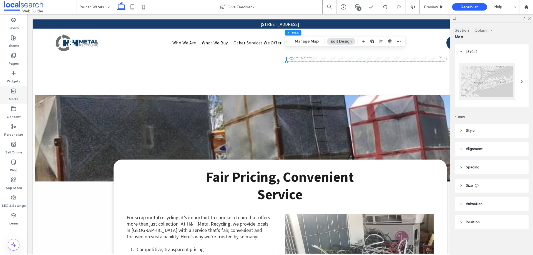
click at [9, 92] on div "Media" at bounding box center [13, 95] width 27 height 18
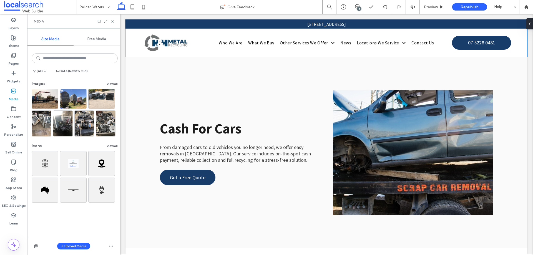
scroll to position [1474, 0]
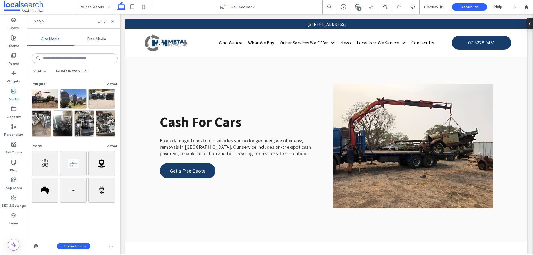
click at [63, 242] on div "Upload Media" at bounding box center [73, 246] width 93 height 18
click at [67, 243] on button "Upload Media" at bounding box center [73, 246] width 33 height 7
click at [76, 209] on span "Images" at bounding box center [75, 212] width 12 height 6
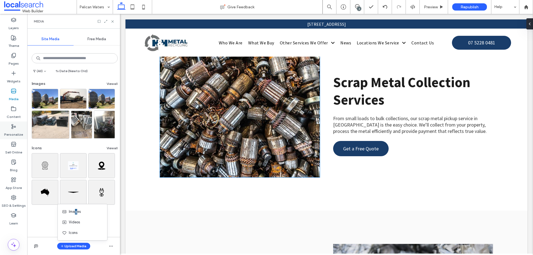
scroll to position [2083, 0]
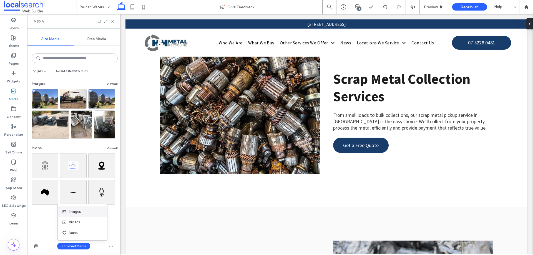
click at [79, 214] on span "Images" at bounding box center [75, 212] width 12 height 6
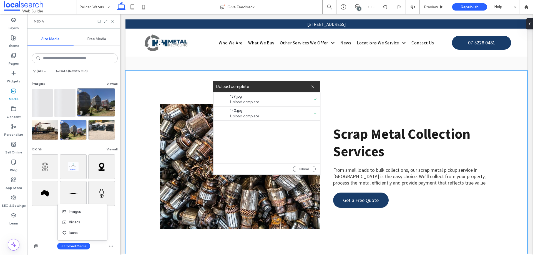
scroll to position [2028, 0]
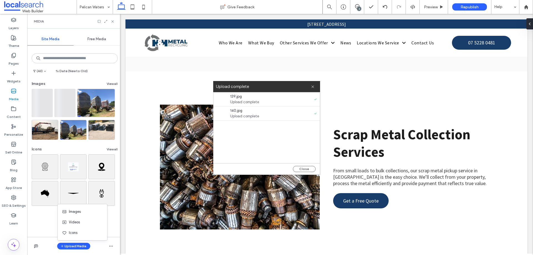
drag, startPoint x: 309, startPoint y: 170, endPoint x: 231, endPoint y: 163, distance: 78.9
click at [309, 170] on button "Close" at bounding box center [304, 169] width 23 height 6
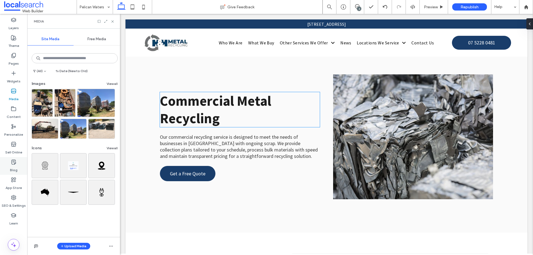
scroll to position [2250, 0]
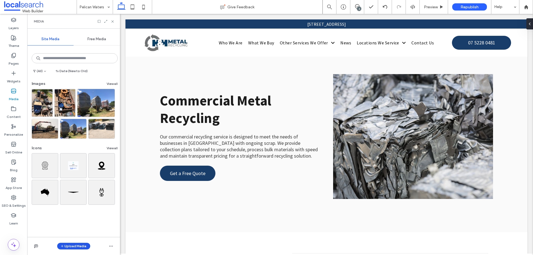
click at [73, 248] on button "Upload Media" at bounding box center [73, 246] width 33 height 7
click at [84, 214] on div "Images" at bounding box center [81, 212] width 38 height 6
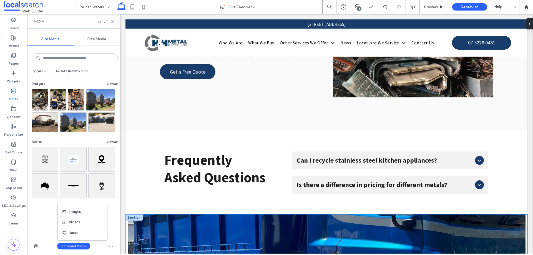
scroll to position [2445, 0]
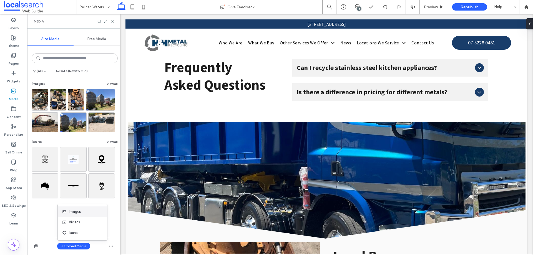
click at [83, 209] on div "Images" at bounding box center [81, 212] width 38 height 6
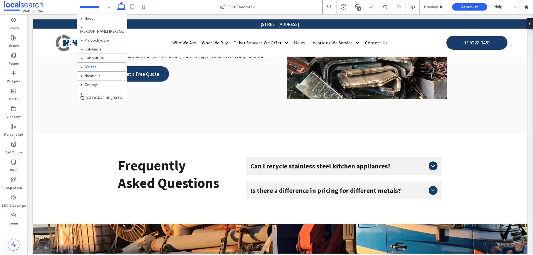
scroll to position [157, 0]
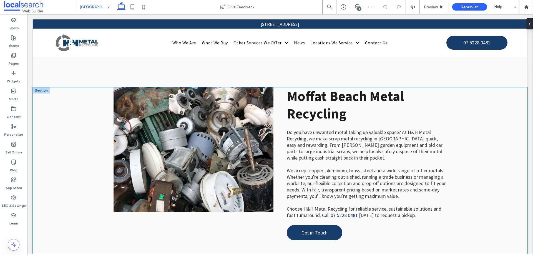
click at [155, 148] on link at bounding box center [194, 150] width 160 height 125
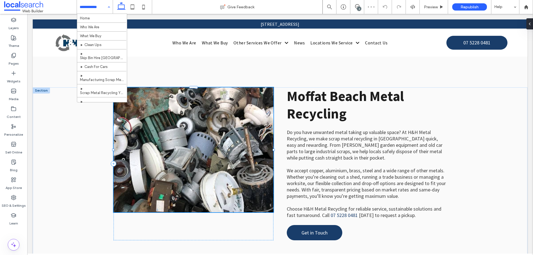
click at [155, 148] on link at bounding box center [194, 150] width 160 height 125
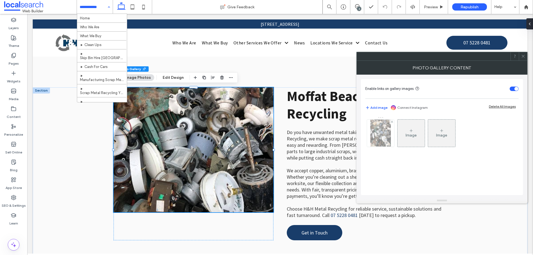
click at [376, 140] on img at bounding box center [381, 133] width 21 height 27
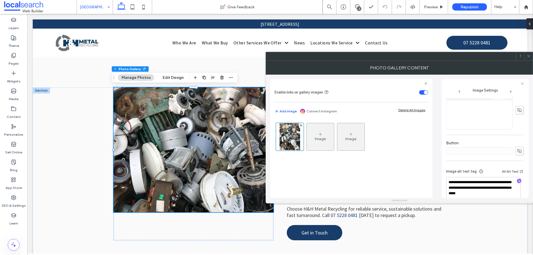
scroll to position [163, 0]
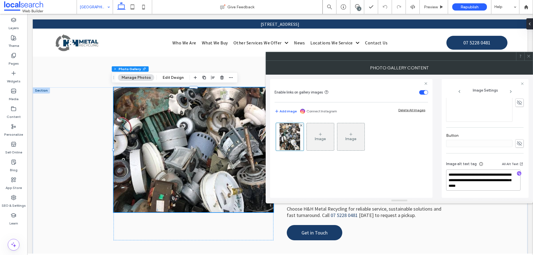
click at [483, 173] on textarea "**********" at bounding box center [483, 180] width 74 height 21
click at [483, 174] on textarea "**********" at bounding box center [483, 180] width 74 height 21
drag, startPoint x: 476, startPoint y: 159, endPoint x: 496, endPoint y: 136, distance: 30.9
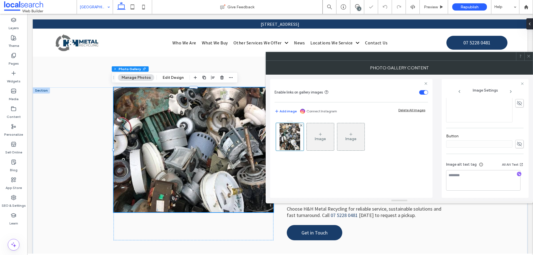
click at [476, 159] on div "Image alt text tag All Alt Text" at bounding box center [485, 177] width 78 height 41
click at [528, 56] on icon at bounding box center [529, 56] width 4 height 4
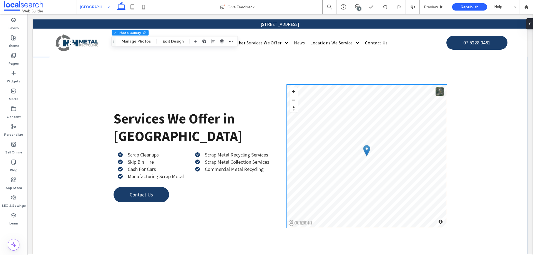
scroll to position [417, 0]
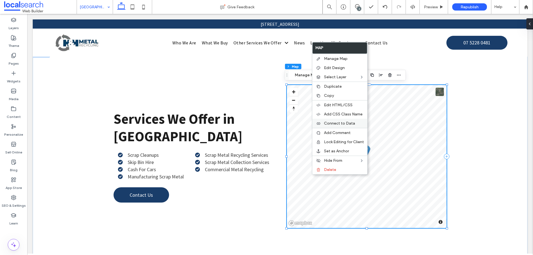
click at [331, 123] on span "Connect to Data" at bounding box center [339, 123] width 31 height 5
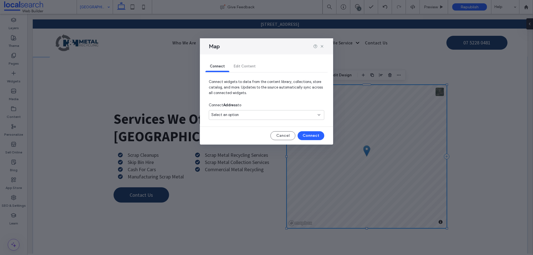
click at [232, 114] on span "Select an option" at bounding box center [225, 115] width 28 height 6
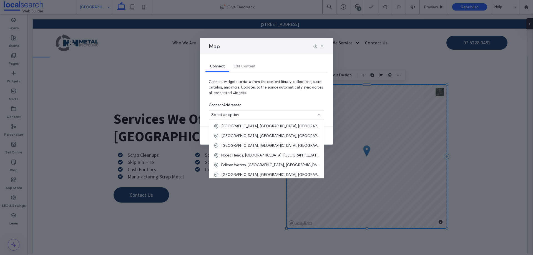
scroll to position [146, 0]
click at [241, 121] on div "[GEOGRAPHIC_DATA], [GEOGRAPHIC_DATA], [GEOGRAPHIC_DATA]" at bounding box center [266, 125] width 115 height 10
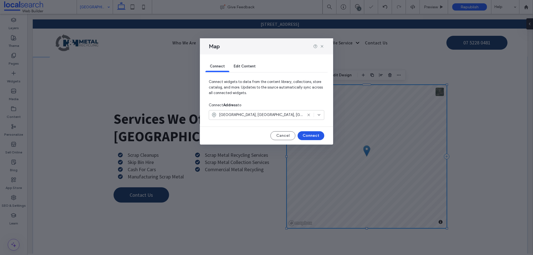
click at [308, 135] on button "Connect" at bounding box center [311, 135] width 27 height 9
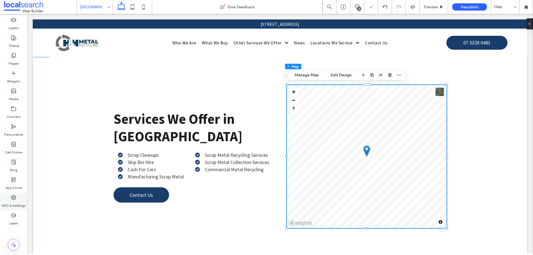
click at [18, 199] on div "SEO & Settings" at bounding box center [13, 202] width 27 height 18
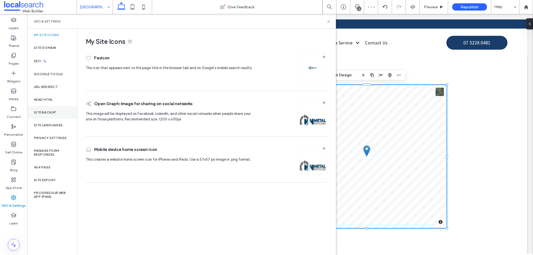
drag, startPoint x: 46, startPoint y: 109, endPoint x: 61, endPoint y: 110, distance: 15.0
click at [47, 109] on div "Site Backup" at bounding box center [52, 112] width 50 height 13
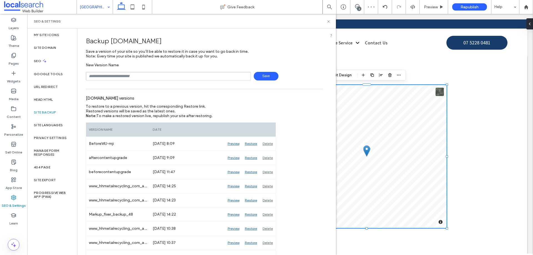
click at [131, 80] on input "text" at bounding box center [168, 76] width 165 height 9
type input "*"
type input "******"
drag, startPoint x: 263, startPoint y: 76, endPoint x: 267, endPoint y: 63, distance: 13.3
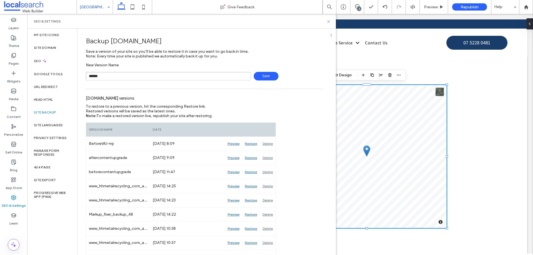
click at [263, 76] on span "Save" at bounding box center [266, 76] width 25 height 9
click at [329, 22] on use at bounding box center [329, 21] width 2 height 2
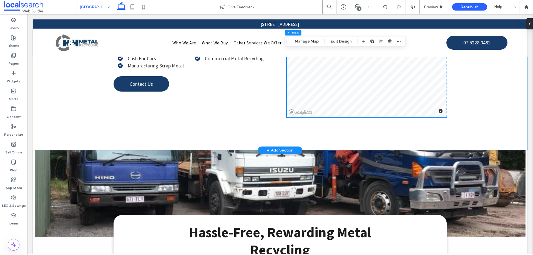
scroll to position [417, 0]
